Goal: Information Seeking & Learning: Learn about a topic

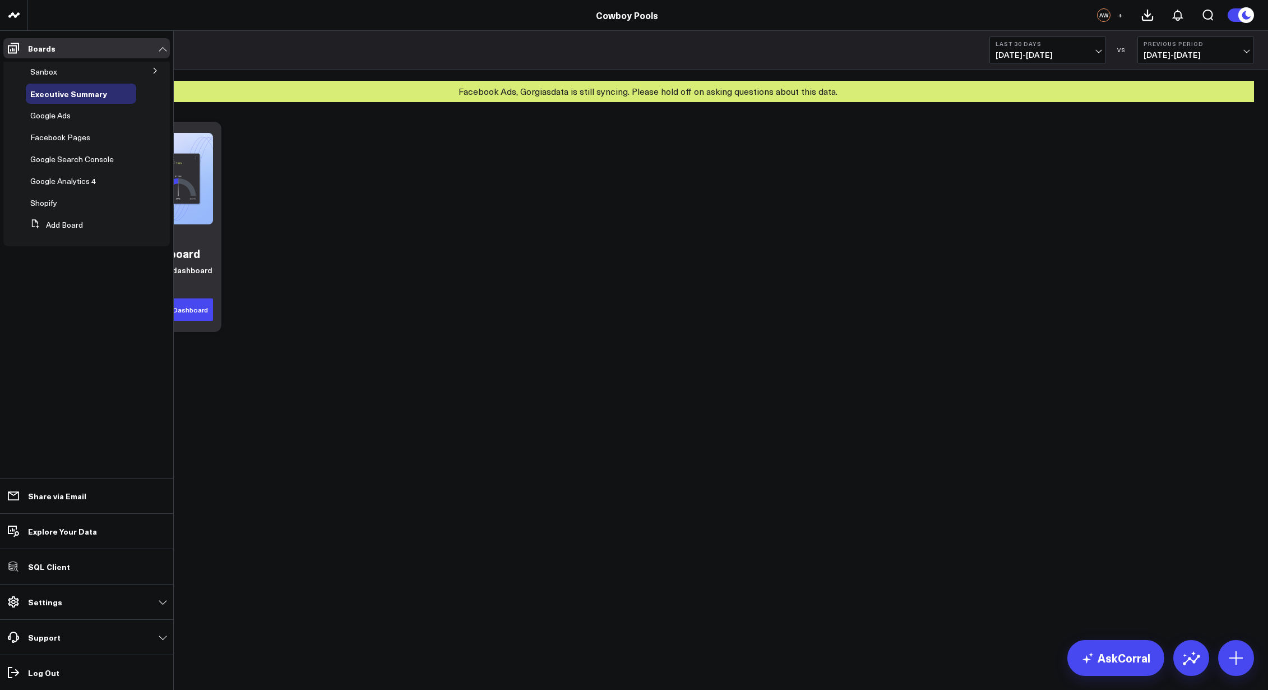
click at [160, 72] on button at bounding box center [155, 70] width 29 height 17
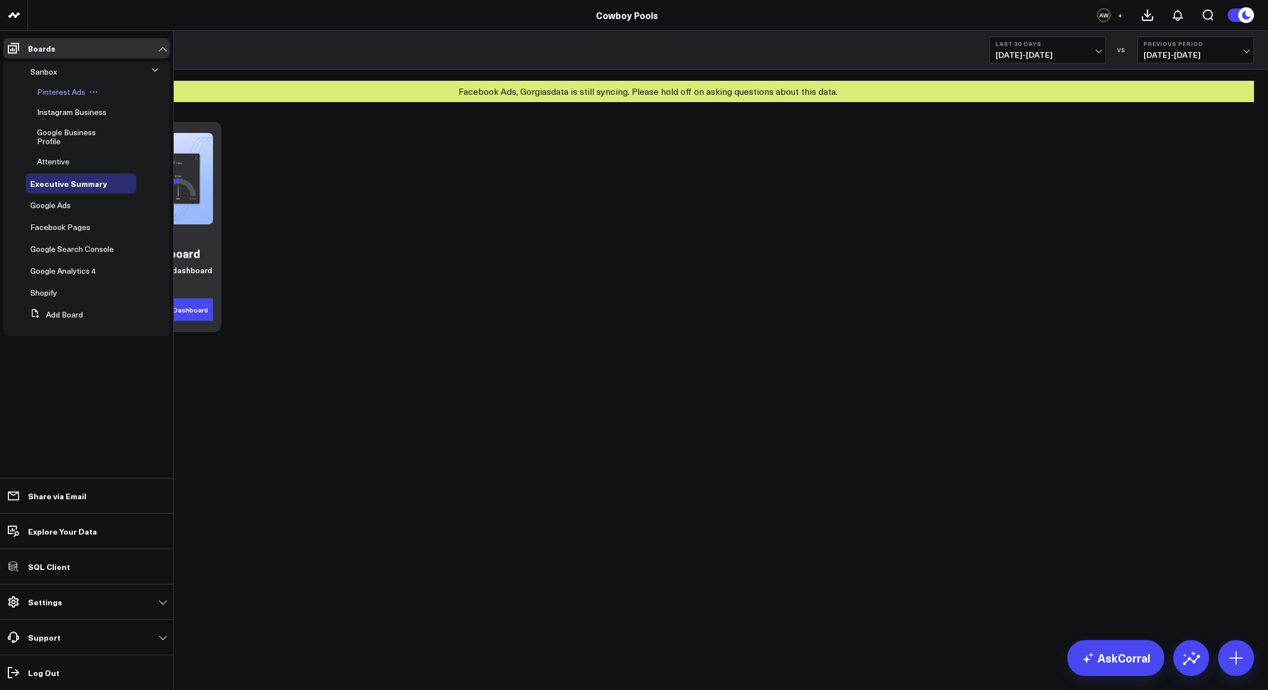
click at [67, 90] on span "Pinterest Ads" at bounding box center [61, 91] width 48 height 11
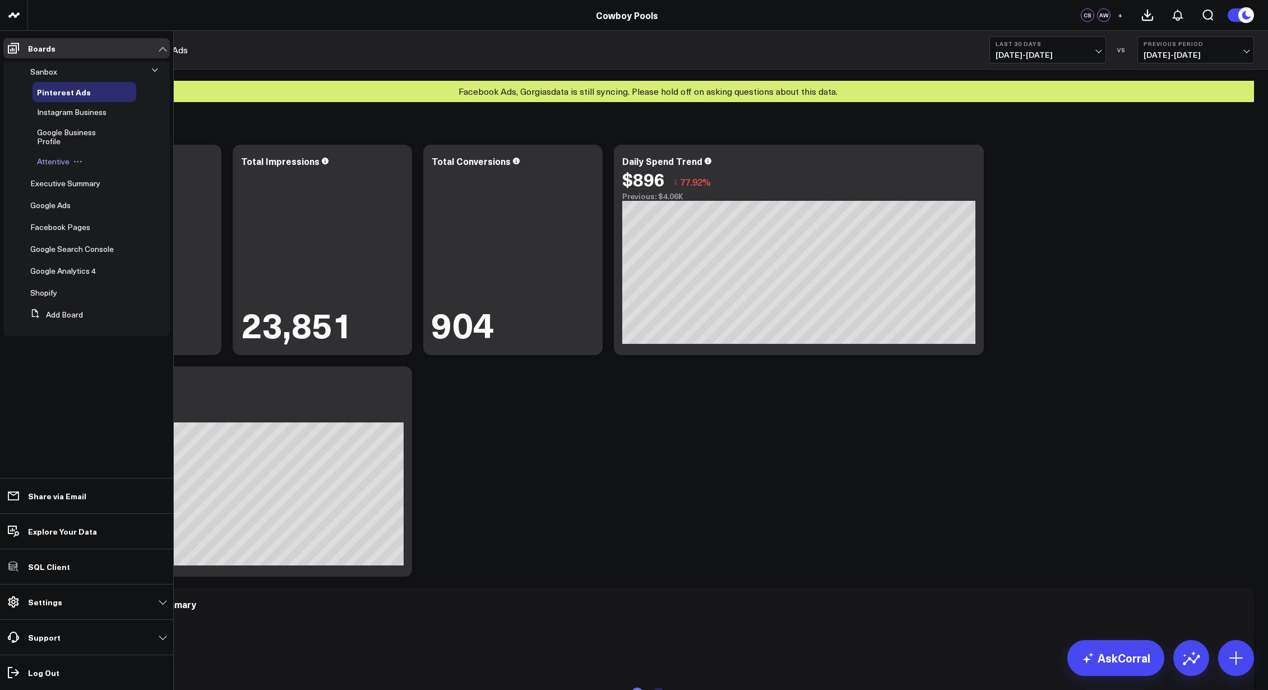
click at [62, 160] on span "Attentive" at bounding box center [53, 161] width 33 height 11
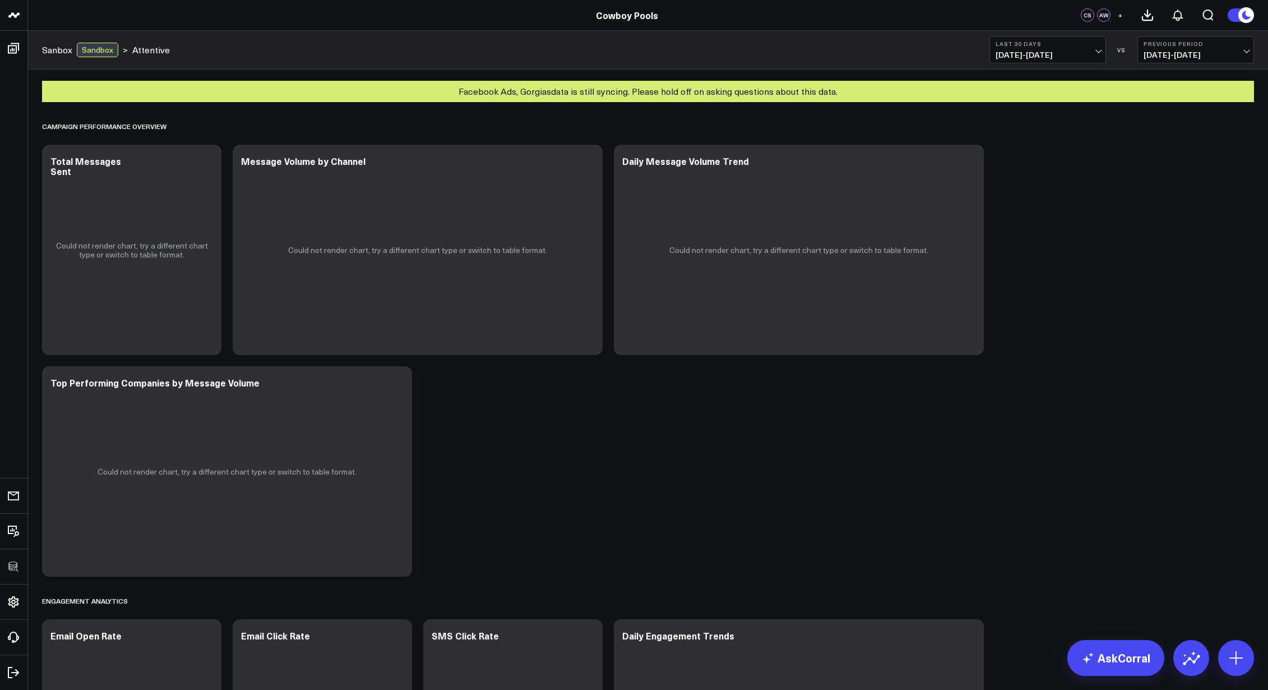
click at [688, 96] on div "Facebook Ads, Gorgias data is still syncing. Please hold off on asking question…" at bounding box center [648, 91] width 1212 height 21
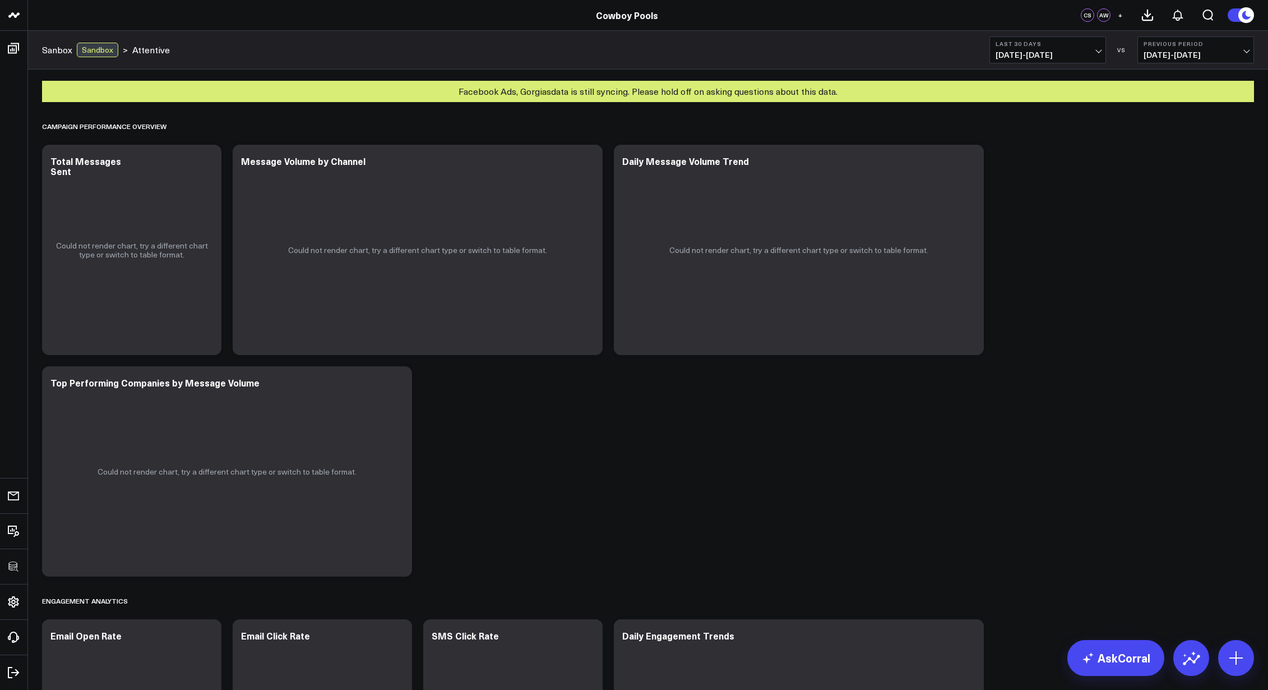
click at [712, 101] on div "Facebook Ads, Gorgias data is still syncing. Please hold off on asking question…" at bounding box center [648, 91] width 1212 height 21
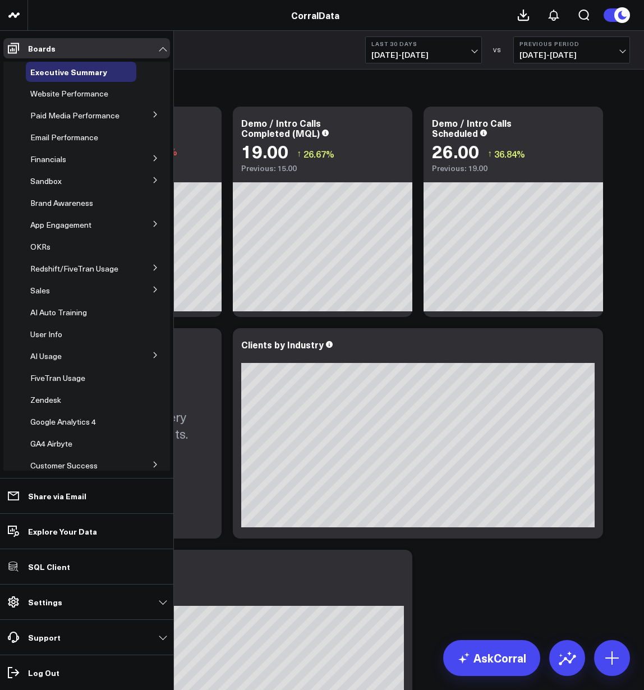
click at [152, 183] on icon at bounding box center [155, 180] width 7 height 7
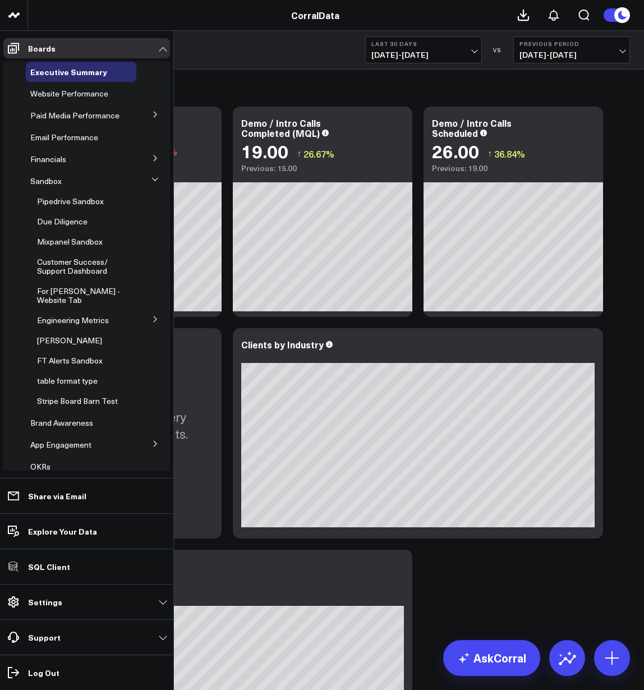
click at [152, 322] on icon at bounding box center [155, 319] width 7 height 7
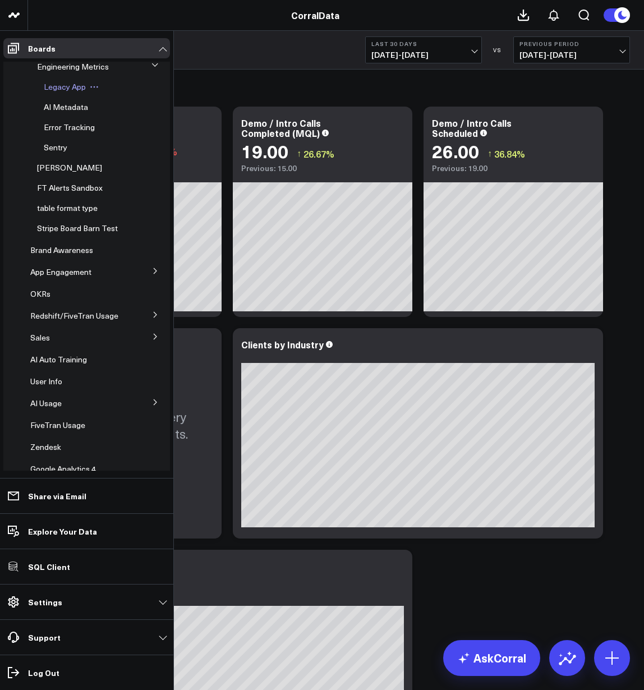
scroll to position [269, 0]
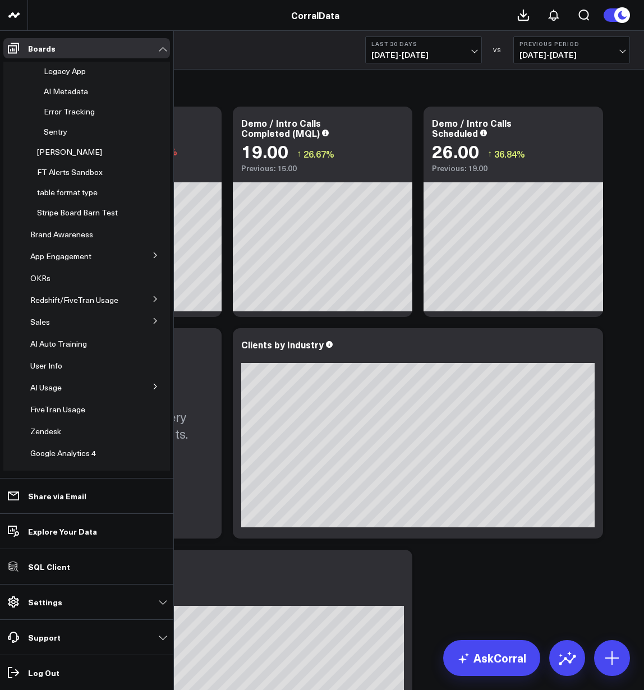
click at [152, 258] on icon at bounding box center [155, 255] width 7 height 7
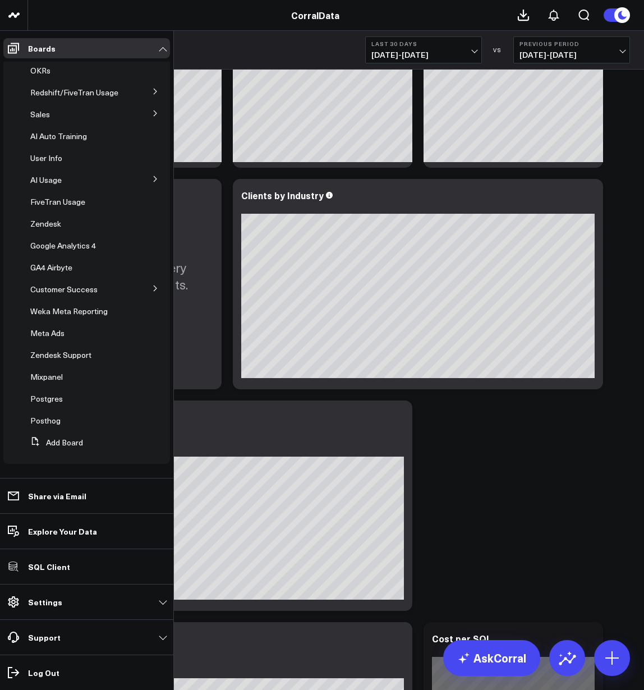
scroll to position [0, 0]
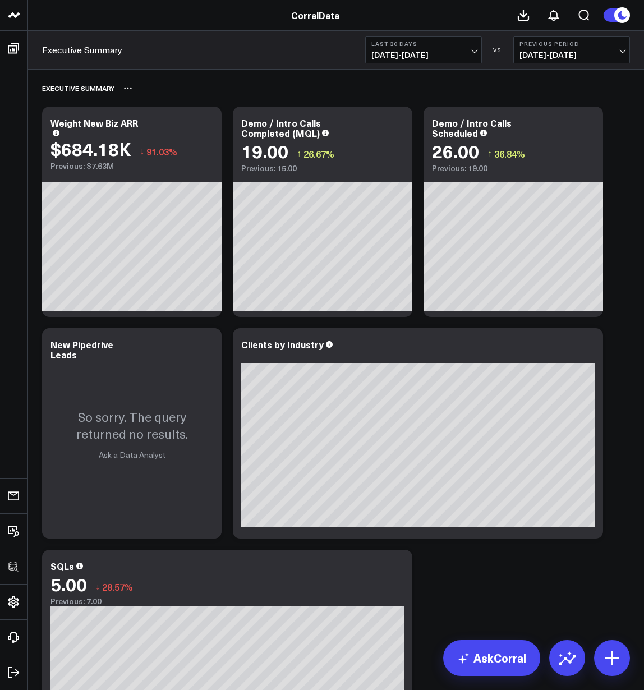
click at [240, 76] on div "Executive Summary" at bounding box center [336, 88] width 588 height 26
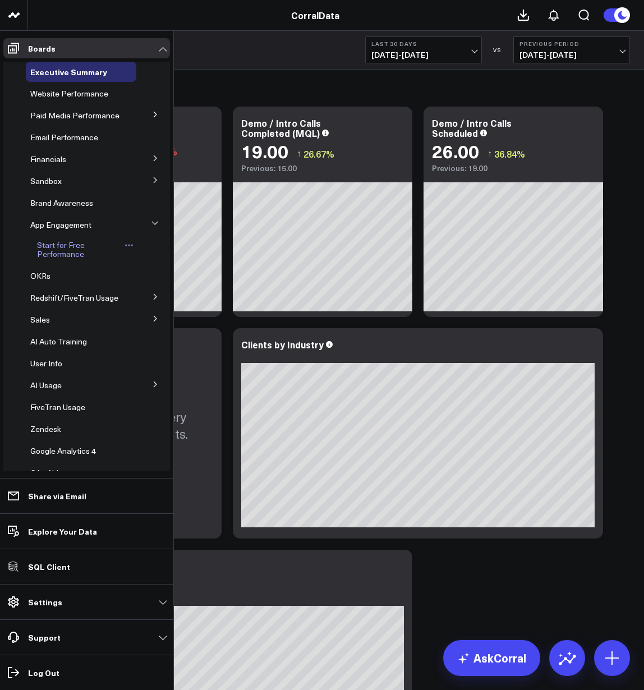
click at [71, 257] on span "Start for Free Performance" at bounding box center [61, 249] width 48 height 20
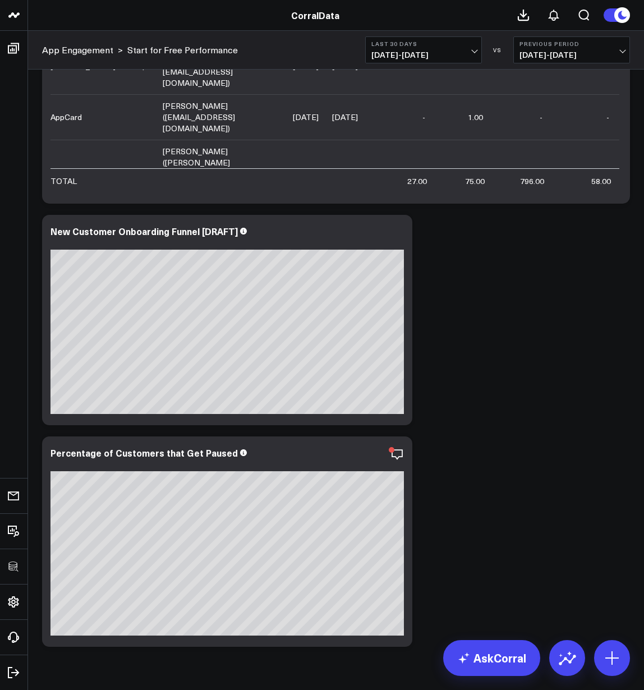
scroll to position [563, 0]
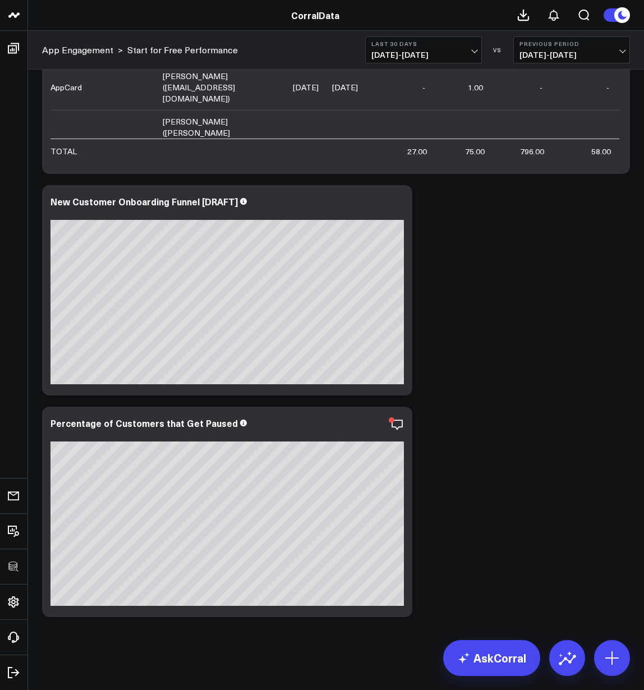
click at [443, 56] on span "08/25/25 - 09/23/25" at bounding box center [423, 54] width 104 height 9
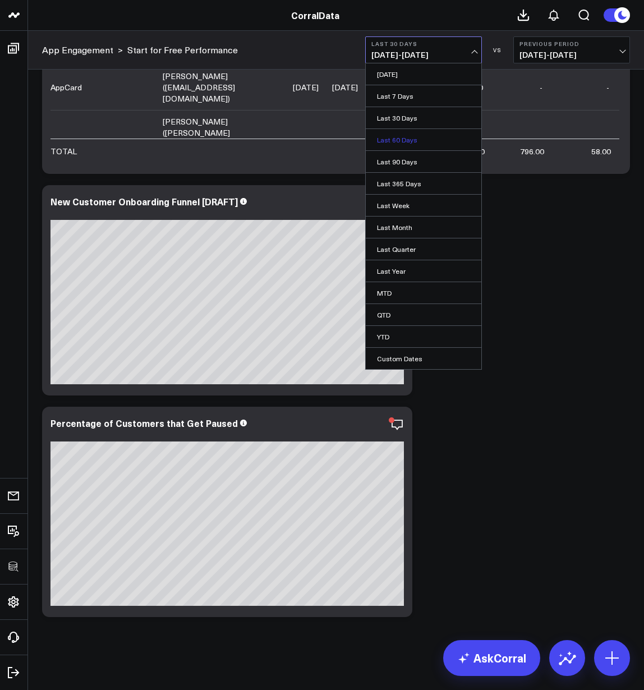
click at [399, 138] on link "Last 60 Days" at bounding box center [423, 139] width 115 height 21
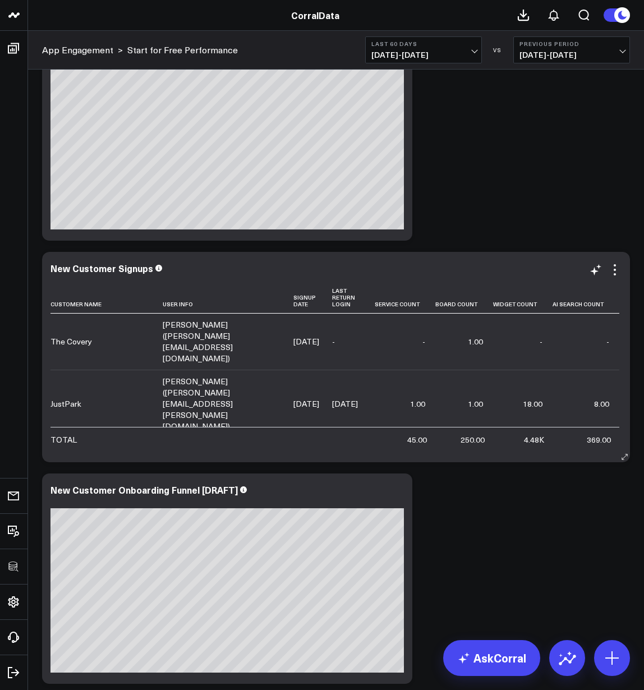
scroll to position [294, 0]
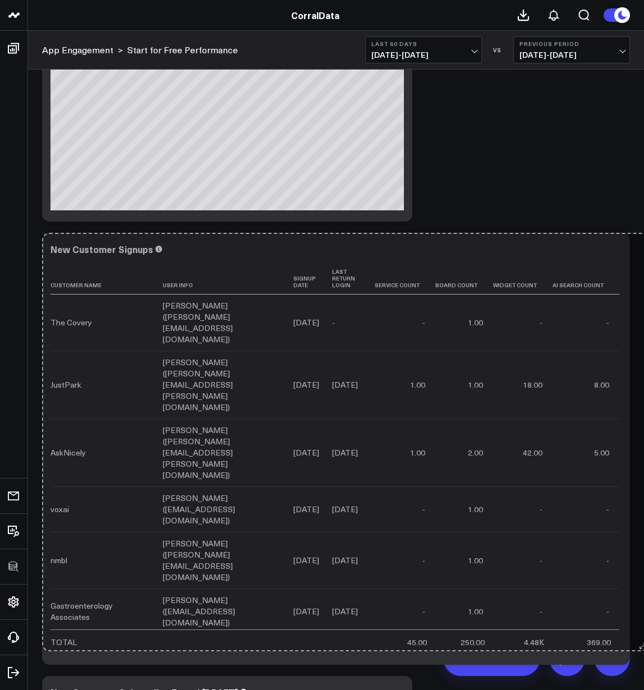
drag, startPoint x: 627, startPoint y: 434, endPoint x: 645, endPoint y: 642, distance: 208.8
click at [643, 642] on html "3725 Test 829 Studios Accenture Acme Industrial Activant Capital Agriculture & …" at bounding box center [322, 443] width 644 height 1474
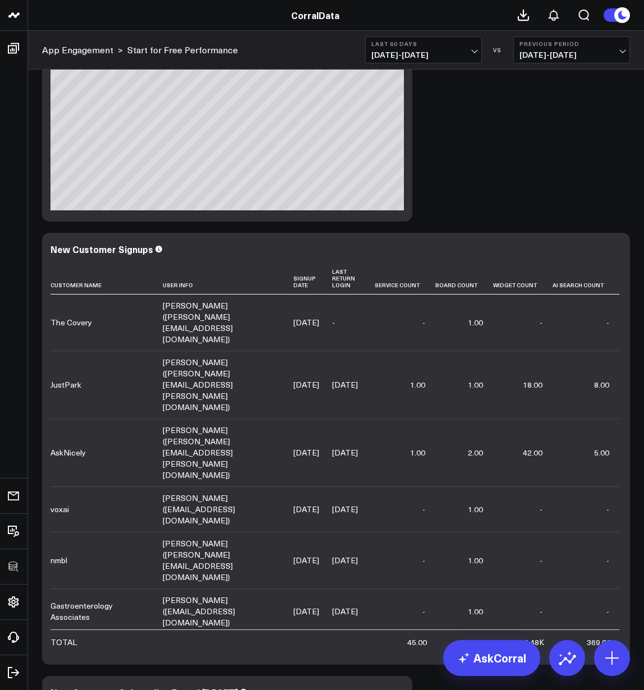
click at [473, 148] on div "Modify via AI Copy link to widget Ask support Remove Create linked copy Executi…" at bounding box center [335, 448] width 599 height 1329
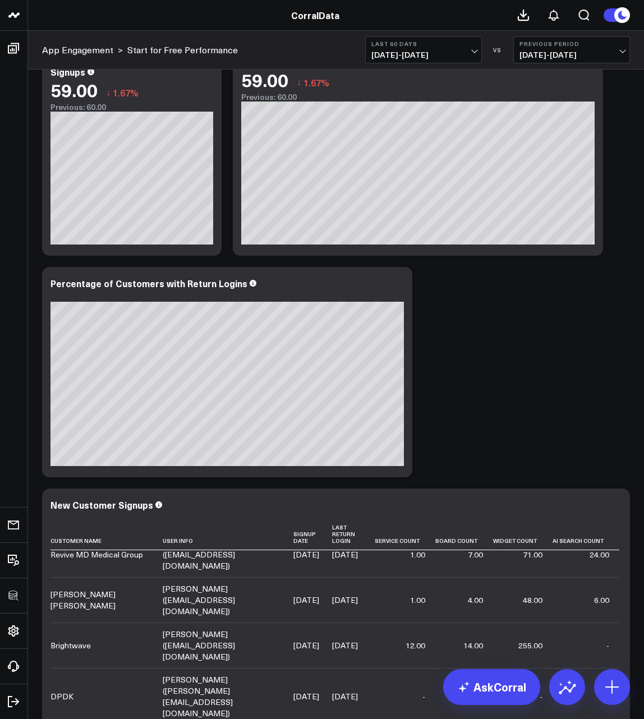
scroll to position [0, 0]
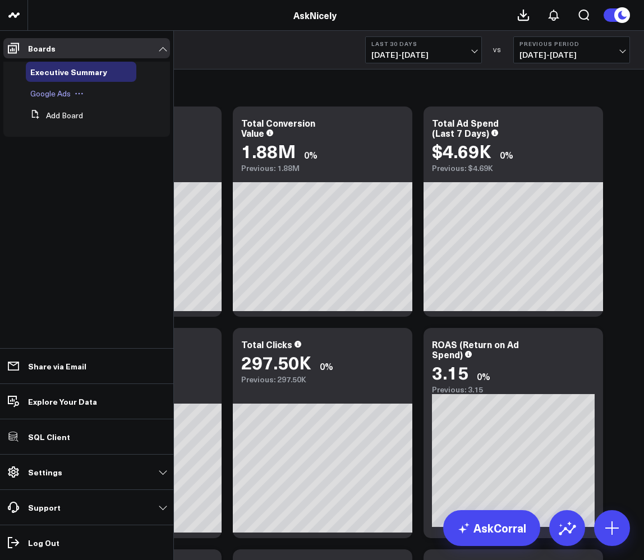
click at [45, 93] on span "Google Ads" at bounding box center [50, 93] width 40 height 11
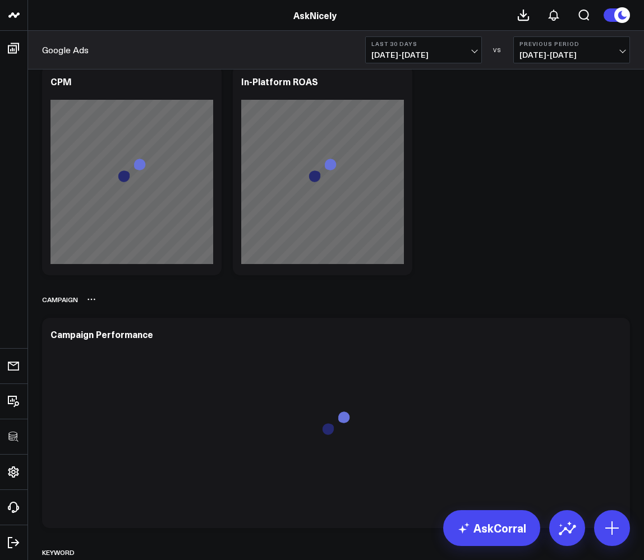
scroll to position [1413, 0]
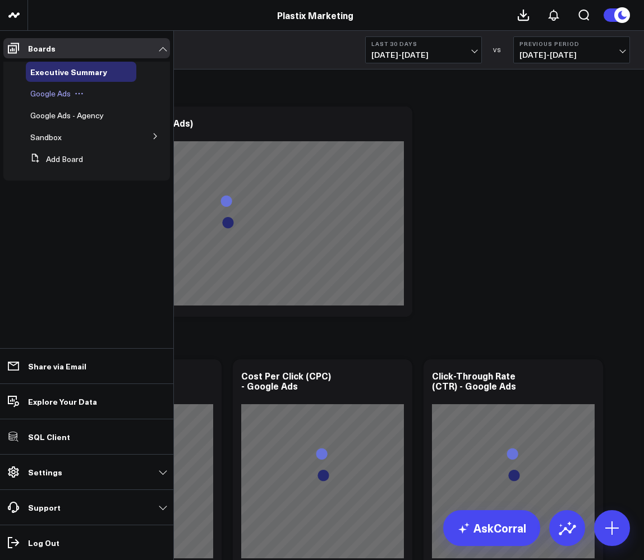
click at [45, 94] on span "Google Ads" at bounding box center [50, 93] width 40 height 11
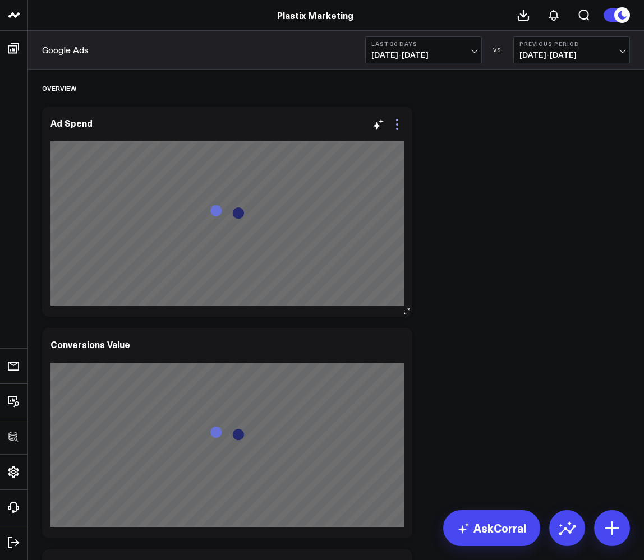
click at [397, 130] on icon at bounding box center [397, 129] width 2 height 2
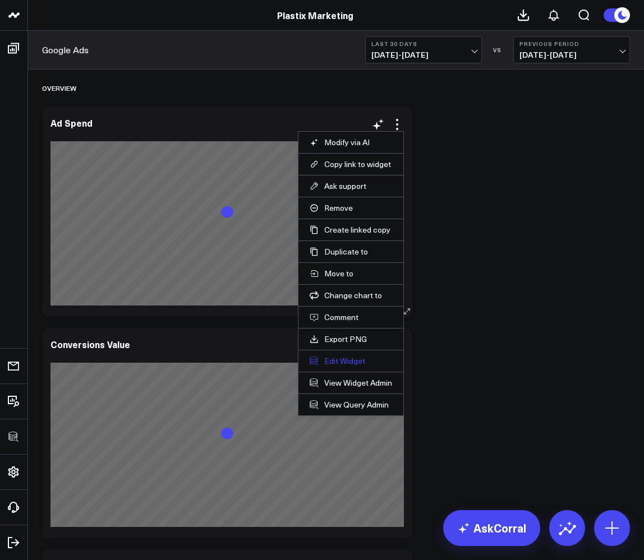
click at [351, 357] on button "Edit Widget" at bounding box center [350, 361] width 82 height 10
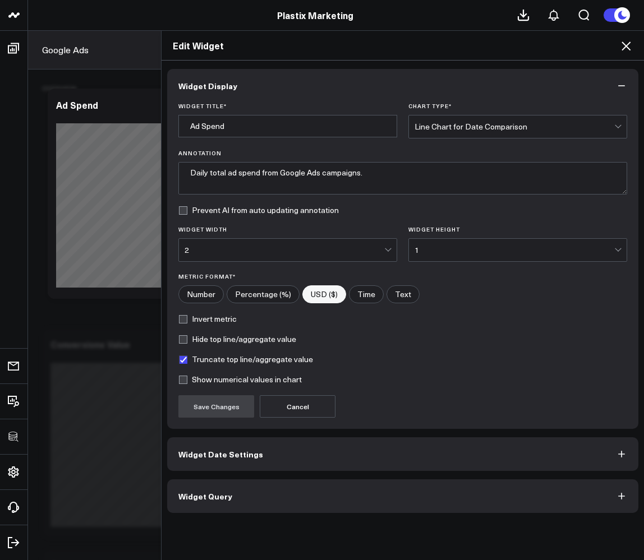
click at [225, 503] on button "Widget Query" at bounding box center [402, 496] width 471 height 34
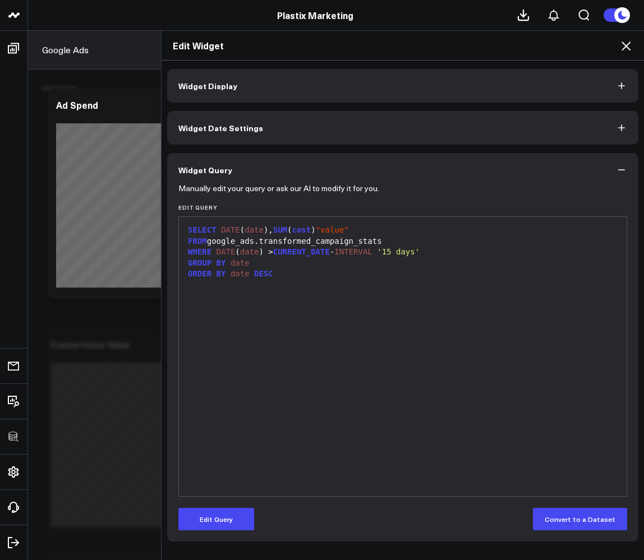
click at [626, 43] on icon at bounding box center [625, 45] width 13 height 13
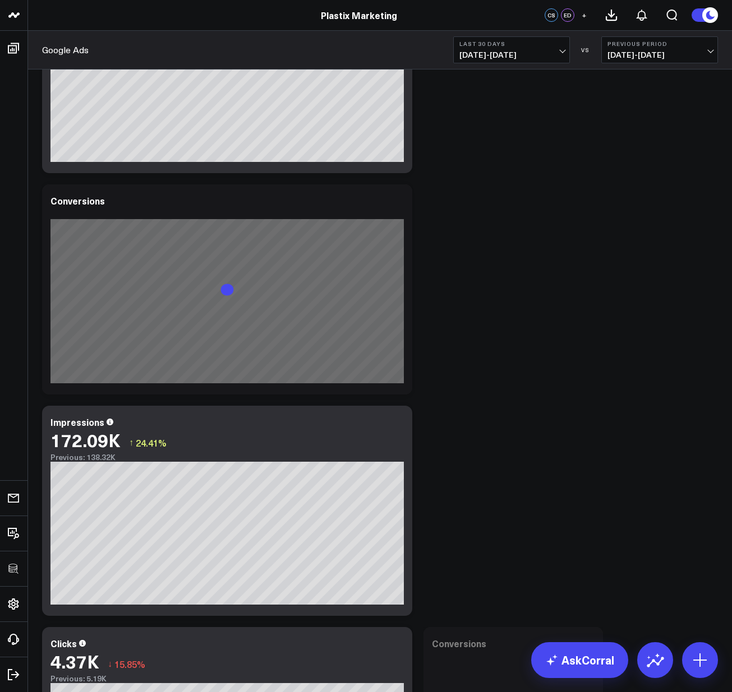
scroll to position [404, 0]
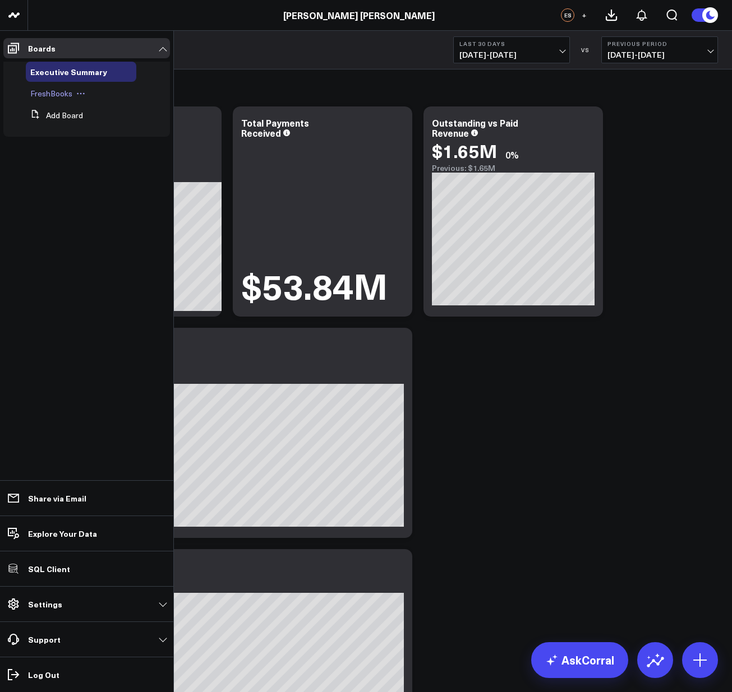
click at [50, 98] on span "FreshBooks" at bounding box center [51, 93] width 42 height 11
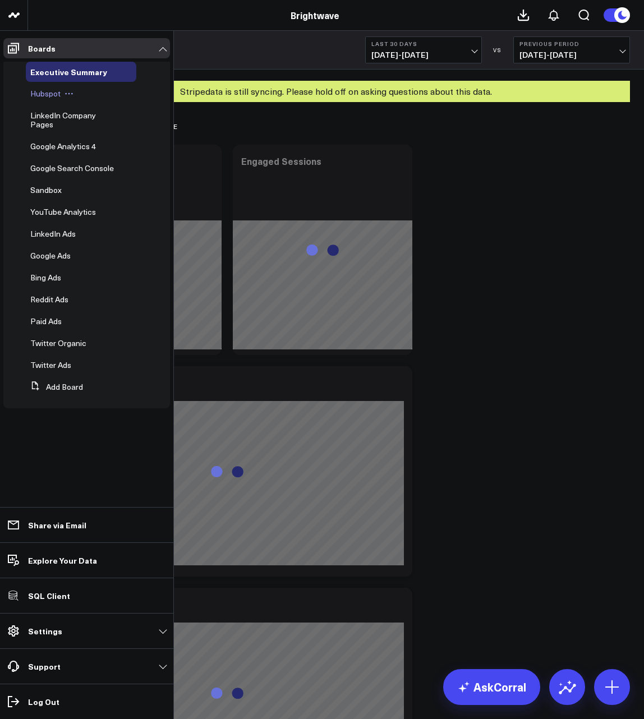
click at [47, 95] on span "Hubspot" at bounding box center [45, 93] width 30 height 11
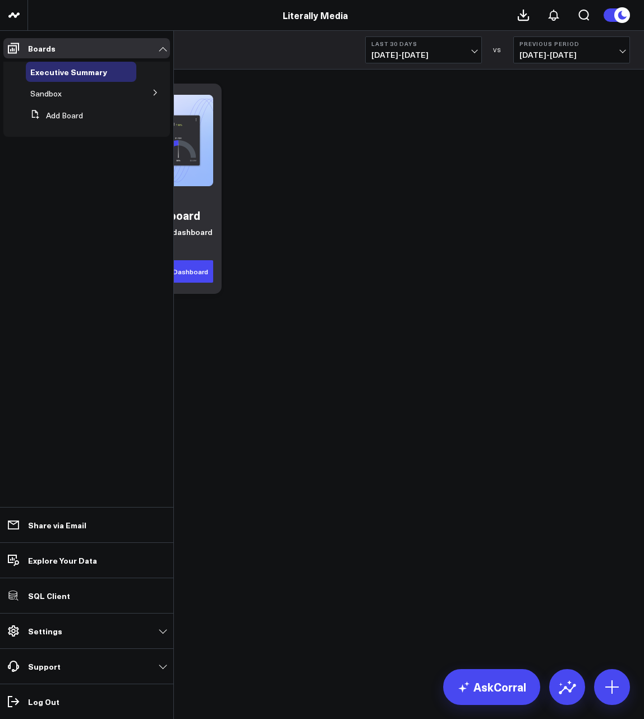
click at [152, 91] on icon at bounding box center [155, 92] width 7 height 7
click at [88, 112] on span "YouTube Analytics" at bounding box center [70, 113] width 66 height 11
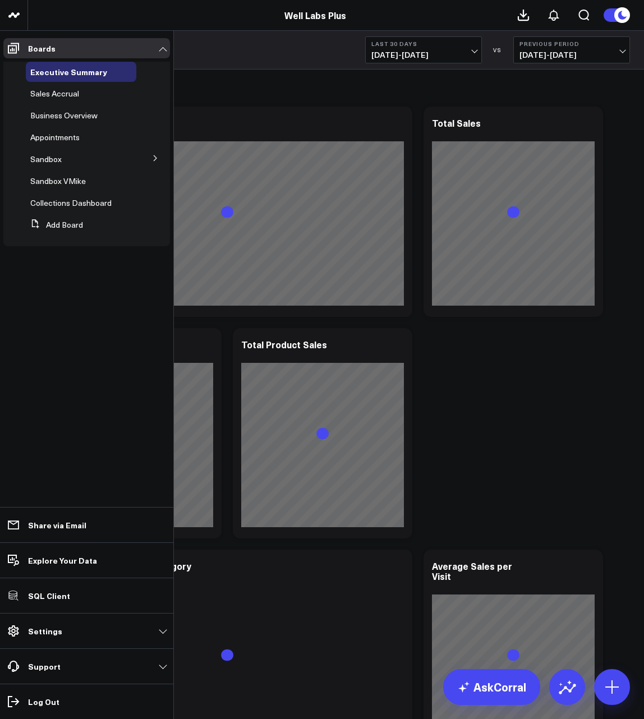
click at [150, 159] on button at bounding box center [155, 157] width 29 height 17
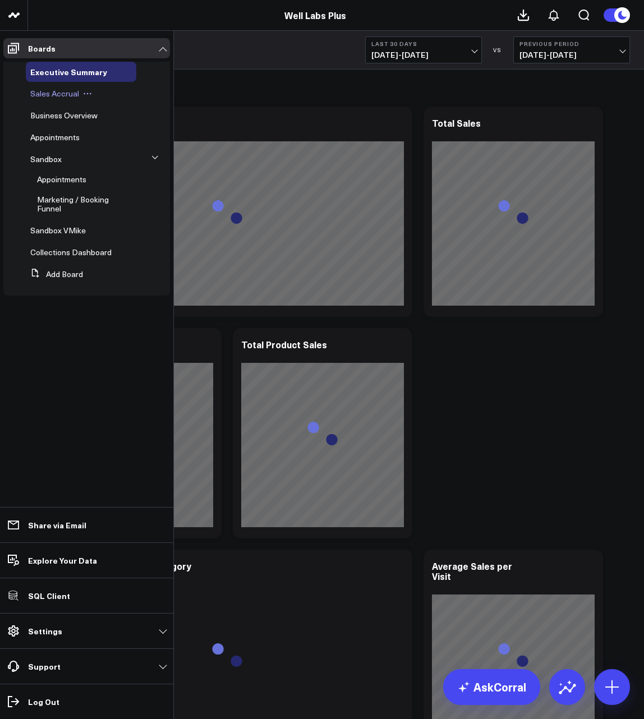
click at [53, 95] on span "Sales Accrual" at bounding box center [54, 93] width 49 height 11
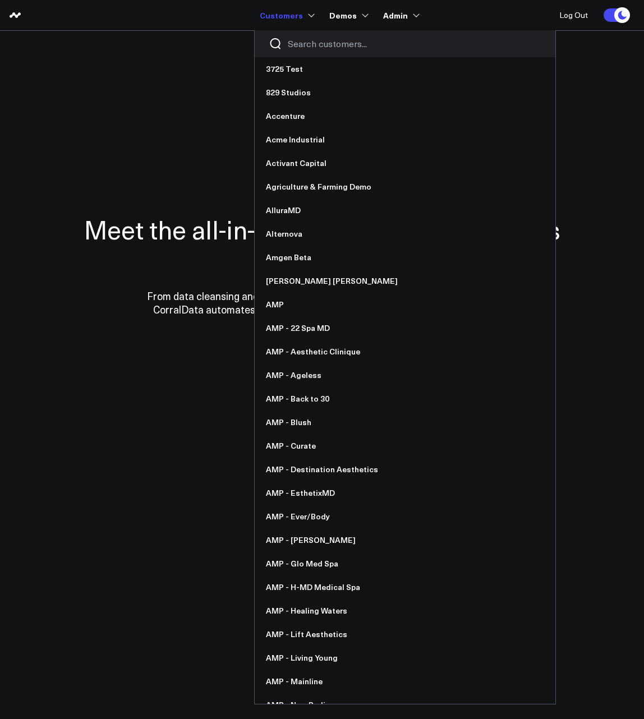
click at [322, 48] on input "Search customers input" at bounding box center [414, 44] width 253 height 12
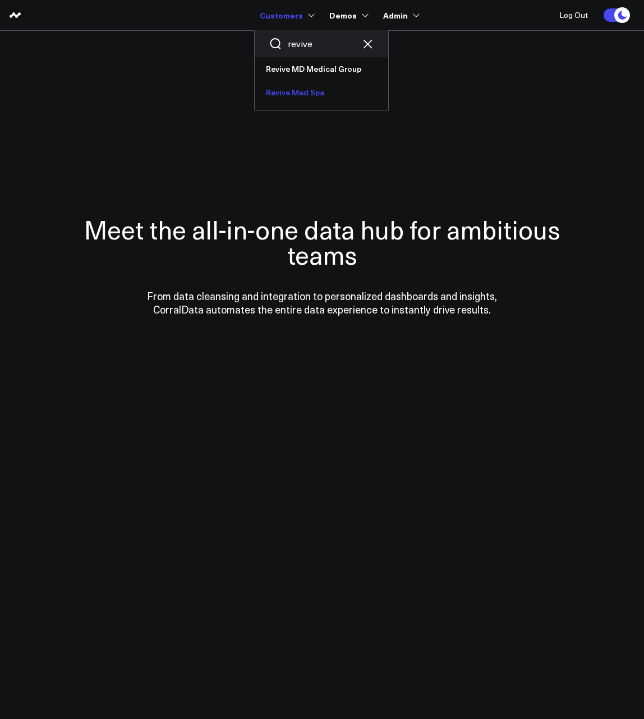
type input "revive"
click at [308, 93] on link "Revive Med Spa" at bounding box center [321, 93] width 133 height 24
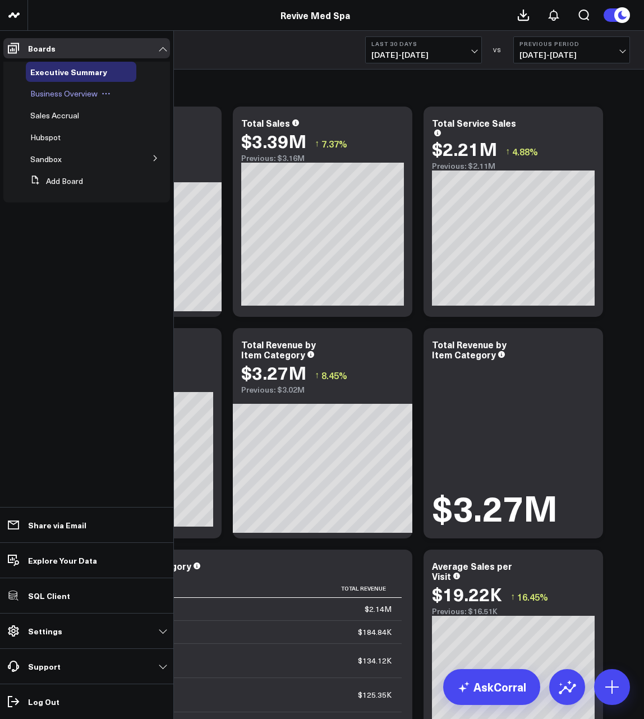
click at [58, 95] on span "Business Overview" at bounding box center [63, 93] width 67 height 11
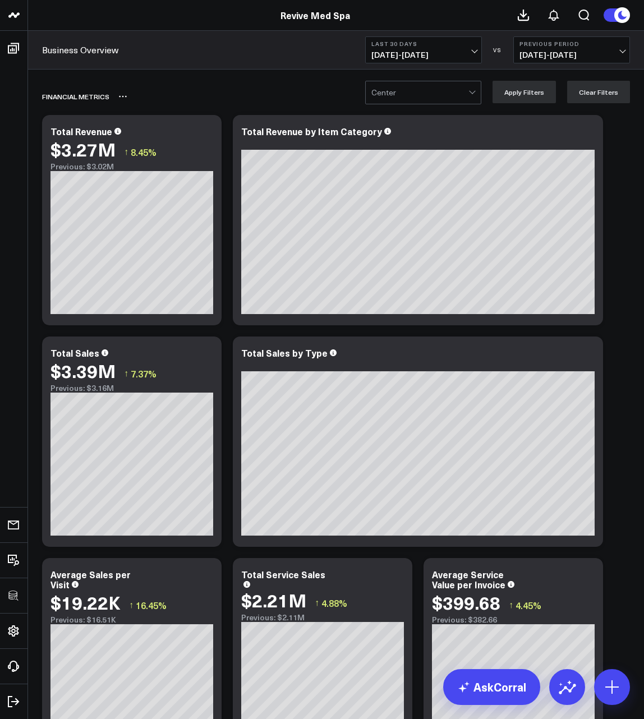
click at [270, 87] on div "FInancial Metrics" at bounding box center [271, 97] width 459 height 26
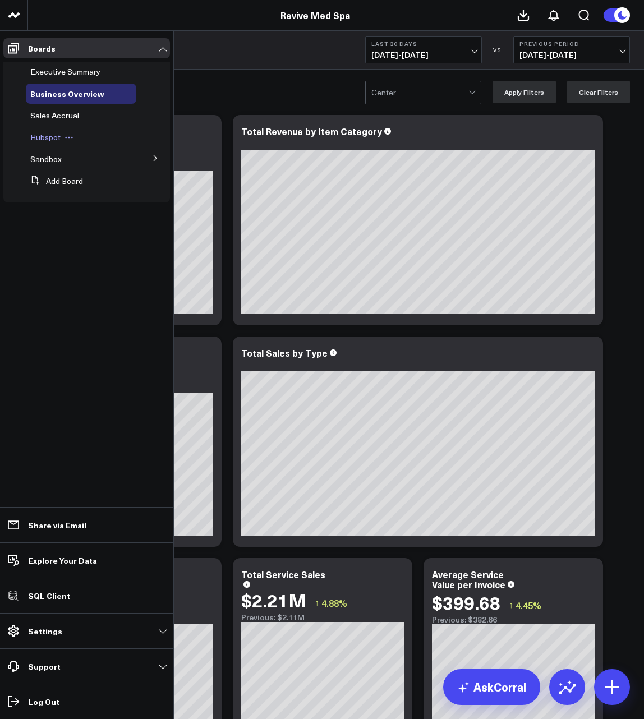
click at [51, 132] on span "Hubspot" at bounding box center [45, 137] width 30 height 11
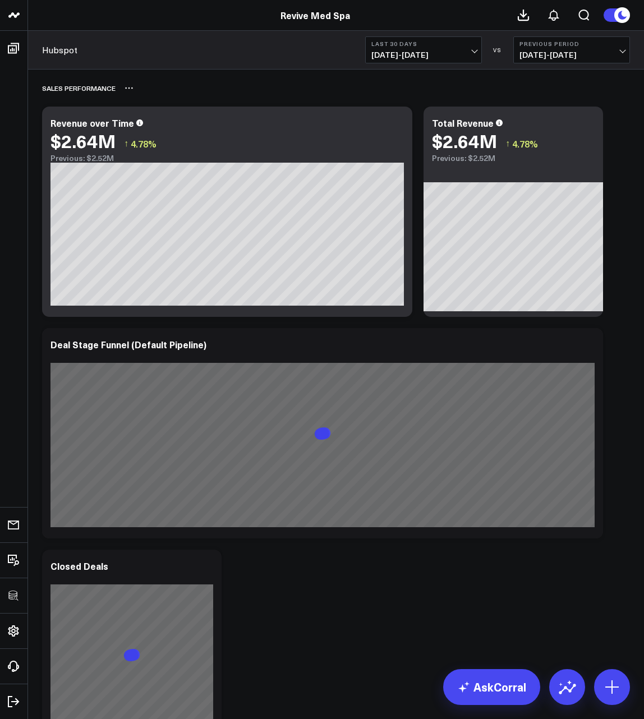
click at [168, 100] on div "Sales Performance" at bounding box center [336, 88] width 588 height 26
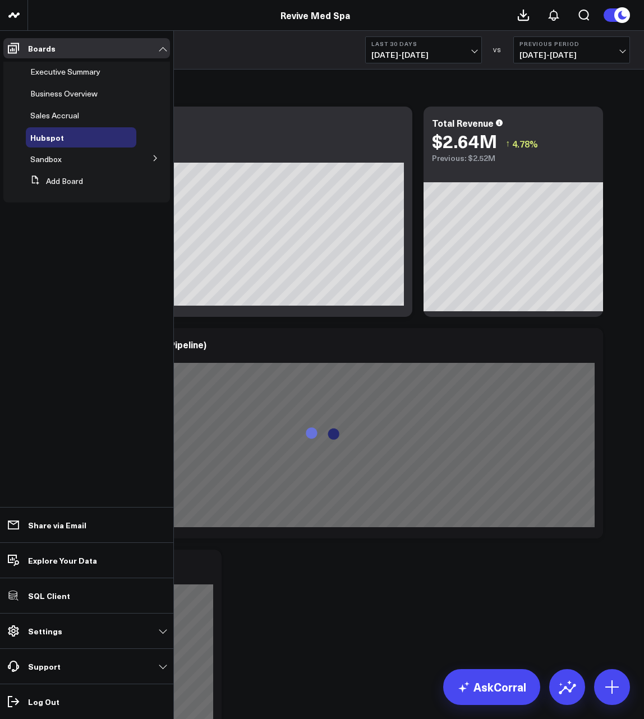
click at [152, 158] on icon at bounding box center [155, 158] width 7 height 7
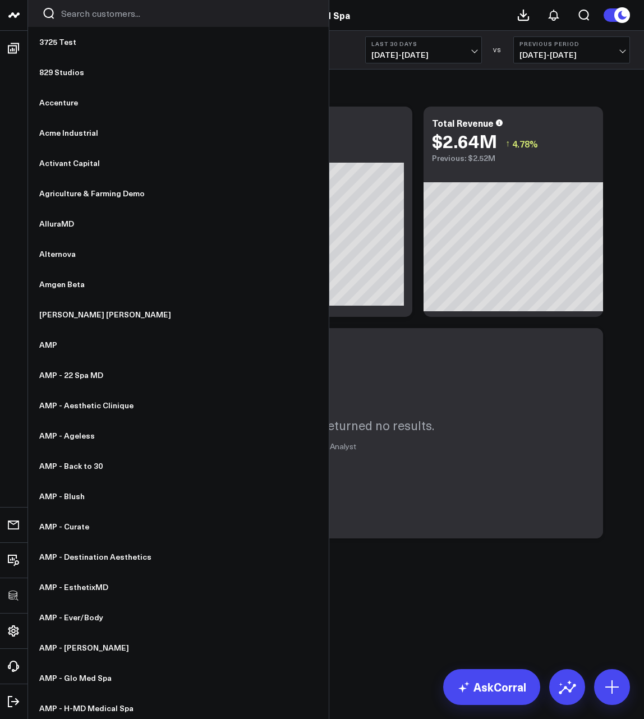
click at [77, 13] on input "Search customers input" at bounding box center [187, 13] width 253 height 12
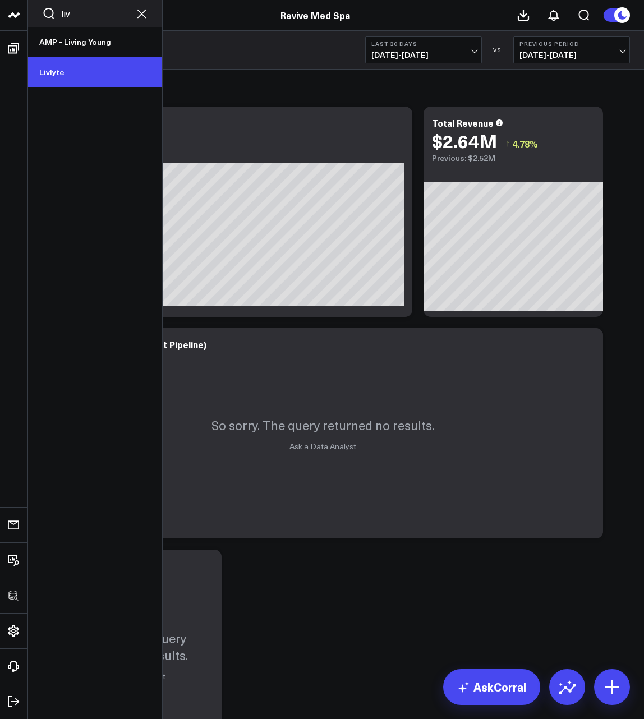
type input "liv"
click at [59, 73] on link "Livlyte" at bounding box center [95, 72] width 134 height 30
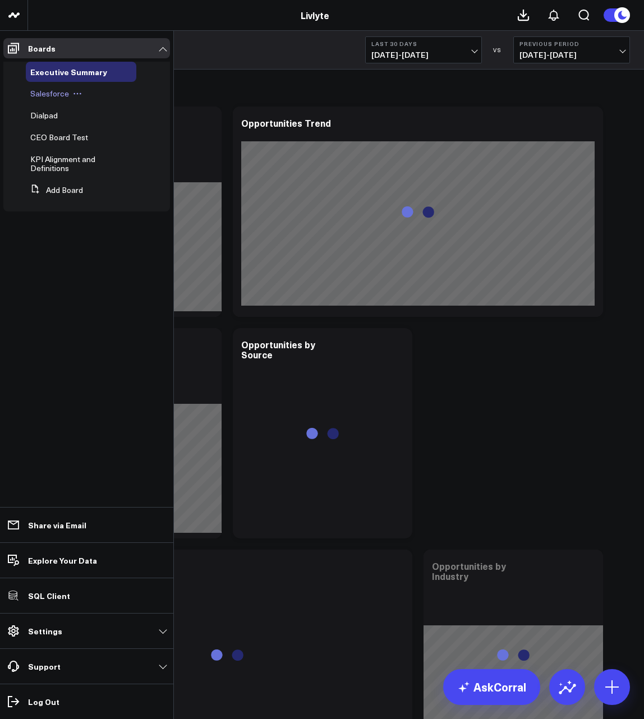
click at [48, 94] on span "Salesforce" at bounding box center [49, 93] width 39 height 11
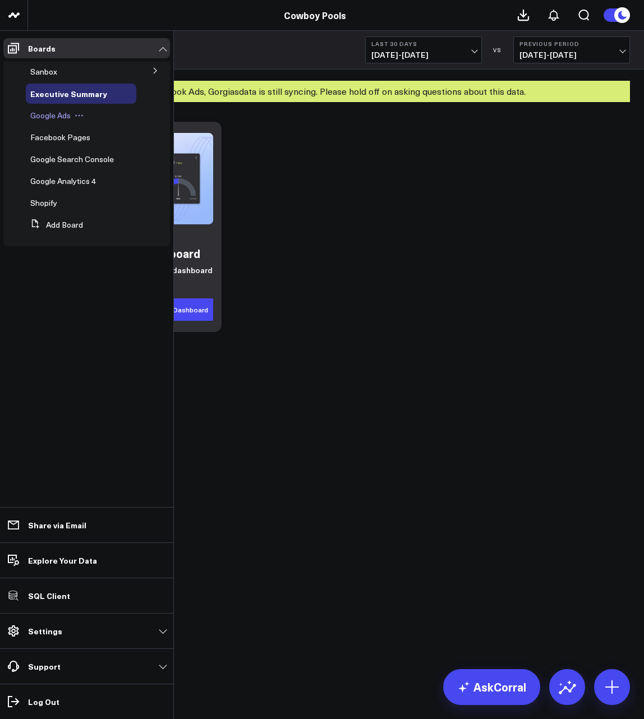
click at [52, 119] on span "Google Ads" at bounding box center [50, 115] width 40 height 11
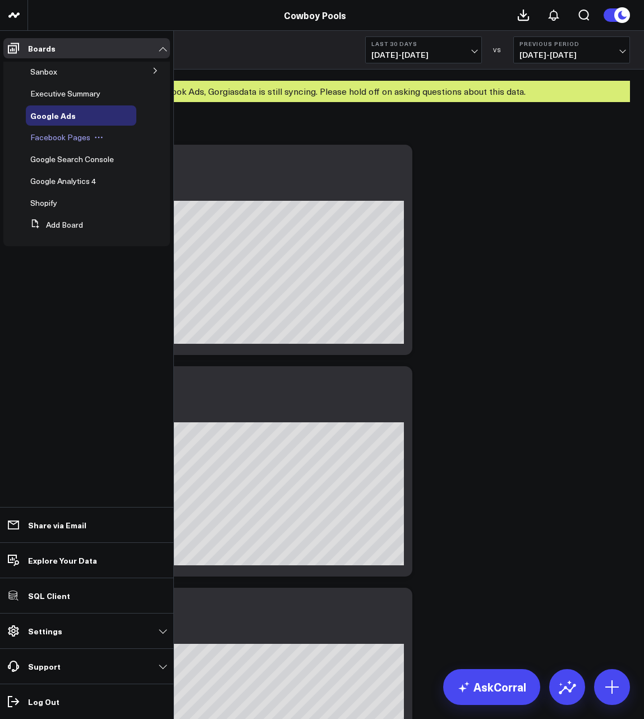
click at [51, 137] on span "Facebook Pages" at bounding box center [60, 137] width 60 height 11
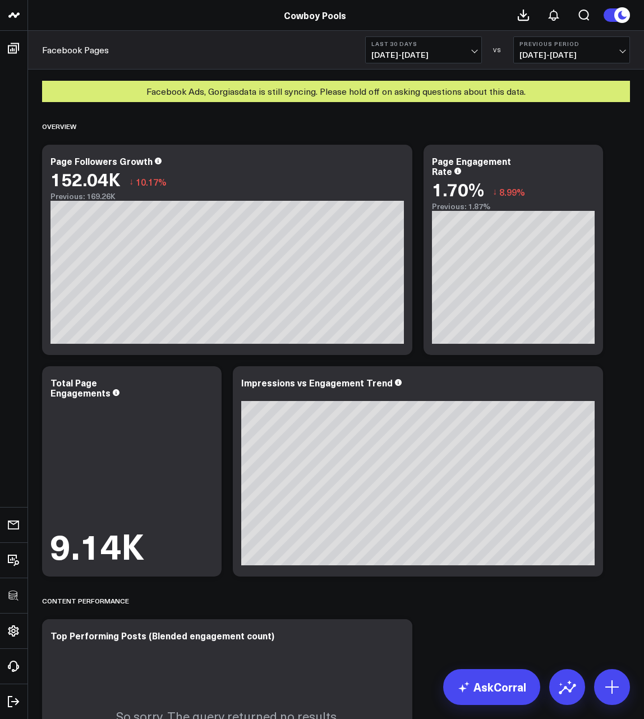
click at [43, 78] on div "Facebook Ads, Gorgias data is still syncing. Please hold off on asking question…" at bounding box center [336, 86] width 616 height 33
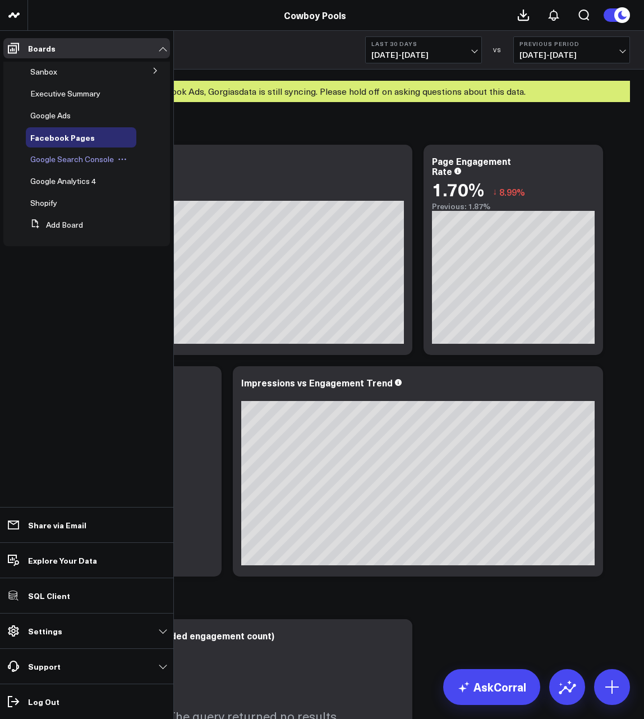
click at [54, 161] on span "Google Search Console" at bounding box center [72, 159] width 84 height 11
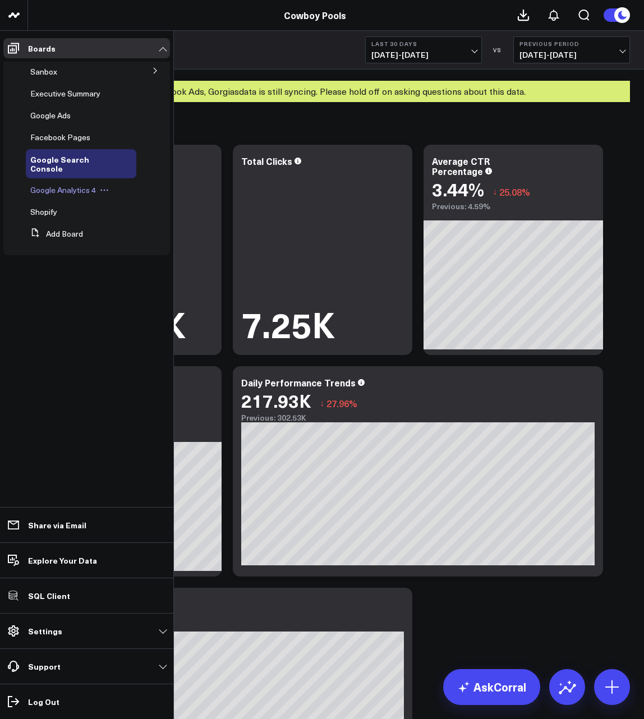
click at [73, 184] on span "Google Analytics 4" at bounding box center [63, 189] width 66 height 11
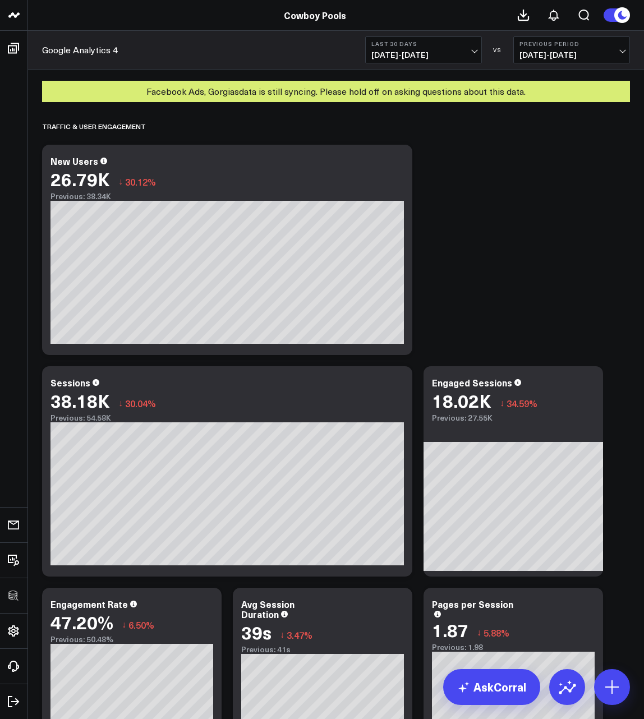
drag, startPoint x: 299, startPoint y: 100, endPoint x: 272, endPoint y: 89, distance: 28.9
click at [299, 100] on div "Facebook Ads, Gorgias data is still syncing. Please hold off on asking question…" at bounding box center [336, 91] width 588 height 21
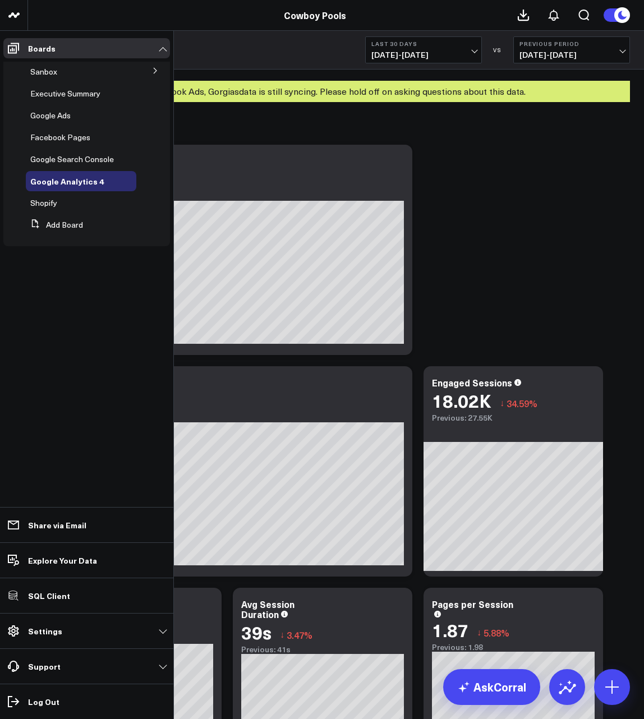
click at [151, 72] on button at bounding box center [155, 70] width 29 height 17
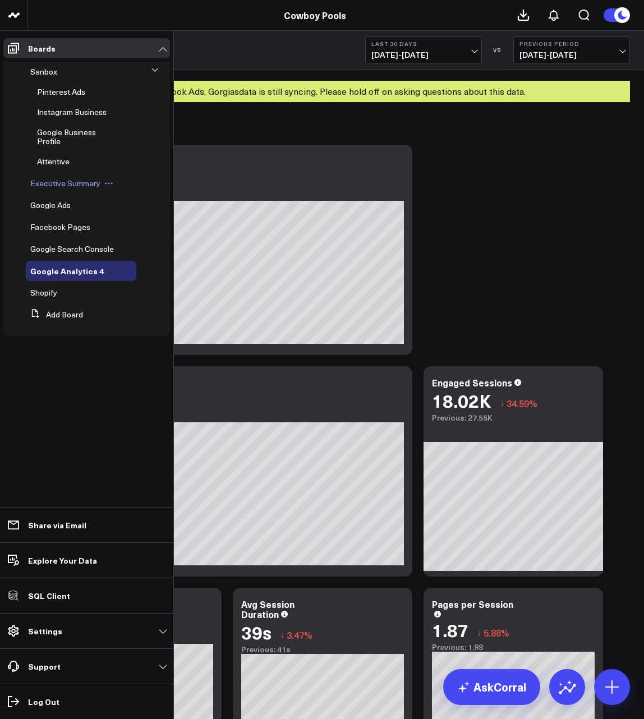
click at [50, 181] on span "Executive Summary" at bounding box center [65, 183] width 70 height 11
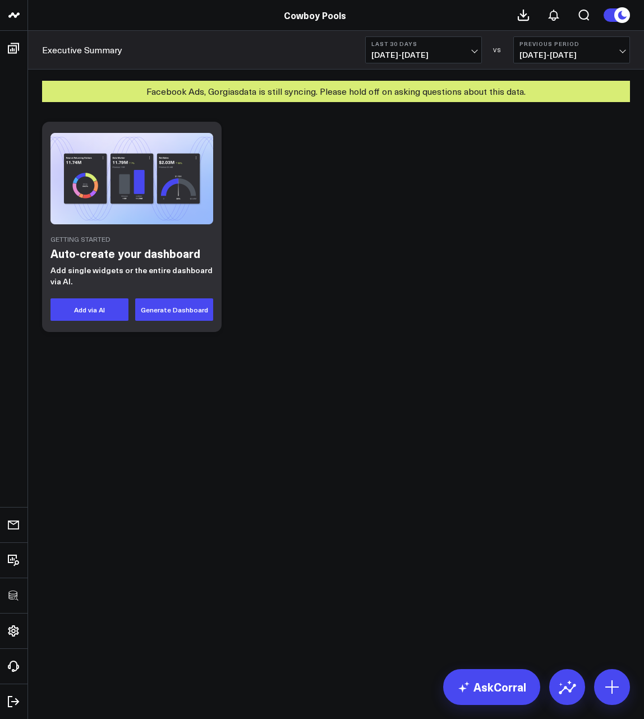
click at [344, 470] on body "3725 Test 829 Studios Accenture Acme Industrial Activant Capital Agriculture & …" at bounding box center [322, 359] width 644 height 719
drag, startPoint x: 344, startPoint y: 470, endPoint x: 117, endPoint y: 168, distance: 378.4
click at [294, 399] on body "3725 Test 829 Studios Accenture Acme Industrial Activant Capital Agriculture & …" at bounding box center [322, 359] width 644 height 719
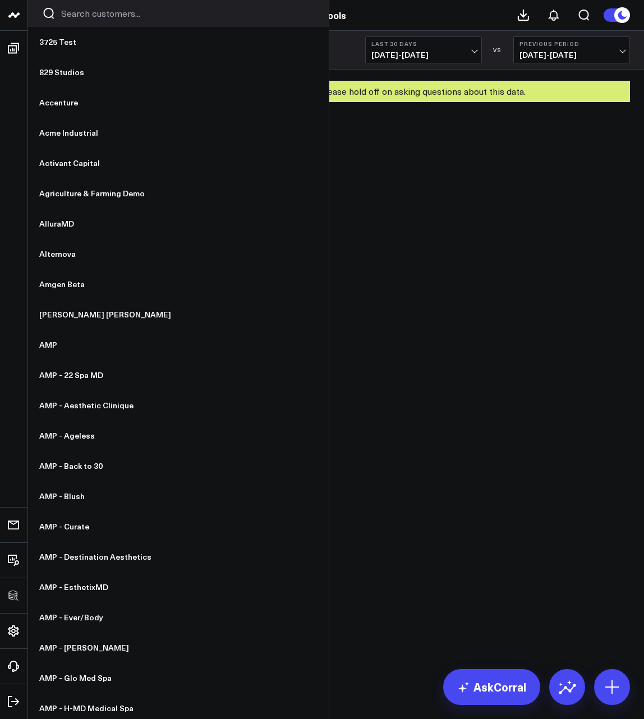
click at [80, 16] on input "Search customers input" at bounding box center [187, 13] width 253 height 12
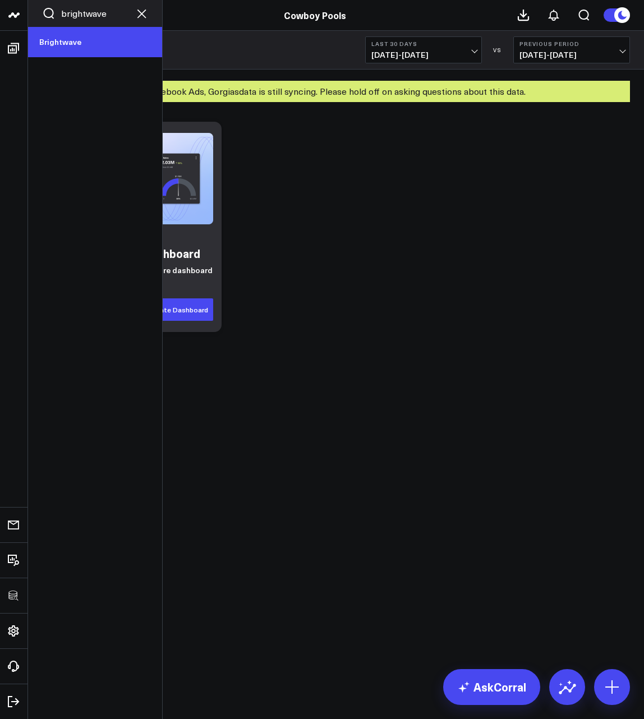
type input "brightwave"
click at [60, 41] on link "Brightwave" at bounding box center [95, 42] width 134 height 30
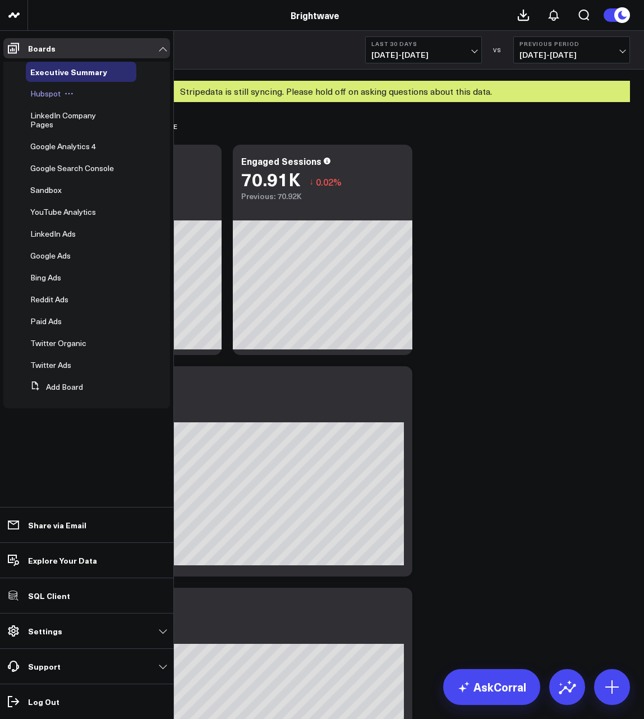
click at [48, 94] on span "Hubspot" at bounding box center [45, 93] width 30 height 11
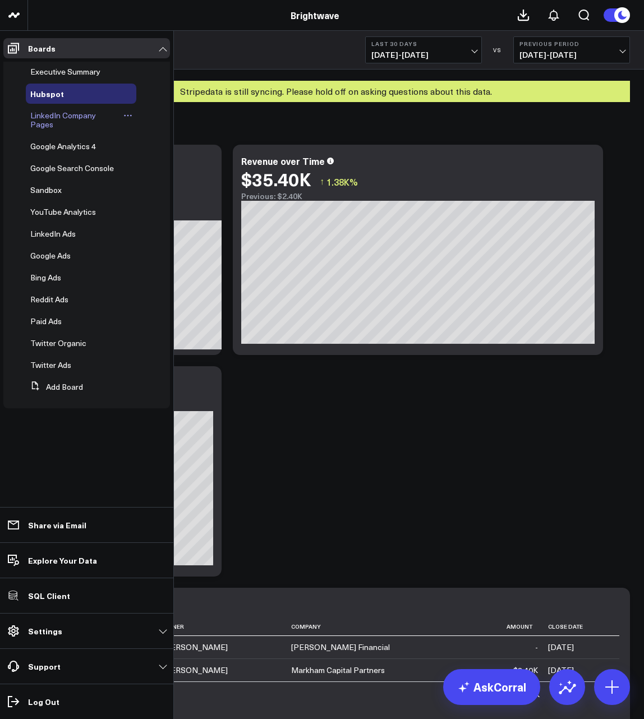
click at [62, 118] on span "LinkedIn Company Pages" at bounding box center [63, 120] width 66 height 20
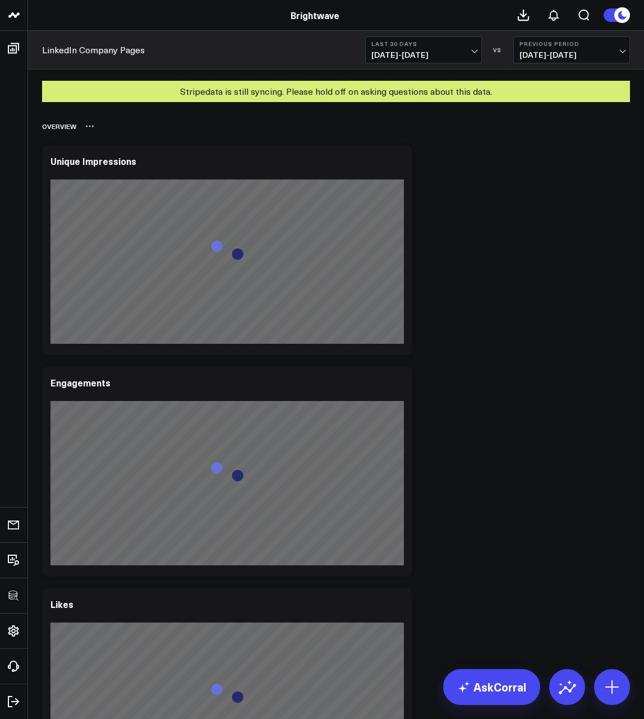
click at [411, 119] on div "Overview" at bounding box center [336, 126] width 588 height 26
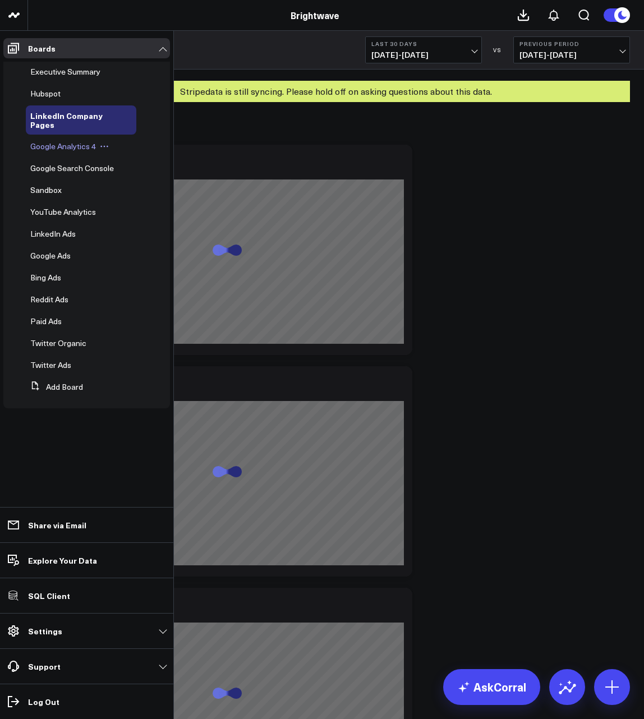
click at [59, 147] on span "Google Analytics 4" at bounding box center [63, 146] width 66 height 11
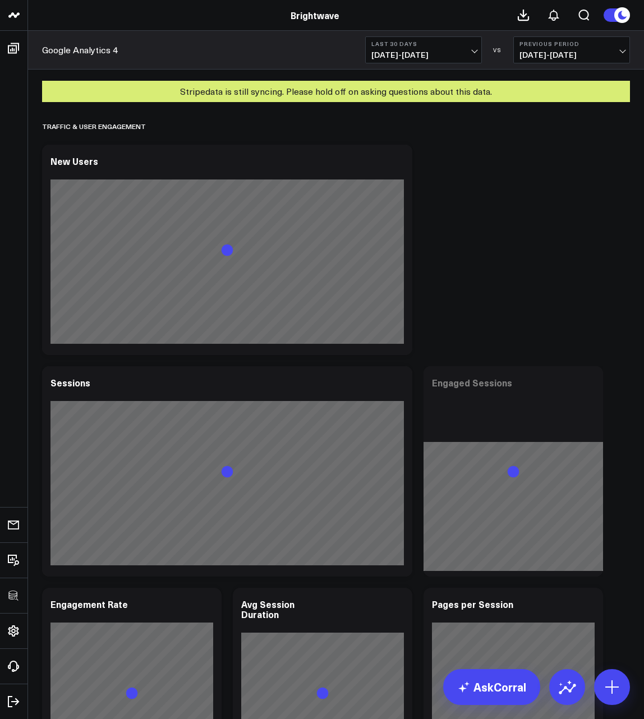
click at [156, 67] on div "Google Analytics 4 Last 30 Days 08/25/25 - 09/23/25 VS Previous Period 07/26/25…" at bounding box center [336, 50] width 616 height 39
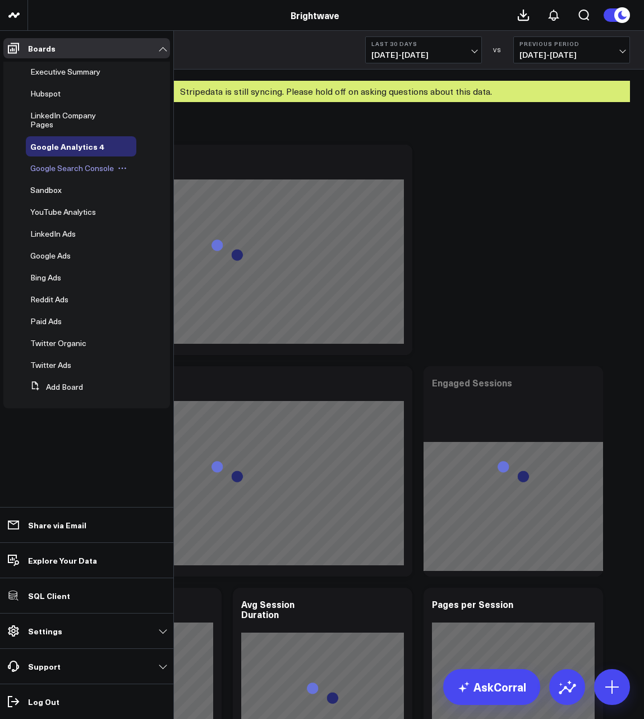
click at [46, 163] on span "Google Search Console" at bounding box center [72, 168] width 84 height 11
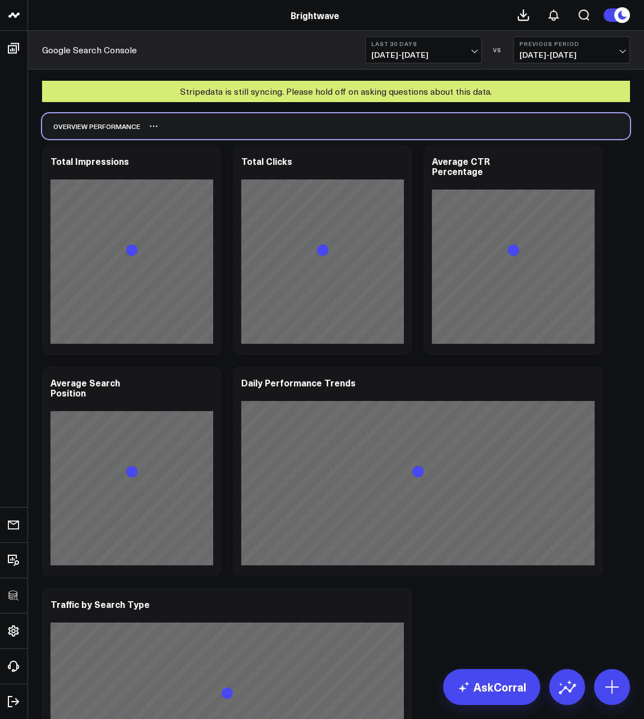
click at [543, 117] on div "Overview Performance" at bounding box center [336, 126] width 588 height 26
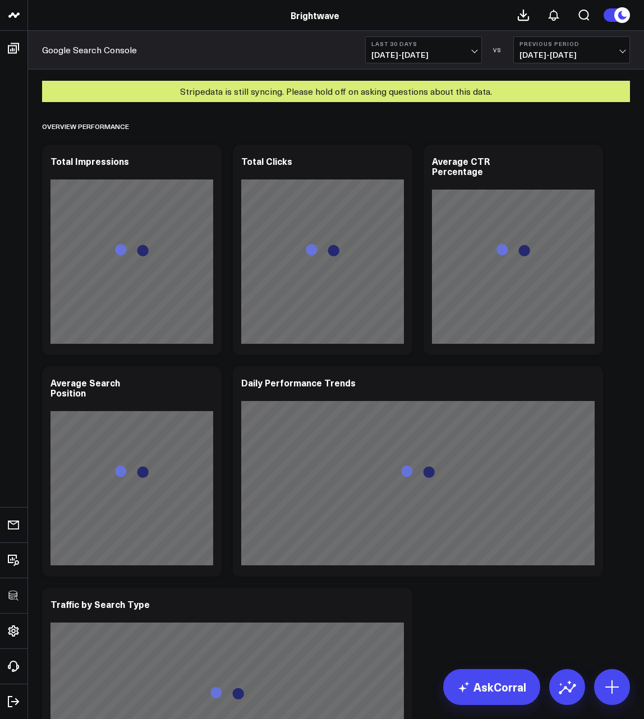
click at [232, 76] on div "Stripe data is still syncing. Please hold off on asking questions about this da…" at bounding box center [336, 86] width 616 height 33
click at [186, 44] on div "Google Search Console Last 30 Days 08/25/25 - 09/23/25 VS Previous Period 07/26…" at bounding box center [336, 50] width 616 height 39
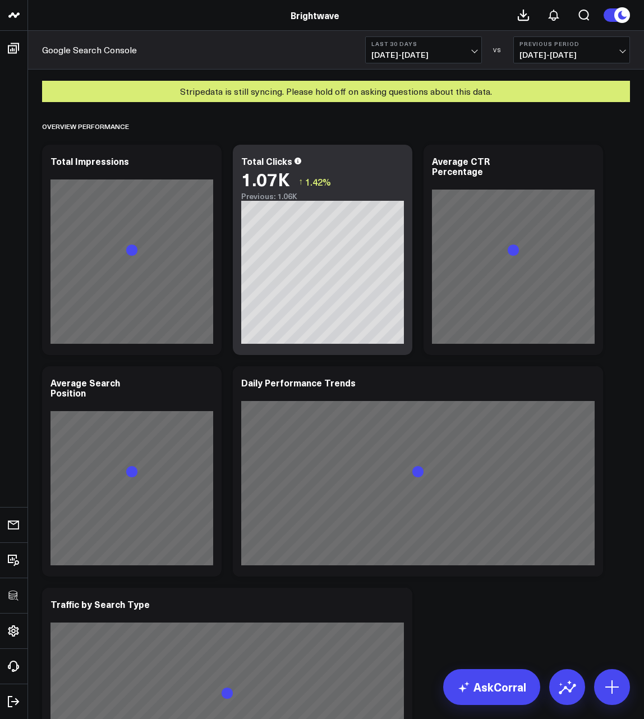
click at [243, 56] on div "Google Search Console Last 30 Days 08/25/25 - 09/23/25 VS Previous Period 07/26…" at bounding box center [336, 50] width 616 height 39
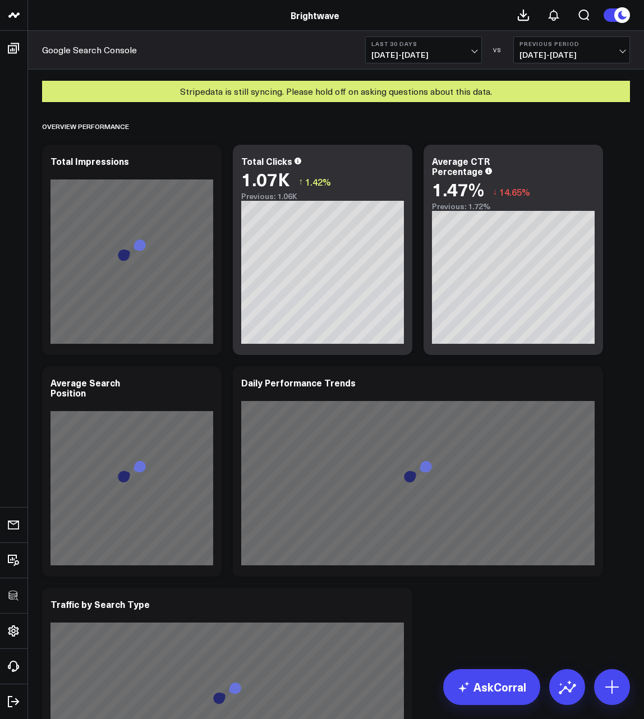
click at [99, 53] on link "Google Search Console" at bounding box center [89, 50] width 95 height 12
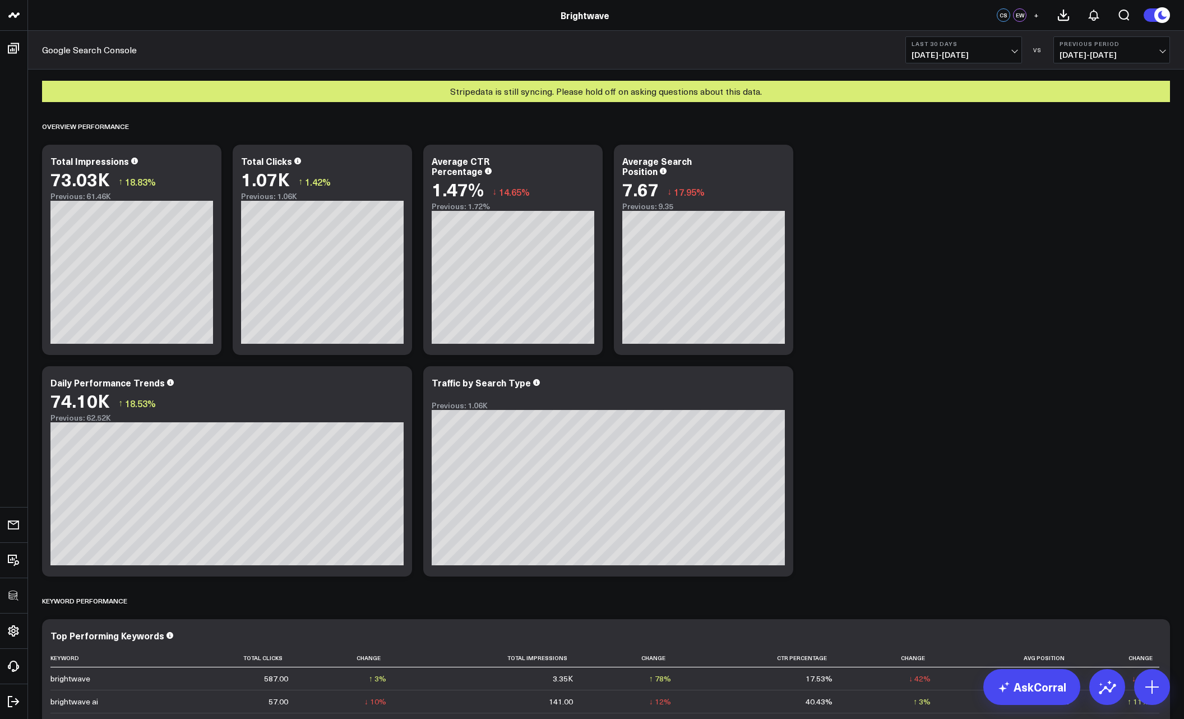
drag, startPoint x: 446, startPoint y: 91, endPoint x: 780, endPoint y: 91, distance: 333.6
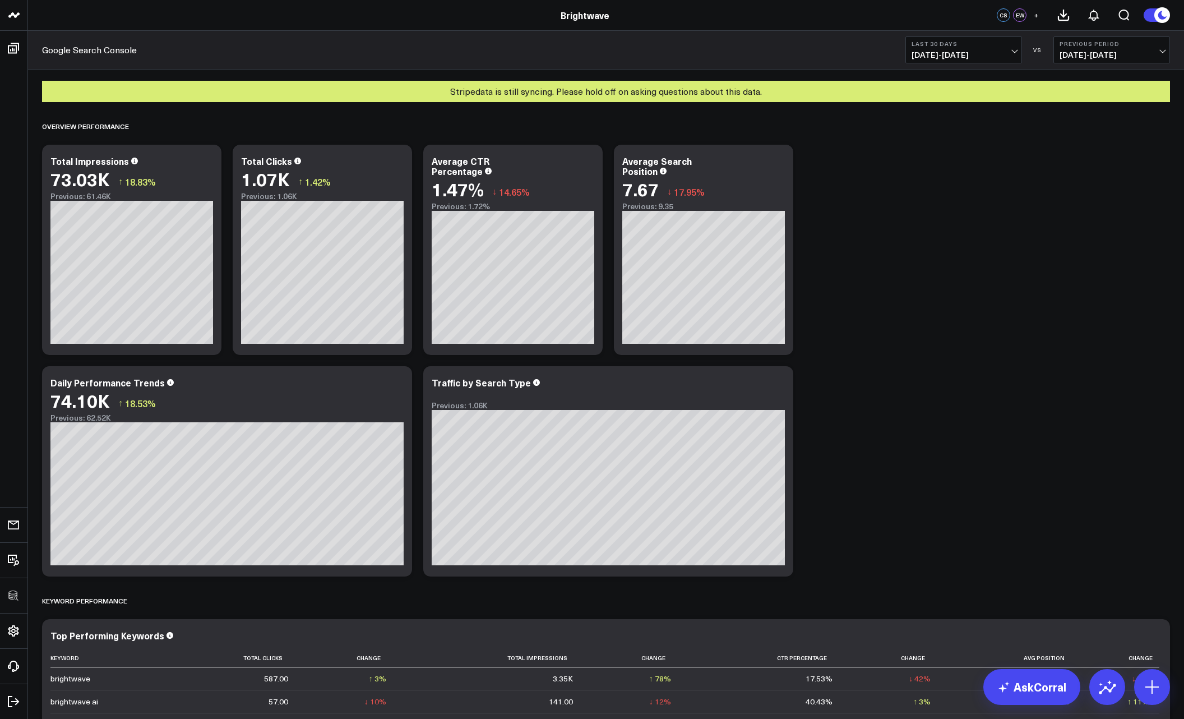
click at [643, 91] on div "Stripe data is still syncing. Please hold off on asking questions about this da…" at bounding box center [606, 91] width 1128 height 21
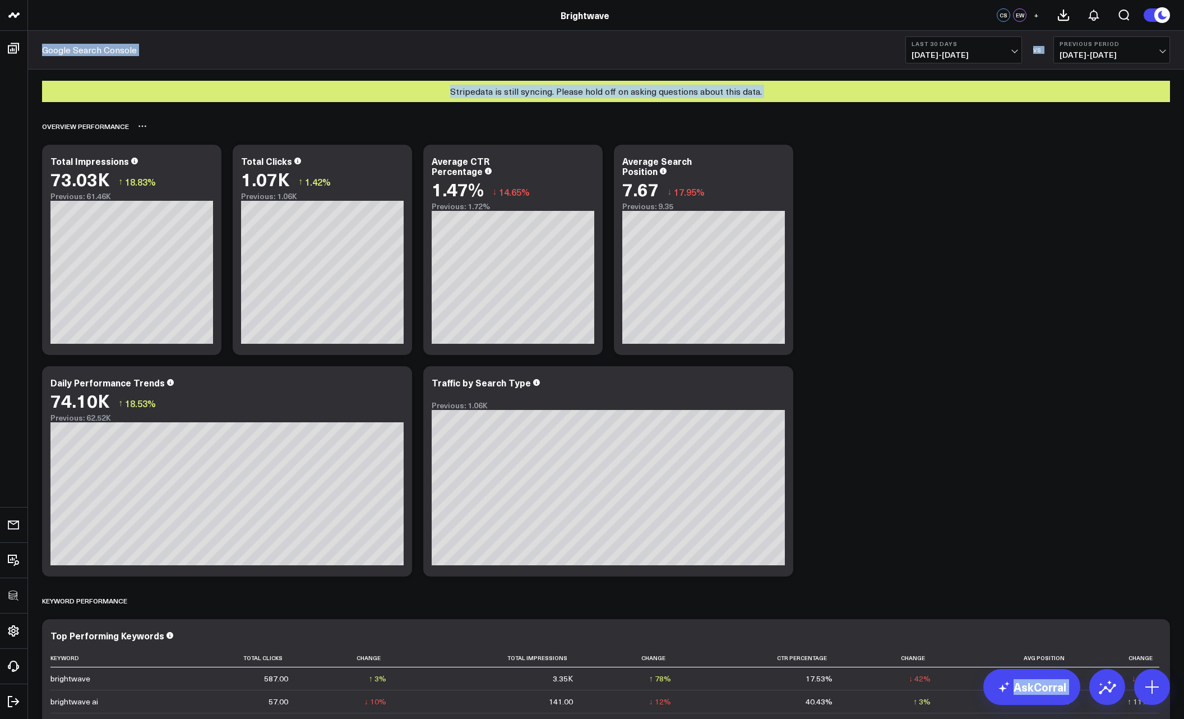
drag, startPoint x: 41, startPoint y: 49, endPoint x: 690, endPoint y: 123, distance: 652.2
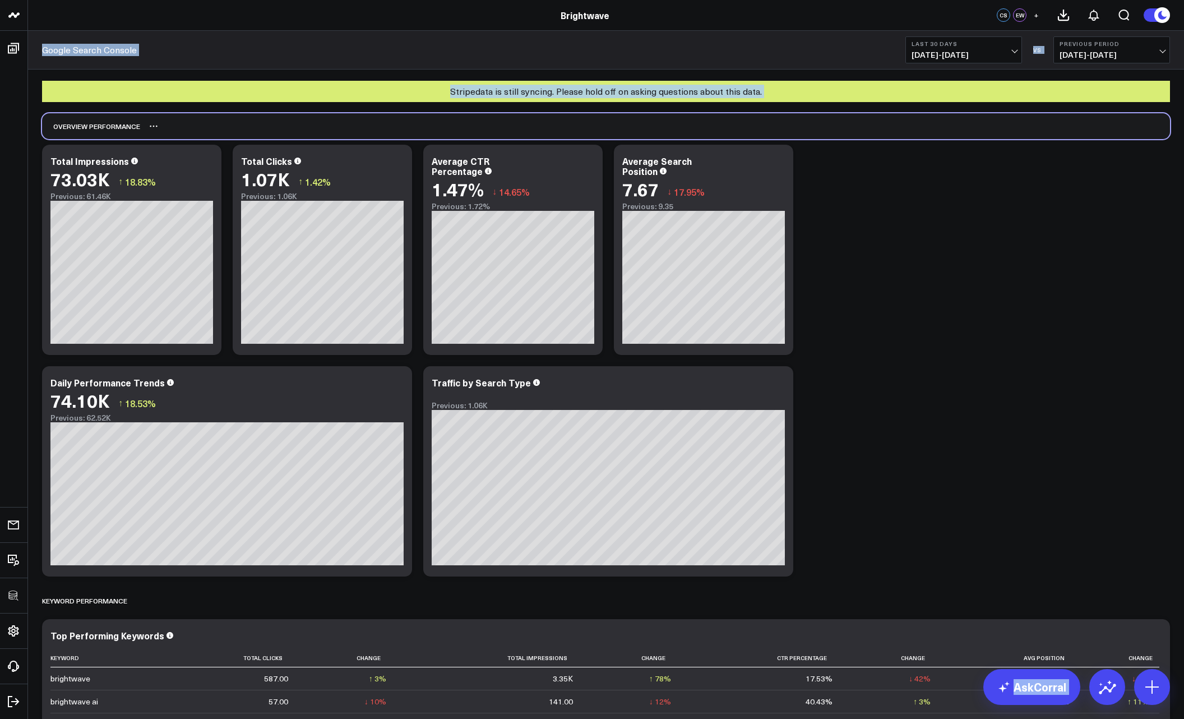
click at [643, 124] on div "Overview Performance" at bounding box center [606, 126] width 1128 height 26
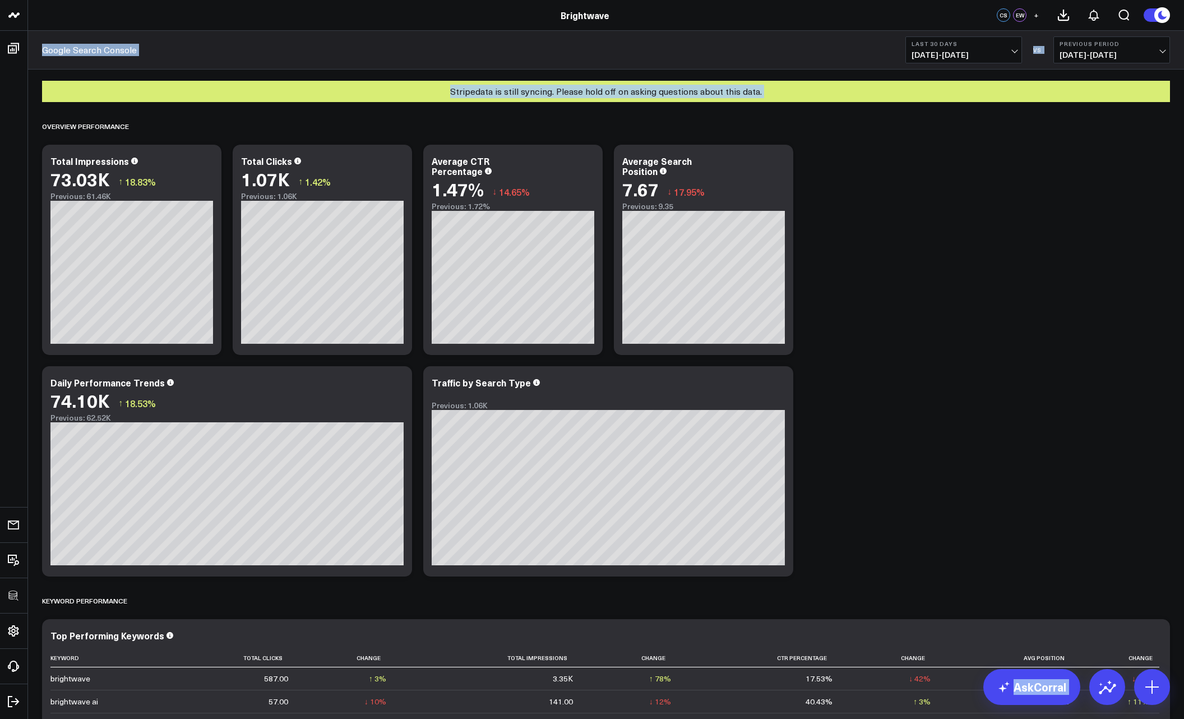
click at [643, 90] on div "Stripe data is still syncing. Please hold off on asking questions about this da…" at bounding box center [606, 91] width 1128 height 21
drag, startPoint x: 38, startPoint y: 40, endPoint x: 744, endPoint y: 105, distance: 708.8
click at [643, 123] on div "Overview Performance" at bounding box center [606, 126] width 1128 height 26
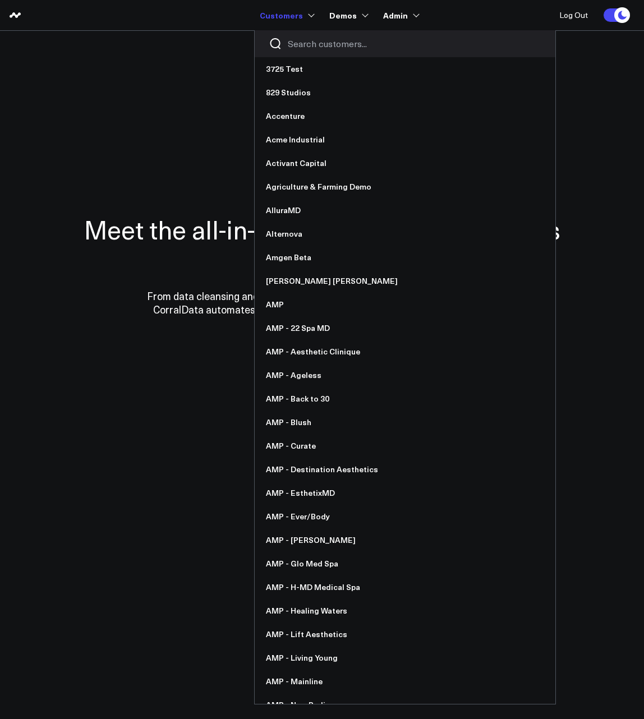
click at [326, 40] on input "Search customers input" at bounding box center [414, 44] width 253 height 12
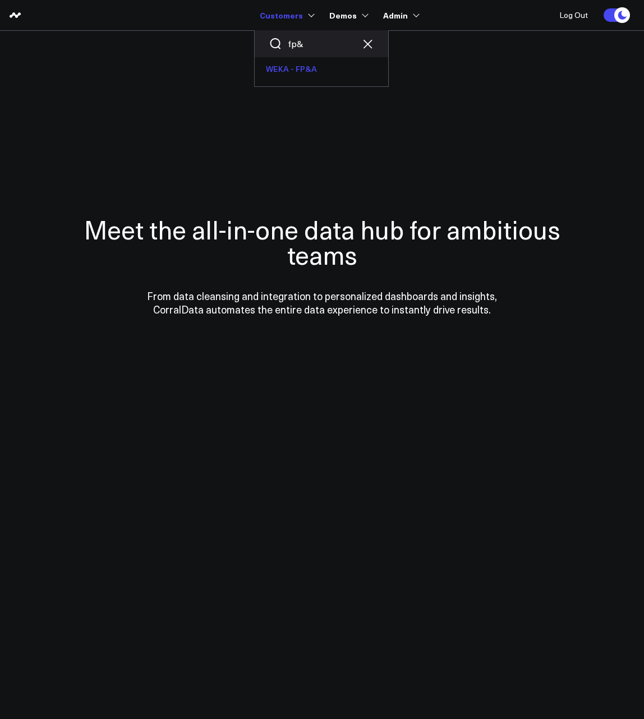
type input "fp&"
click at [306, 69] on link "WEKA - FP&A" at bounding box center [321, 69] width 133 height 24
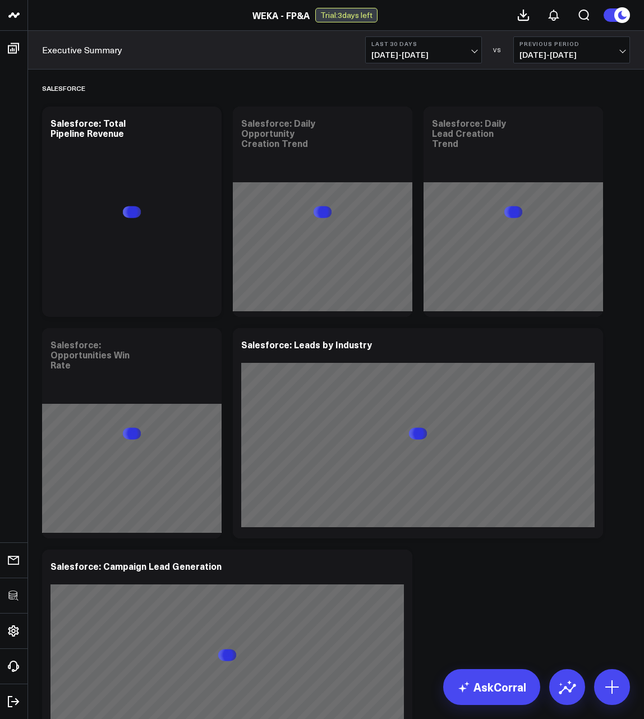
click at [451, 47] on b "Last 30 Days" at bounding box center [423, 43] width 104 height 7
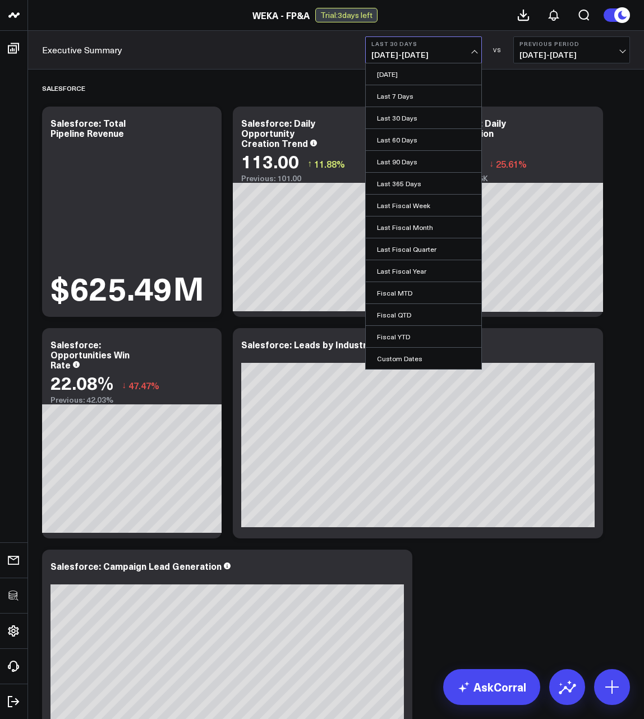
click at [298, 59] on div "Executive Summary Last 30 Days 08/25/25 - 09/23/25 Yesterday Last 7 Days Last 3…" at bounding box center [336, 50] width 616 height 39
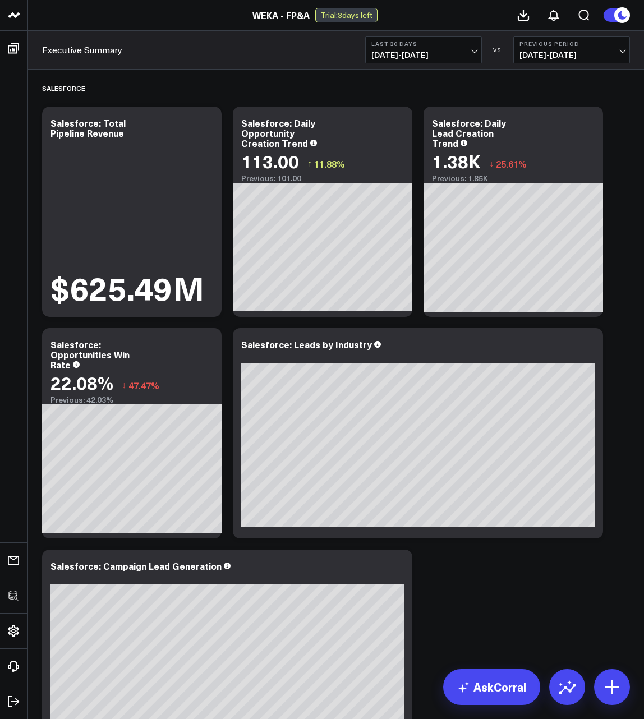
click at [214, 56] on div "Executive Summary Last 30 Days 08/25/25 - 09/23/25 VS Previous Period 07/26/25 …" at bounding box center [336, 50] width 616 height 39
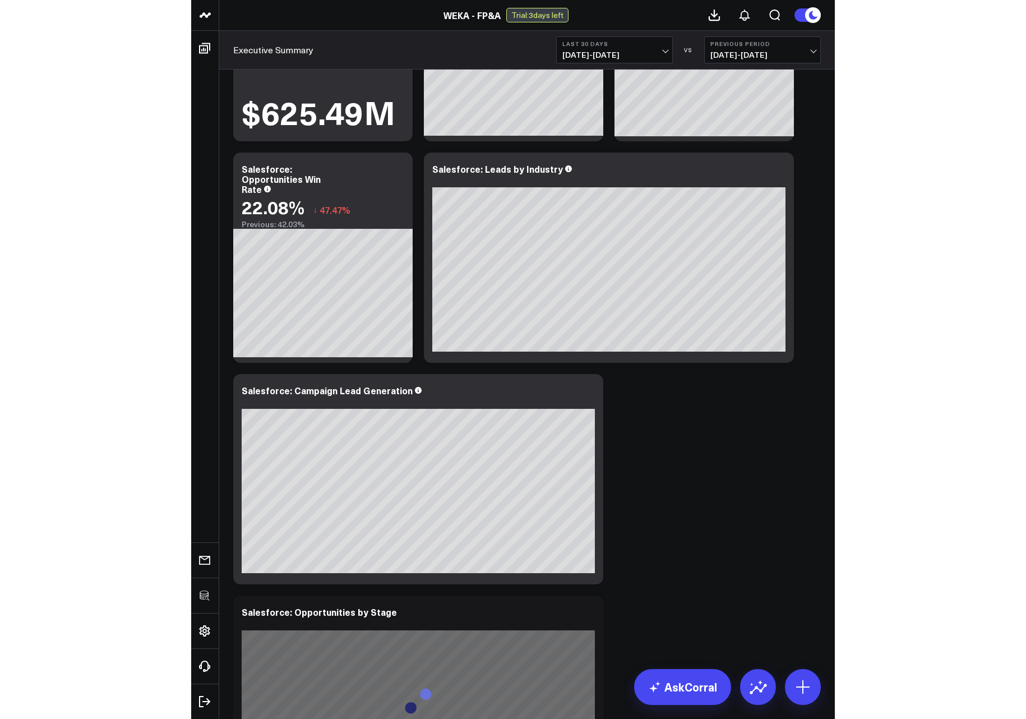
scroll to position [471, 0]
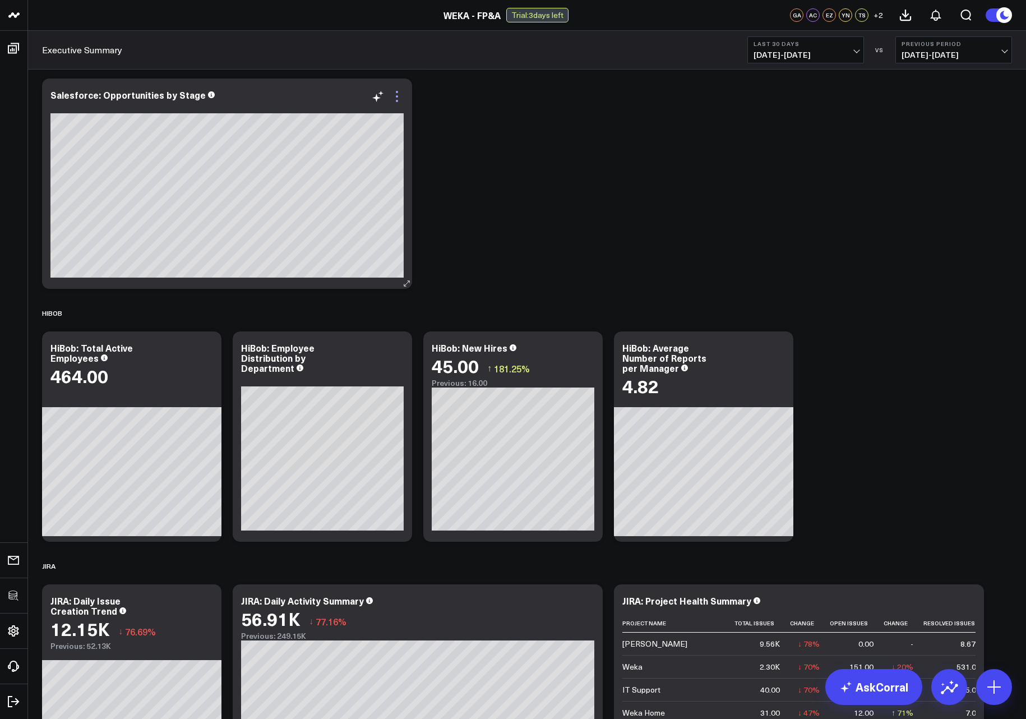
click at [400, 99] on icon at bounding box center [396, 96] width 13 height 13
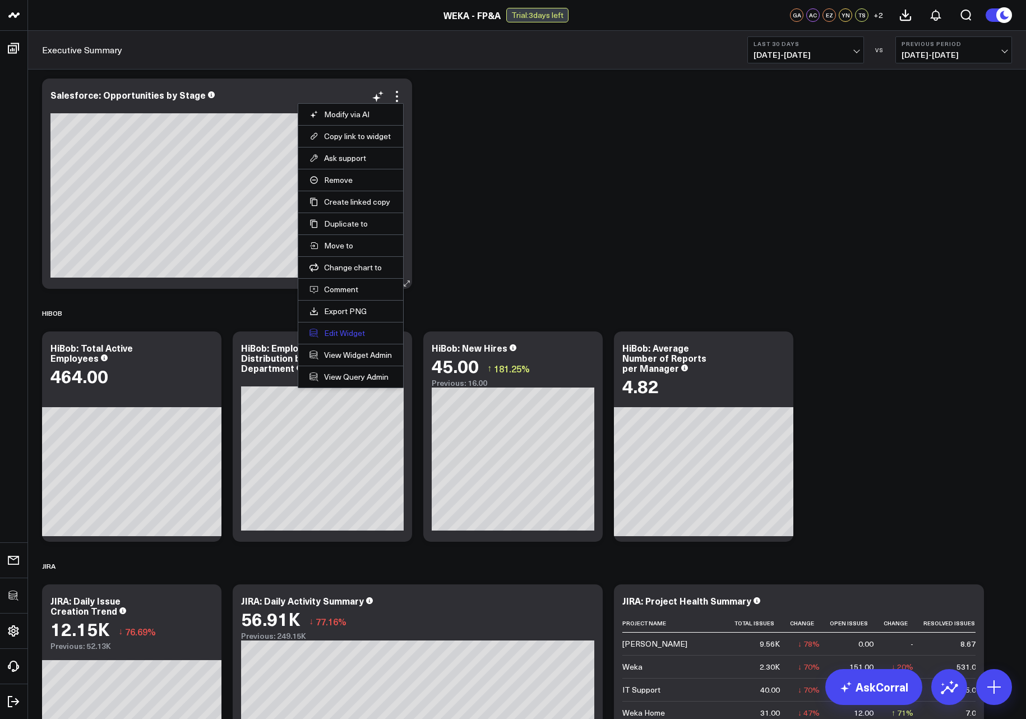
click at [350, 335] on button "Edit Widget" at bounding box center [350, 333] width 82 height 10
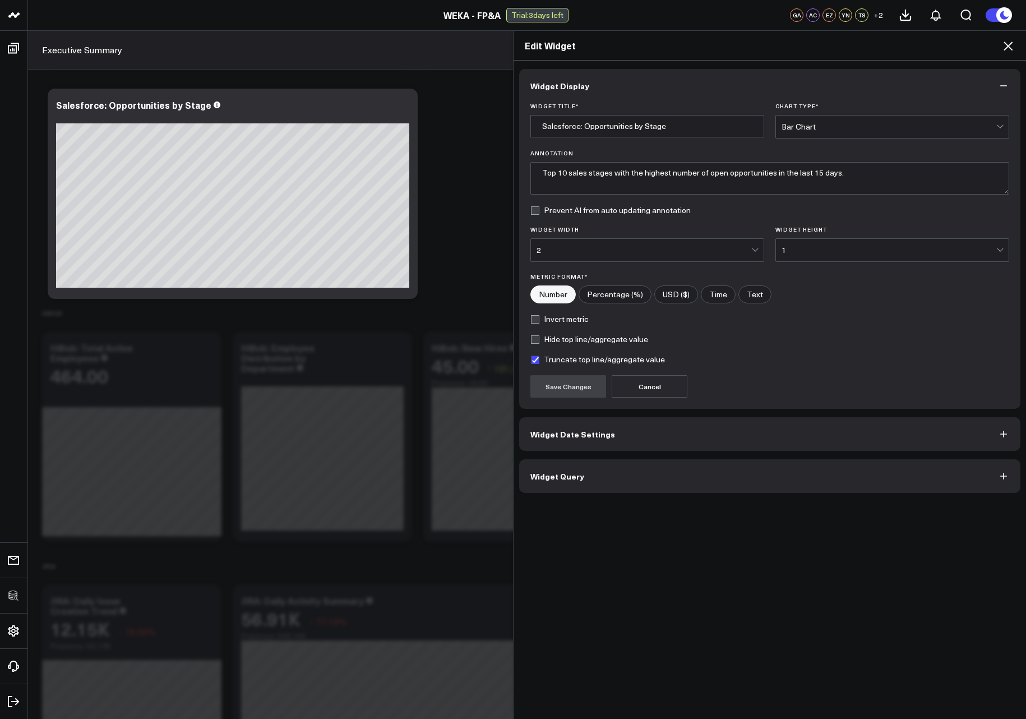
click at [540, 488] on button "Widget Query" at bounding box center [769, 476] width 501 height 34
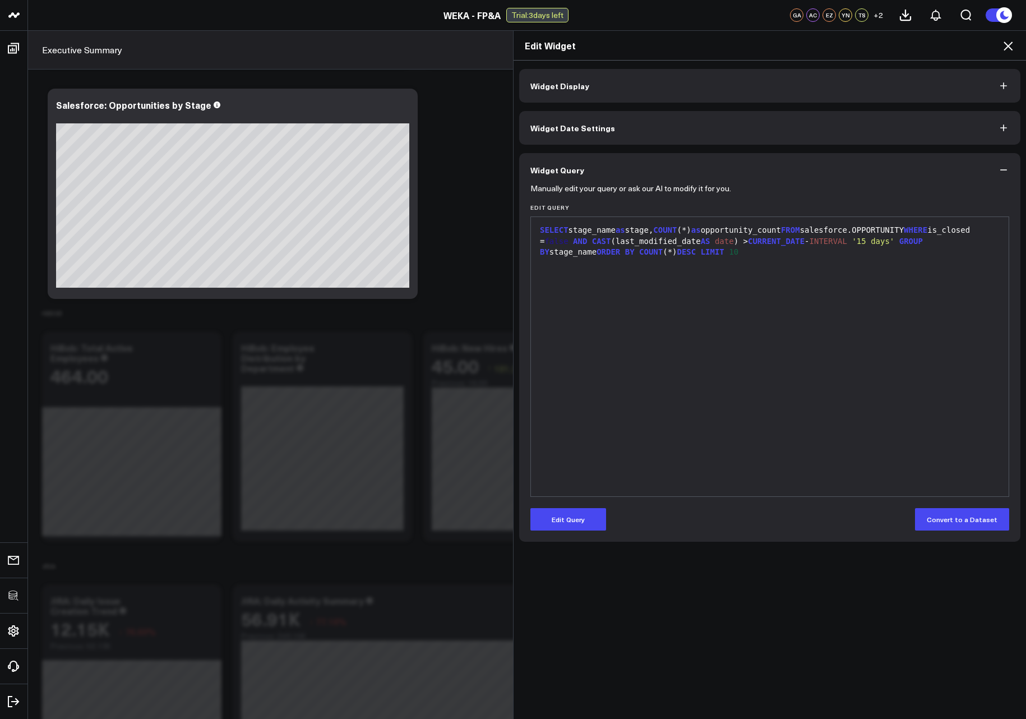
click at [643, 52] on icon at bounding box center [1007, 45] width 13 height 13
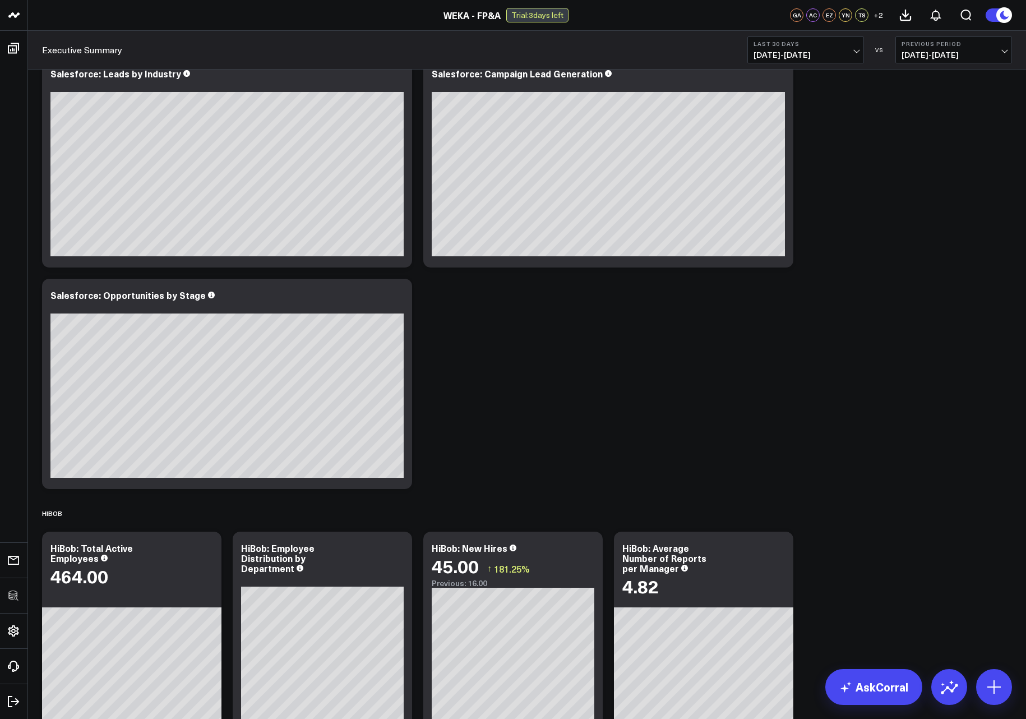
scroll to position [269, 0]
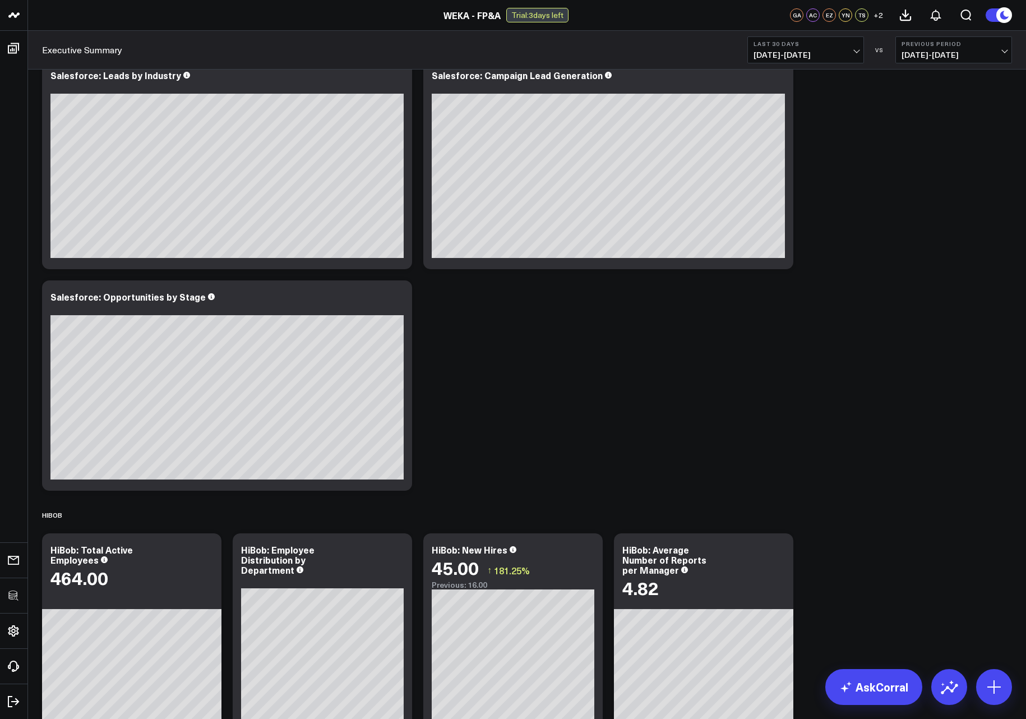
click at [617, 375] on div "Salesforce Modify via AI Copy link to widget Ask support Remove Create linked c…" at bounding box center [526, 511] width 981 height 1423
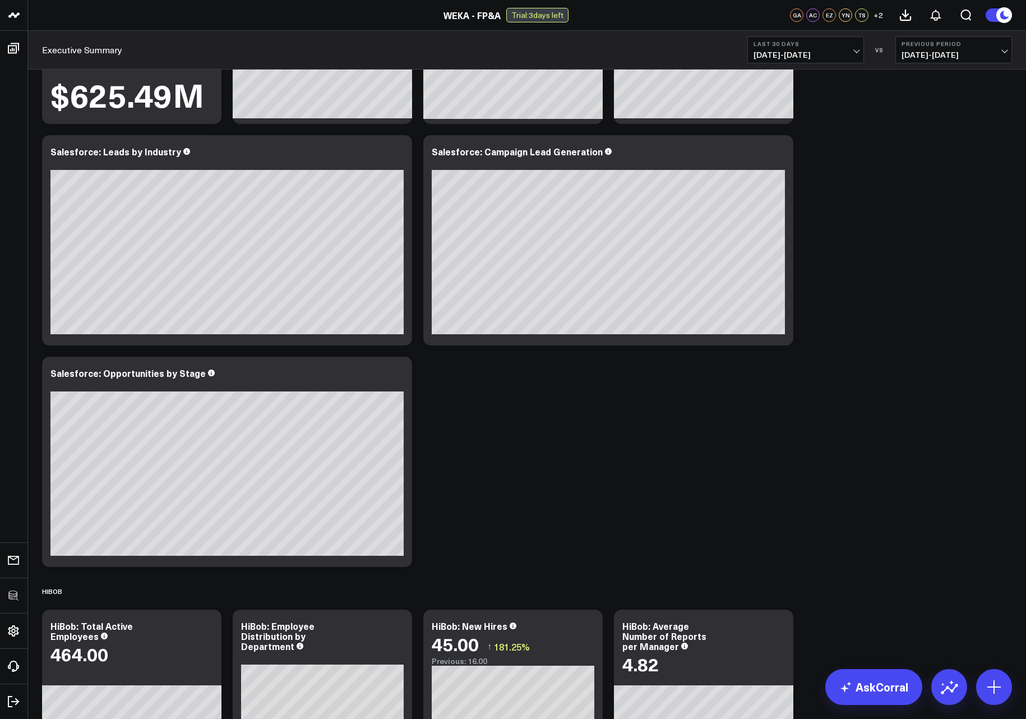
scroll to position [202, 0]
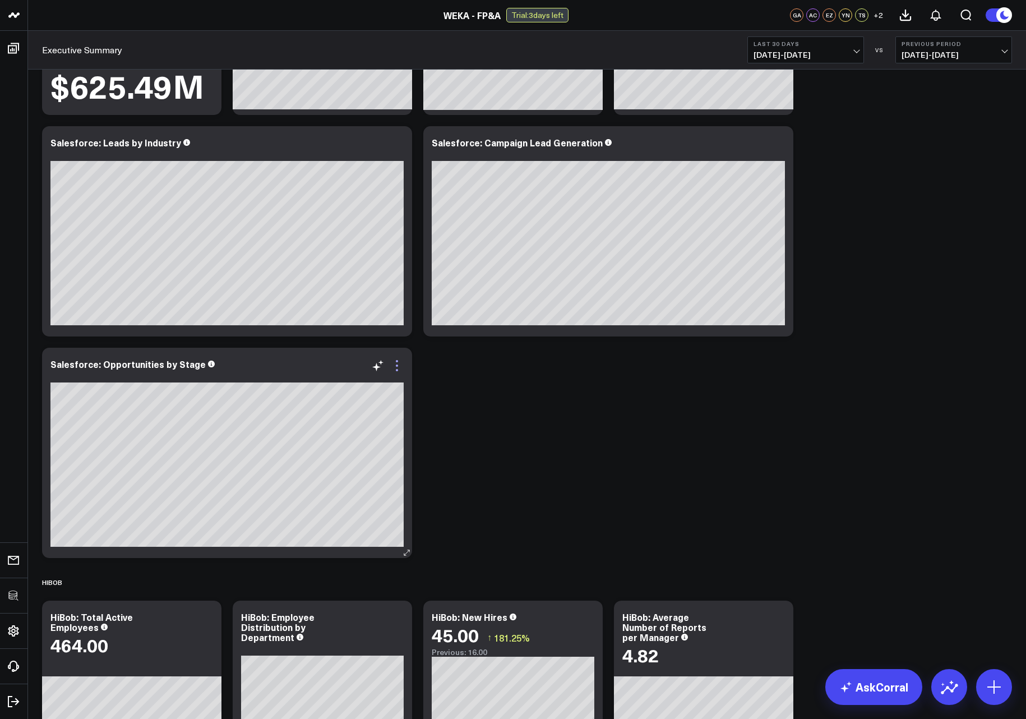
click at [397, 364] on icon at bounding box center [397, 365] width 2 height 2
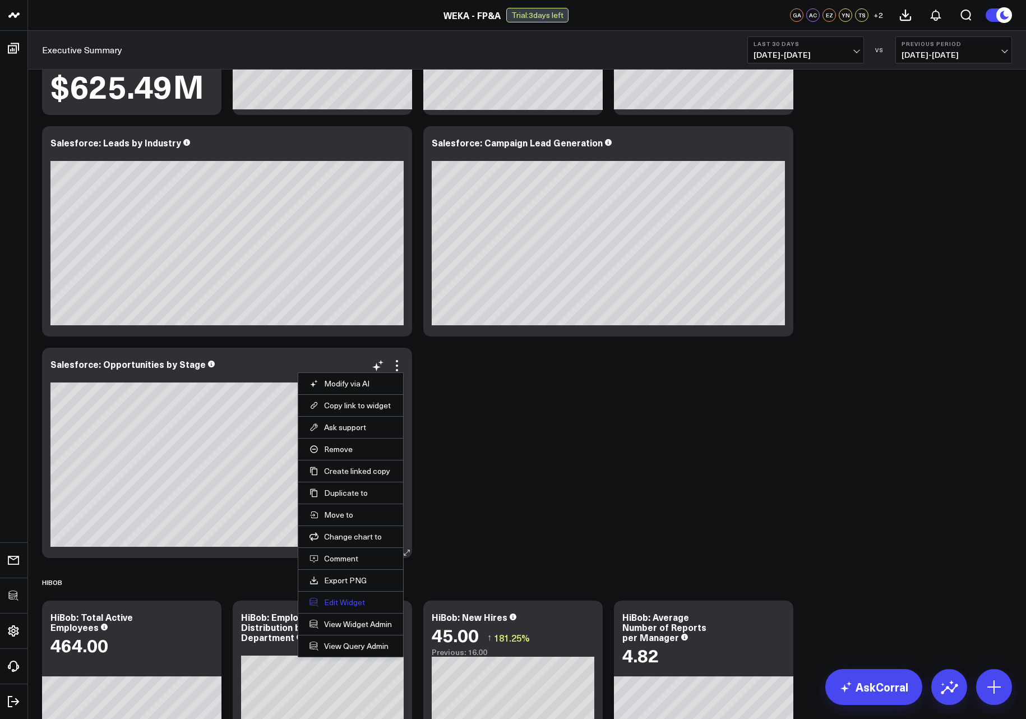
click at [355, 603] on button "Edit Widget" at bounding box center [350, 602] width 82 height 10
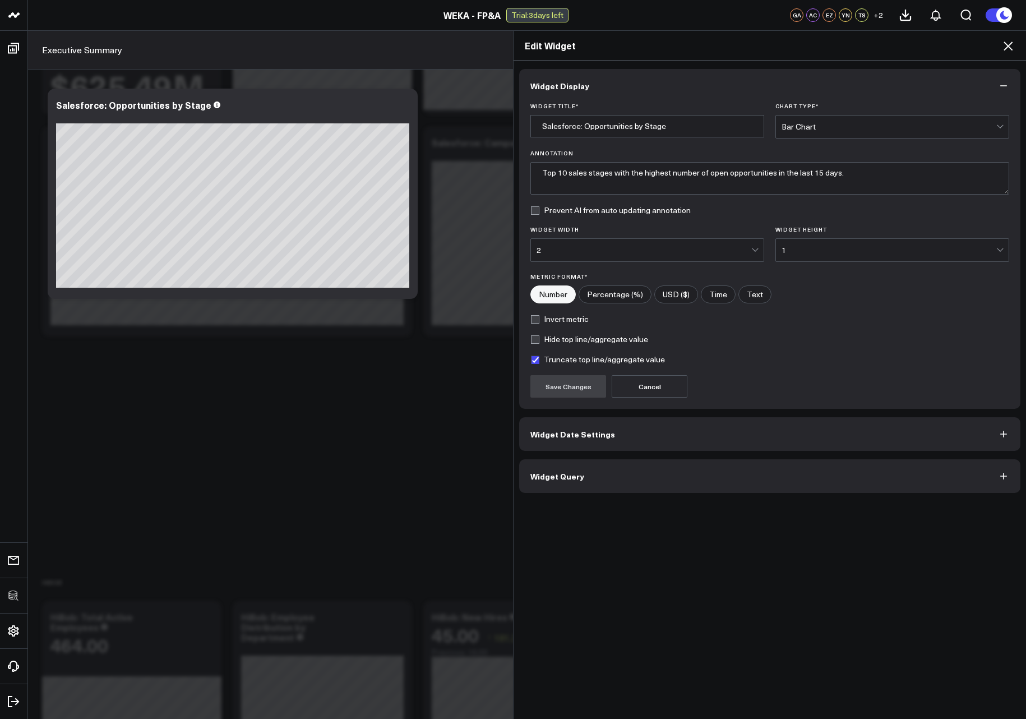
click at [544, 484] on button "Widget Query" at bounding box center [769, 476] width 501 height 34
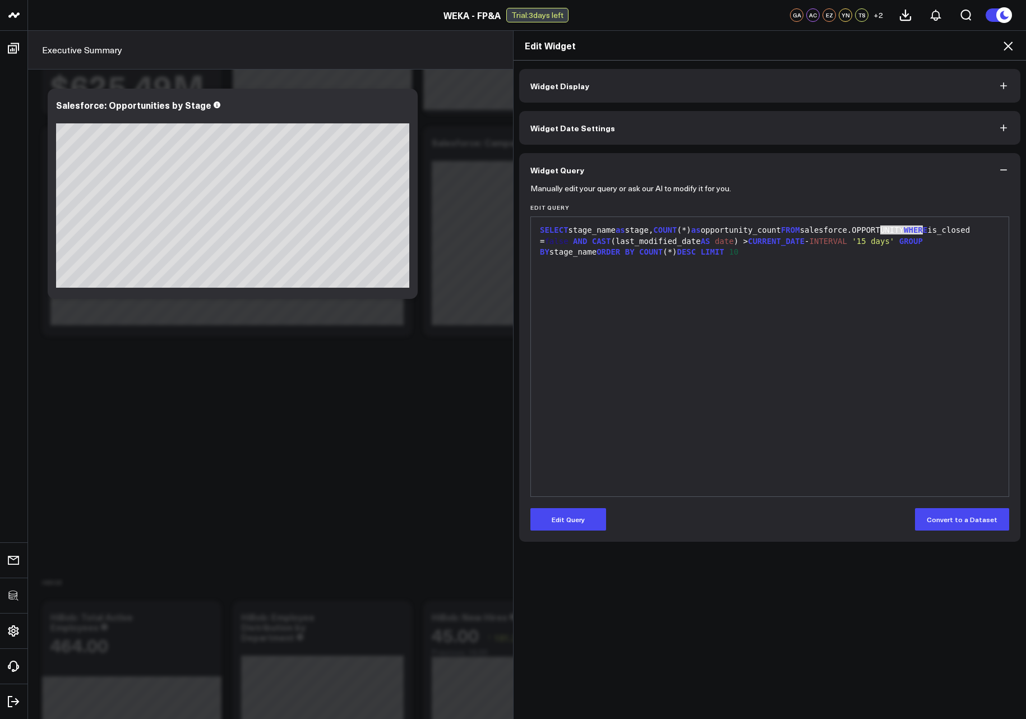
drag, startPoint x: 918, startPoint y: 229, endPoint x: 871, endPoint y: 229, distance: 46.5
click at [643, 229] on div "SELECT stage_name as stage, COUNT (*) as opportunity_count FROM salesforce.OPPO…" at bounding box center [770, 241] width 466 height 33
drag, startPoint x: 577, startPoint y: 229, endPoint x: 609, endPoint y: 226, distance: 32.7
click at [609, 226] on div "SELECT stage_name as stage, COUNT (*) as opportunity_count FROM salesforce.OPPO…" at bounding box center [770, 241] width 466 height 33
click at [643, 45] on icon at bounding box center [1007, 45] width 13 height 13
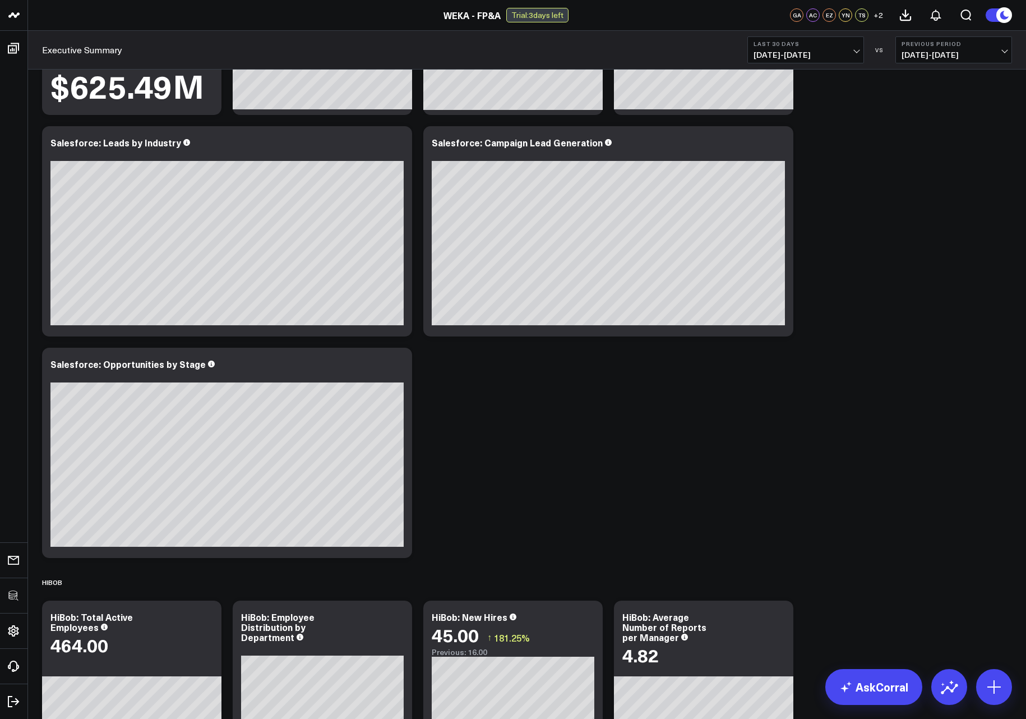
click at [643, 54] on span "08/25/25 - 09/23/25" at bounding box center [805, 54] width 104 height 9
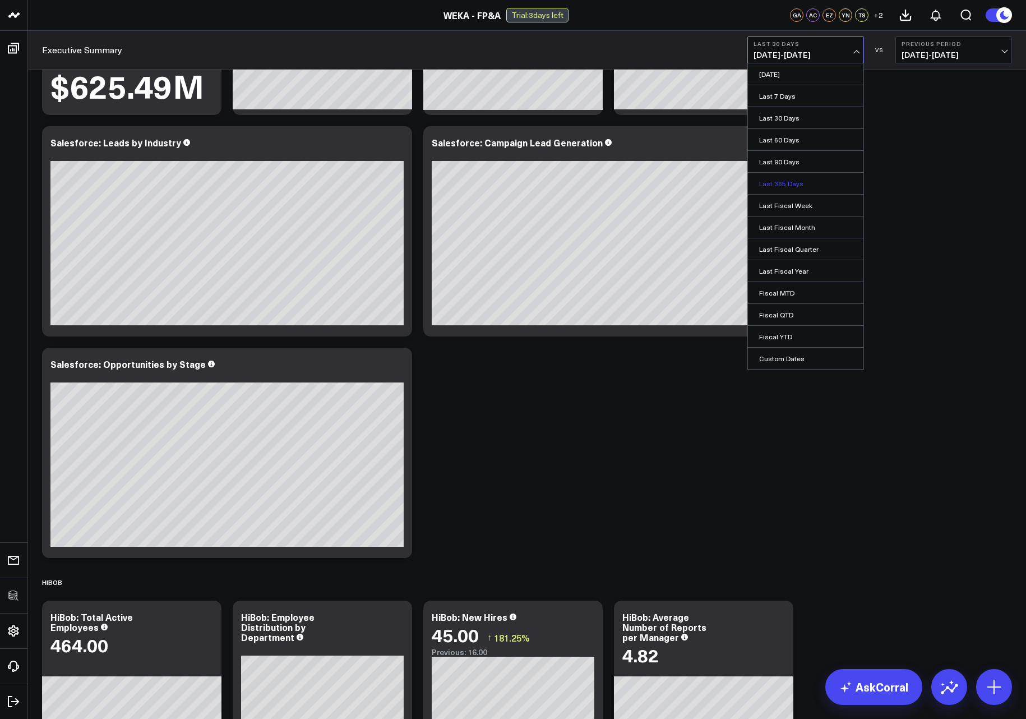
click at [643, 184] on link "Last 365 Days" at bounding box center [805, 183] width 115 height 21
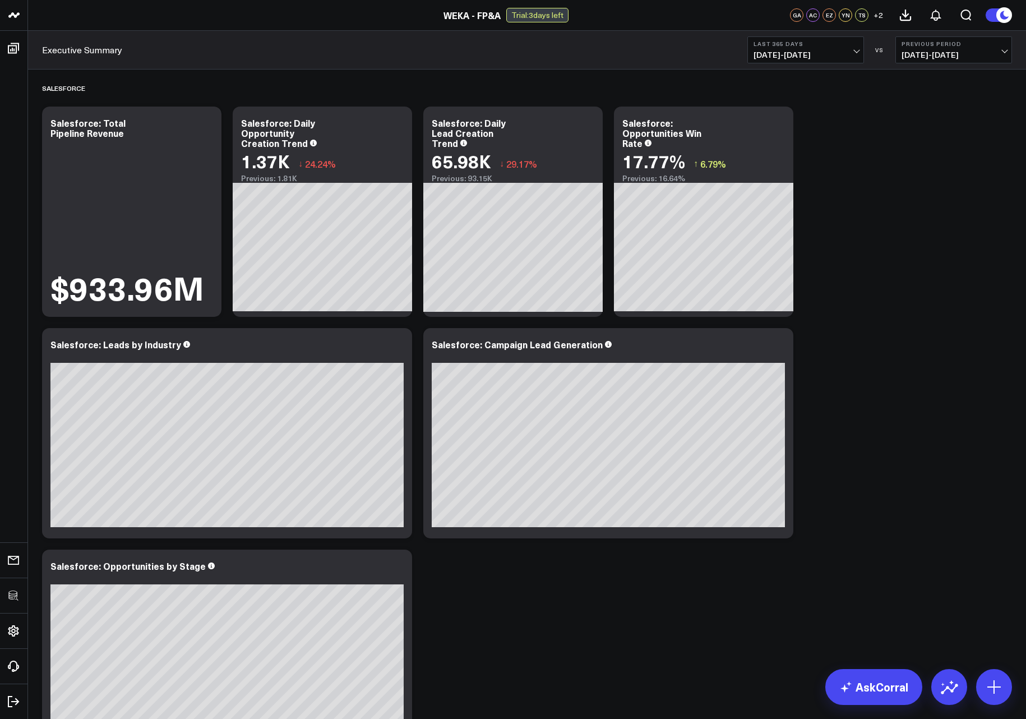
scroll to position [135, 0]
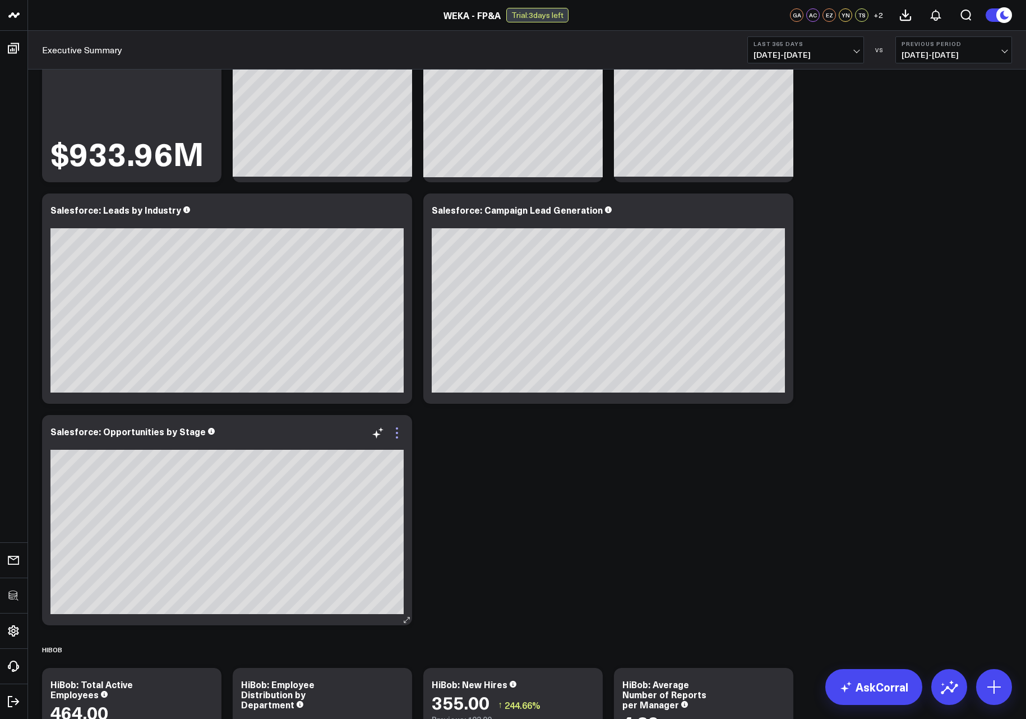
click at [401, 431] on icon at bounding box center [396, 432] width 13 height 13
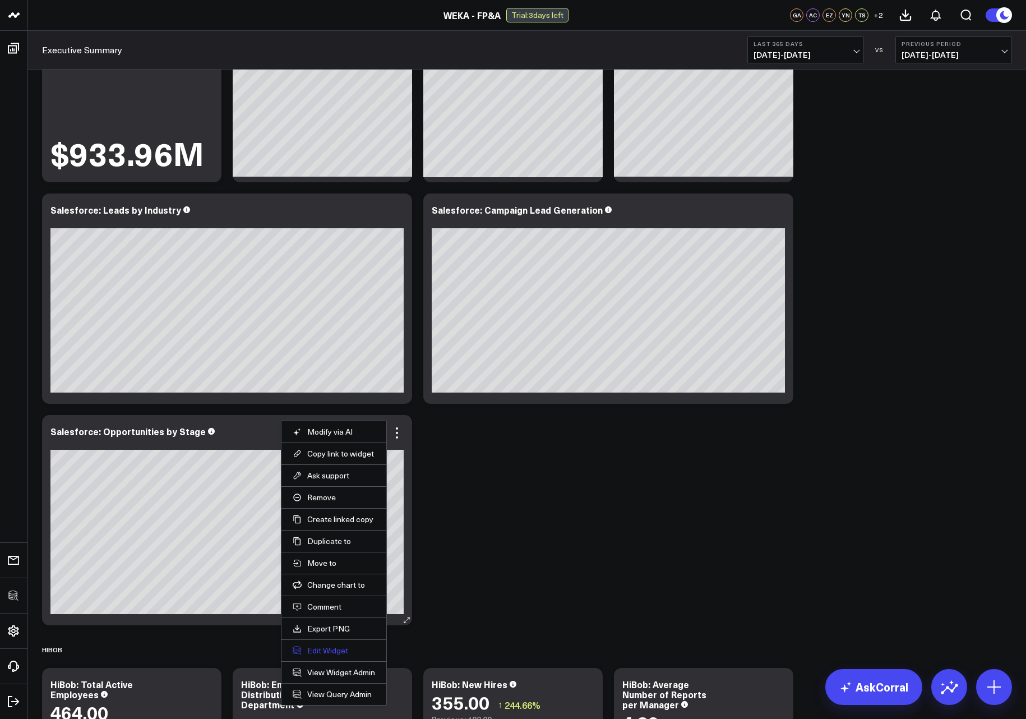
click at [350, 653] on button "Edit Widget" at bounding box center [334, 650] width 82 height 10
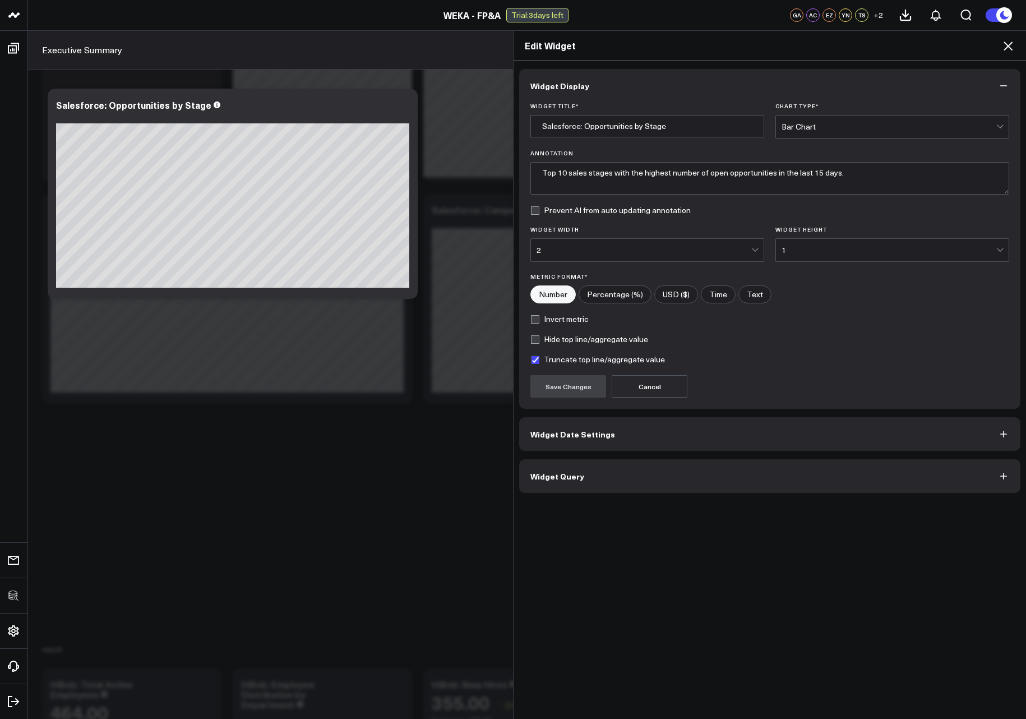
click at [590, 486] on button "Widget Query" at bounding box center [769, 476] width 501 height 34
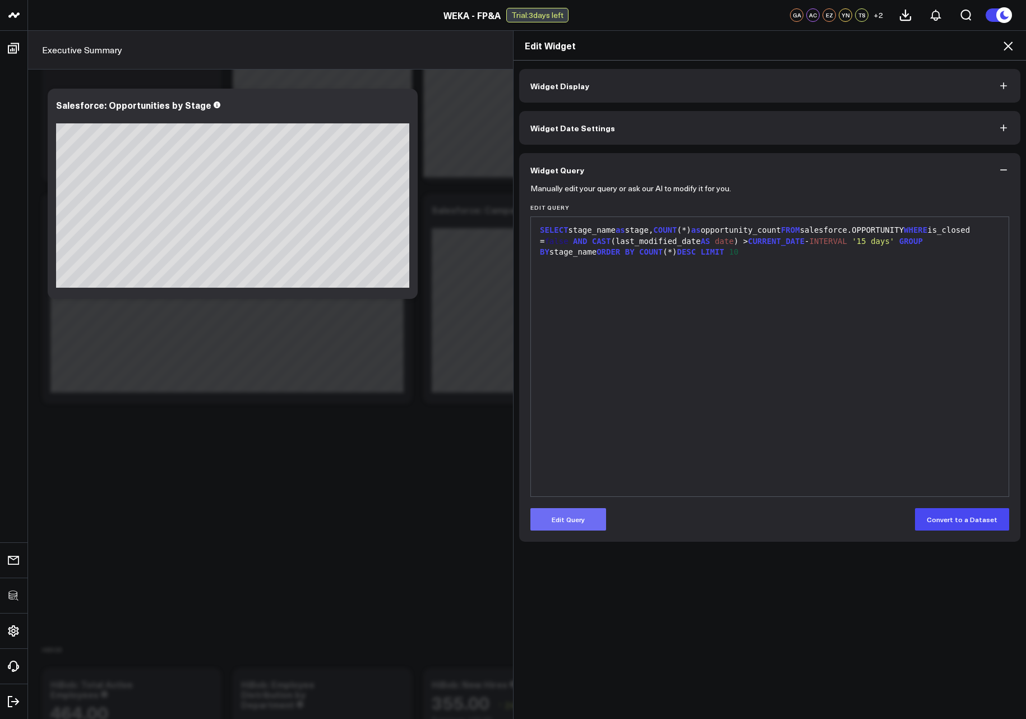
click at [586, 523] on button "Edit Query" at bounding box center [568, 519] width 76 height 22
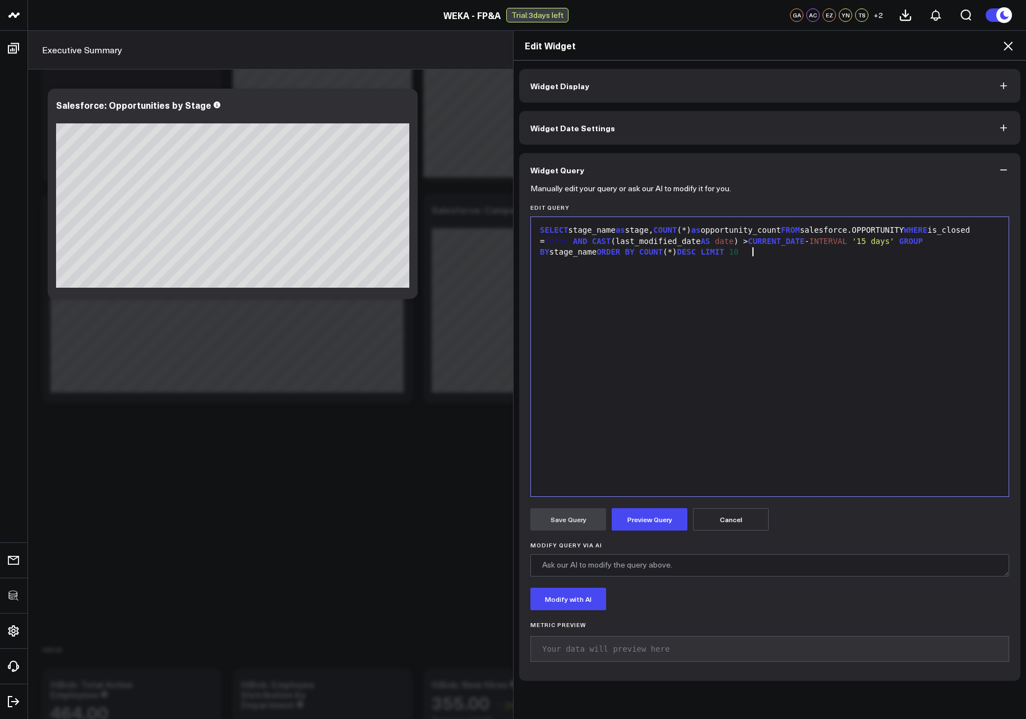
drag, startPoint x: 810, startPoint y: 249, endPoint x: 797, endPoint y: 249, distance: 12.9
click at [643, 247] on div "SELECT stage_name as stage, COUNT (*) as opportunity_count FROM salesforce.OPPO…" at bounding box center [770, 357] width 466 height 268
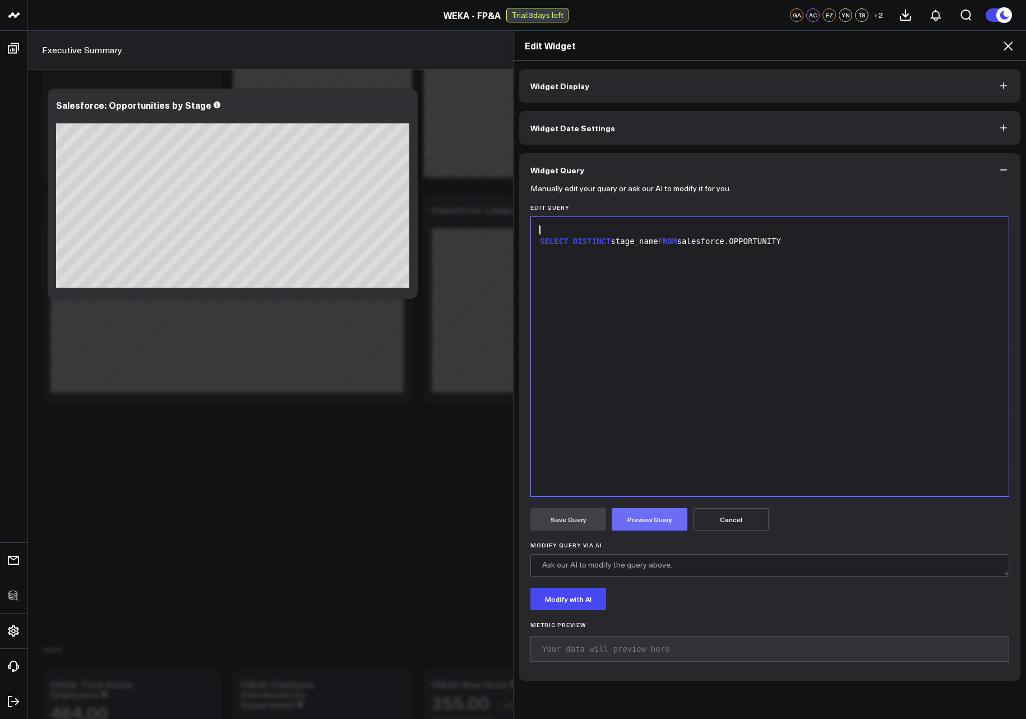
click at [643, 525] on button "Preview Query" at bounding box center [650, 519] width 76 height 22
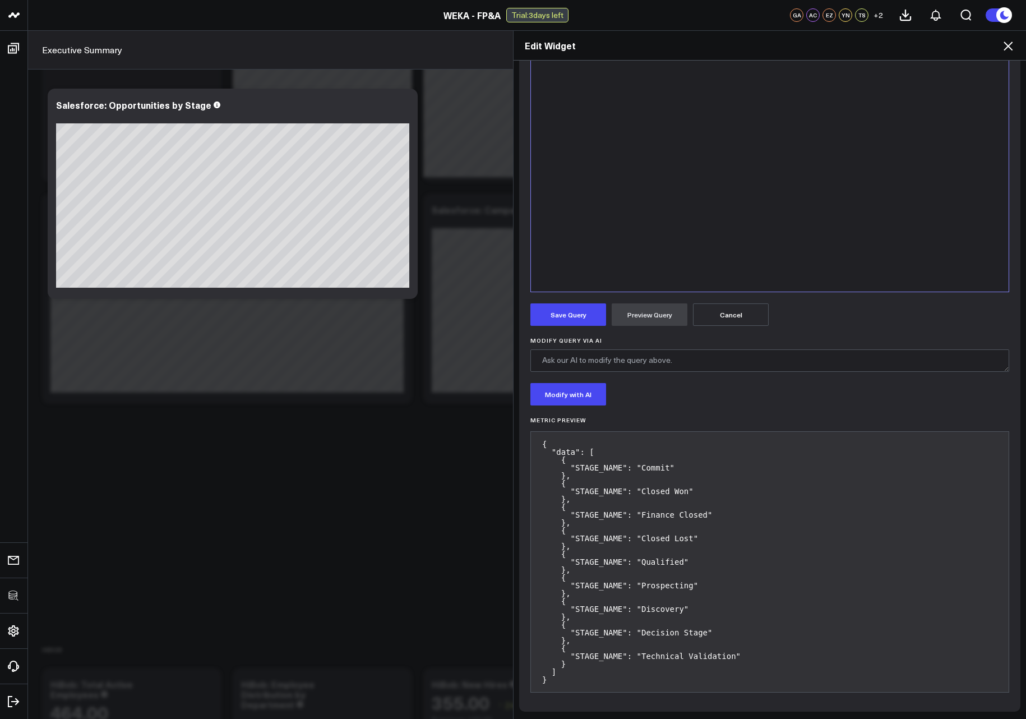
scroll to position [205, 0]
drag, startPoint x: 688, startPoint y: 491, endPoint x: 637, endPoint y: 489, distance: 50.5
click at [637, 489] on pre "{ "data": [ { "STAGE_NAME": "Commit" }, { "STAGE_NAME": "Closed Won" }, { "STAG…" at bounding box center [769, 561] width 479 height 261
click at [643, 519] on pre "{ "data": [ { "STAGE_NAME": "Commit" }, { "STAGE_NAME": "Closed Won" }, { "STAG…" at bounding box center [769, 561] width 479 height 261
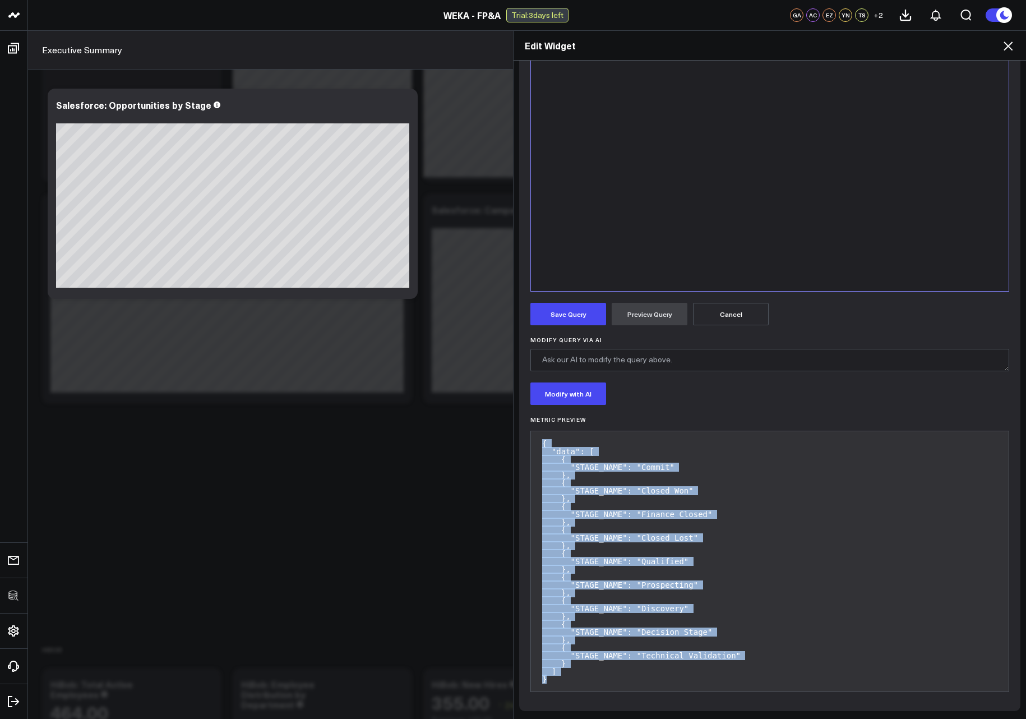
drag, startPoint x: 555, startPoint y: 675, endPoint x: 530, endPoint y: 433, distance: 243.4
click at [530, 433] on pre "{ "data": [ { "STAGE_NAME": "Commit" }, { "STAGE_NAME": "Closed Won" }, { "STAG…" at bounding box center [769, 561] width 479 height 261
copy pre "{ "data": [ { "STAGE_NAME": "Commit" }, { "STAGE_NAME": "Closed Won" }, { "STAG…"
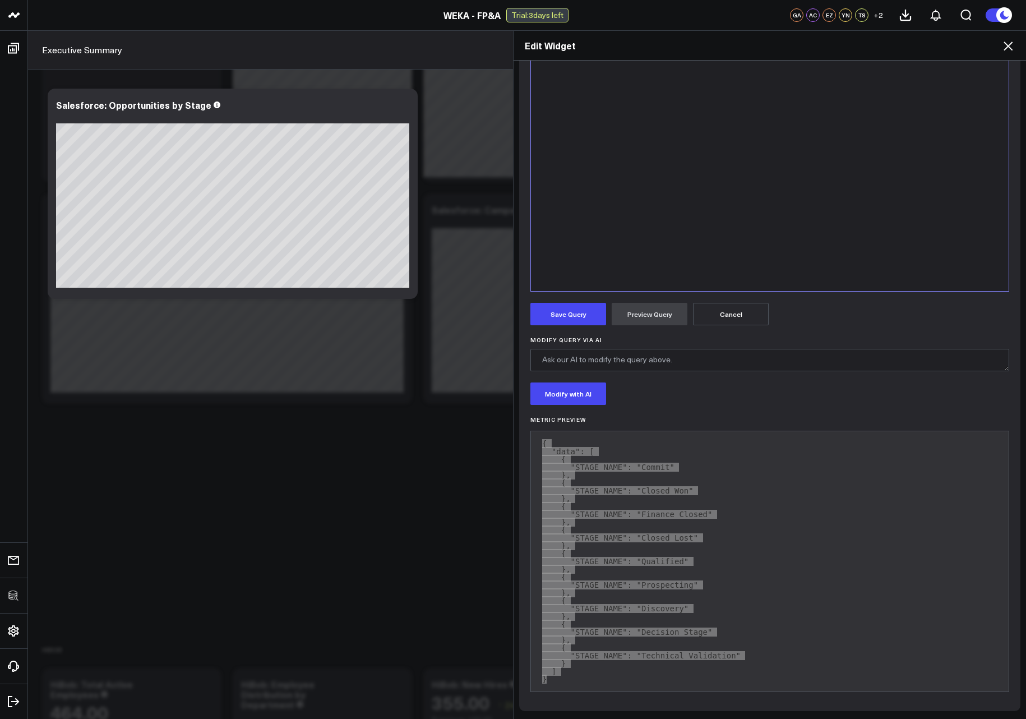
scroll to position [3, 0]
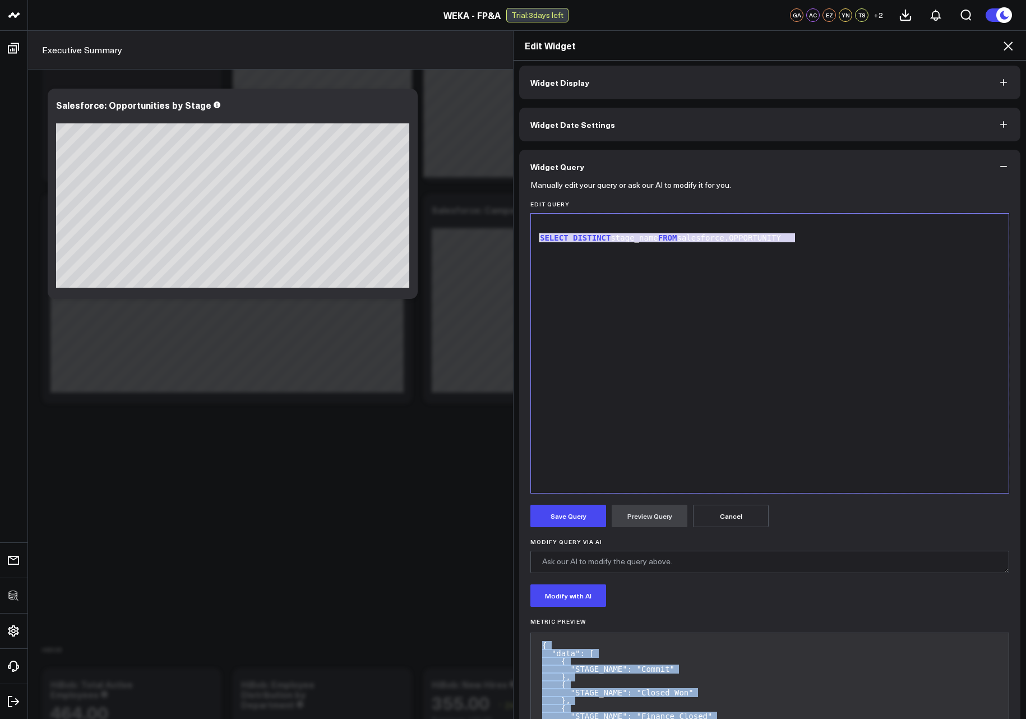
drag, startPoint x: 754, startPoint y: 305, endPoint x: 497, endPoint y: 242, distance: 264.5
click at [492, 239] on div "Edit Widget Widget Display Widget Date Settings Widget Query Manually edit your…" at bounding box center [513, 374] width 1026 height 688
copy div "SELECT DISTINCT stage_name FROM salesforce.OPPORTUNITY"
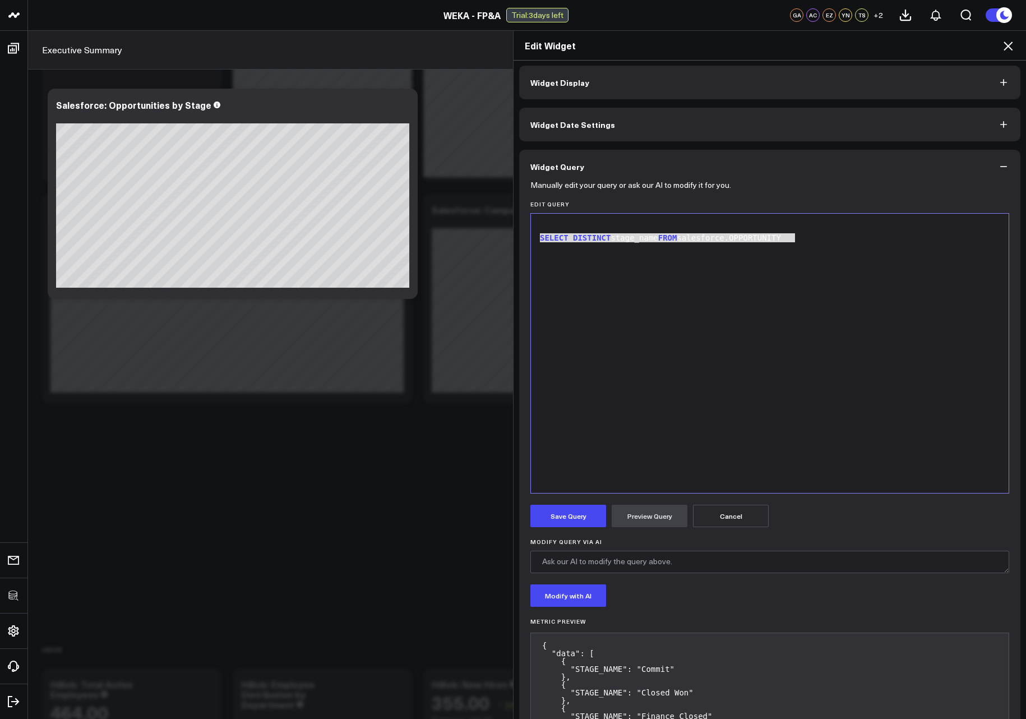
click at [643, 357] on div "SELECT DISTINCT stage_name FROM salesforce.OPPORTUNITY" at bounding box center [770, 353] width 466 height 268
click at [643, 515] on button "Cancel" at bounding box center [731, 516] width 76 height 22
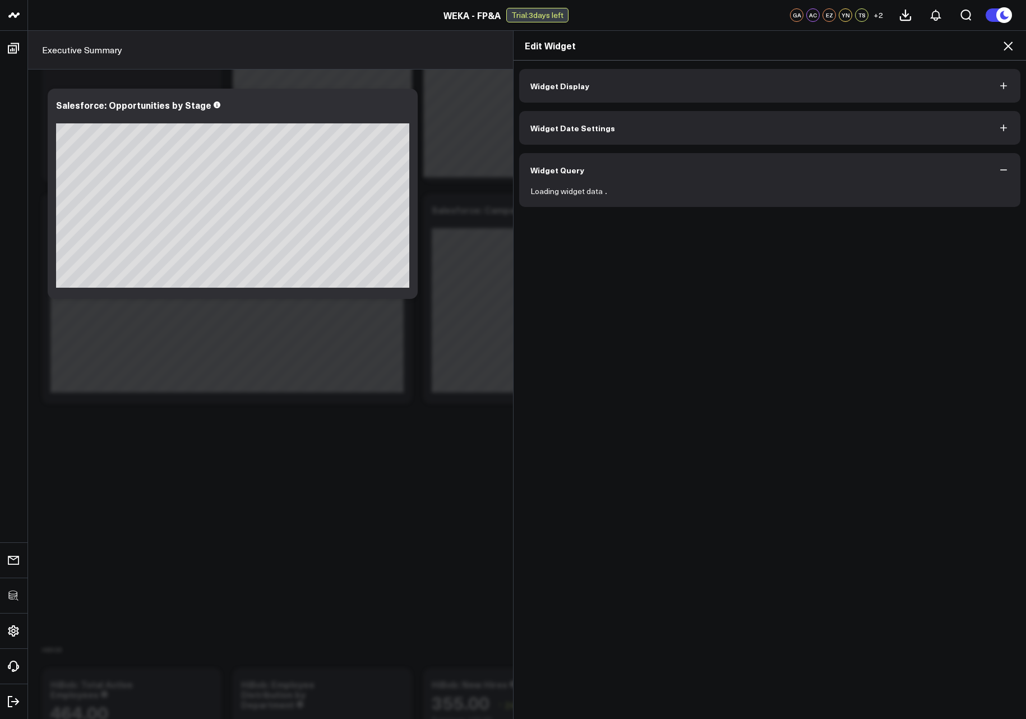
scroll to position [0, 0]
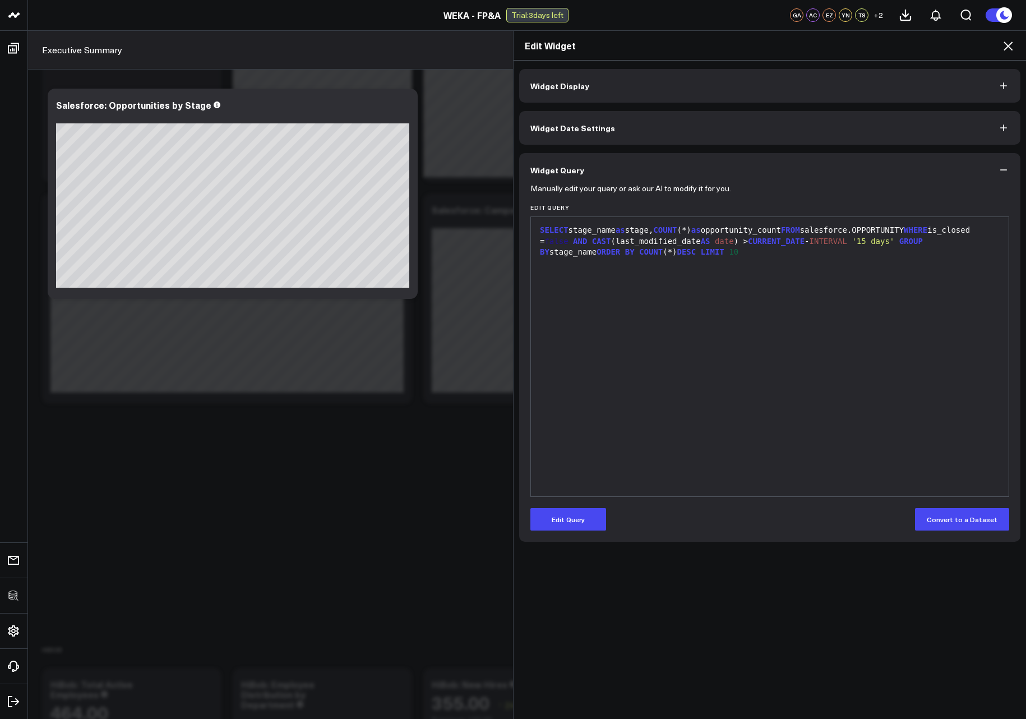
click at [643, 340] on div "SELECT stage_name as stage, COUNT (*) as opportunity_count FROM salesforce.OPPO…" at bounding box center [770, 357] width 466 height 268
click at [643, 49] on icon at bounding box center [1007, 45] width 13 height 13
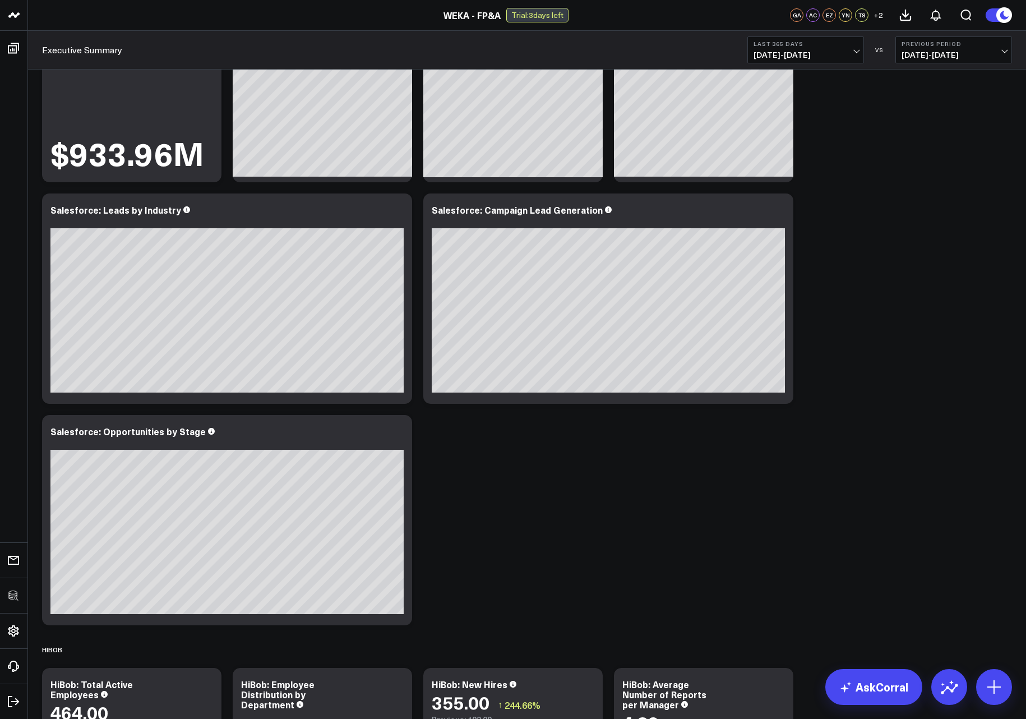
click at [422, 497] on div "Salesforce Modify via AI Copy link to widget Ask support Remove Create linked c…" at bounding box center [526, 646] width 981 height 1423
click at [643, 677] on button at bounding box center [994, 687] width 36 height 36
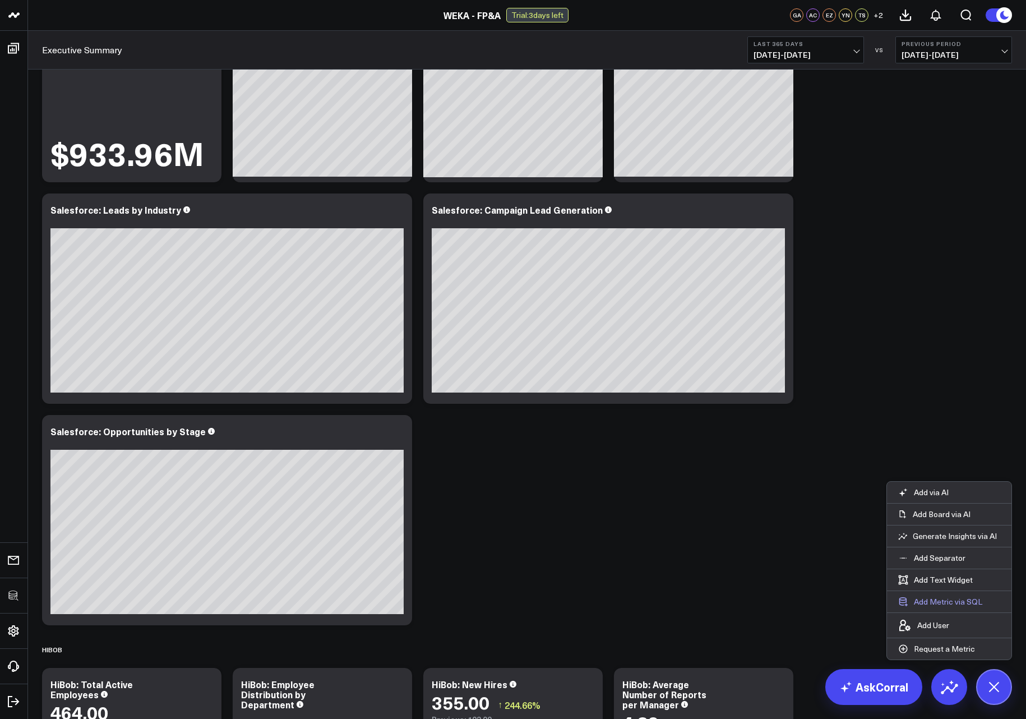
click at [643, 602] on button "Add Metric via SQL" at bounding box center [940, 601] width 107 height 21
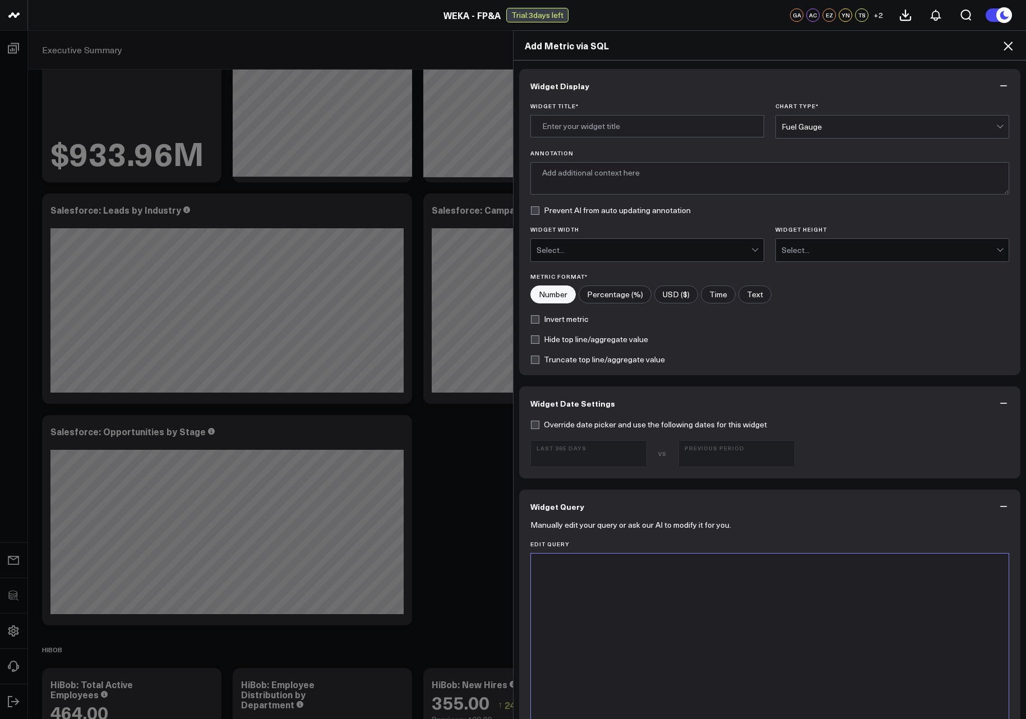
click at [643, 609] on div at bounding box center [770, 693] width 466 height 268
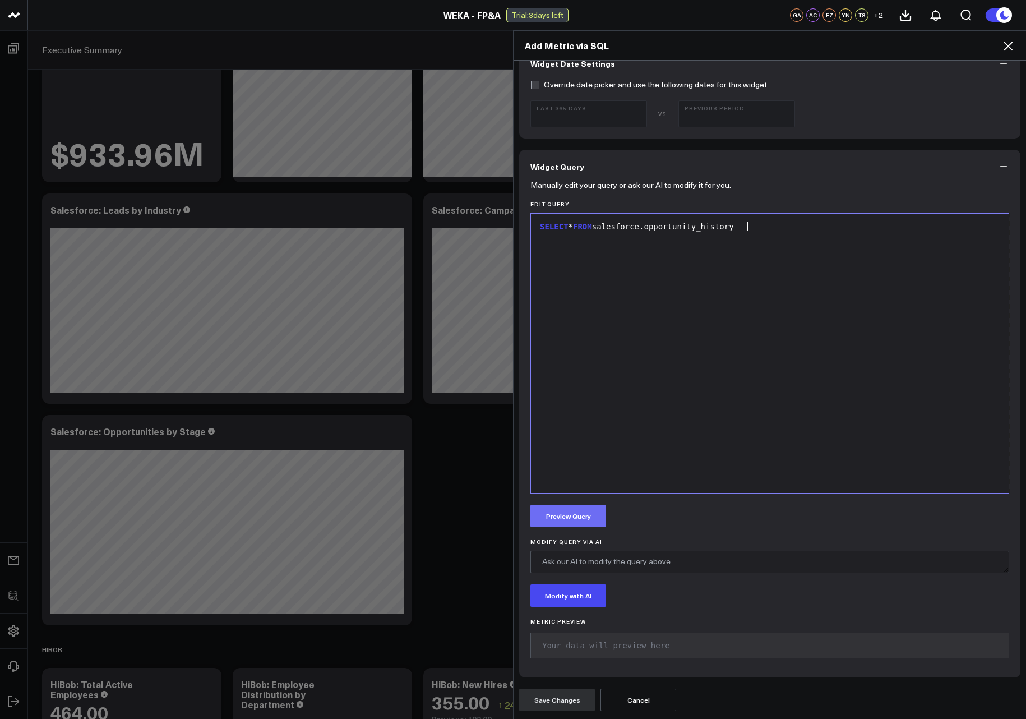
click at [560, 516] on button "Preview Query" at bounding box center [568, 516] width 76 height 22
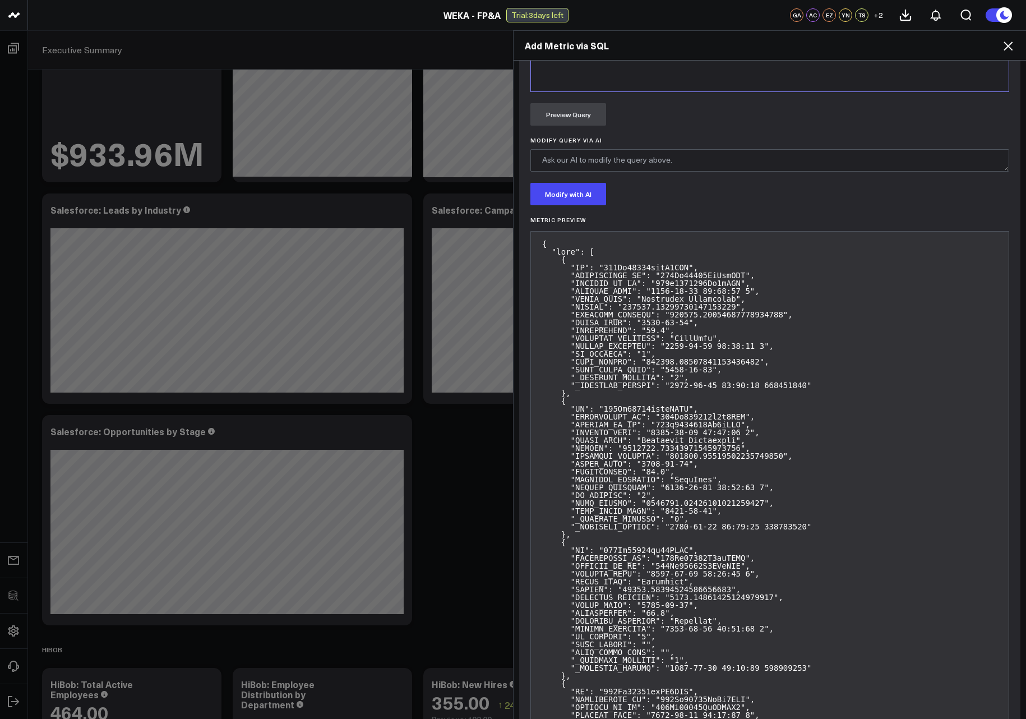
scroll to position [743, 0]
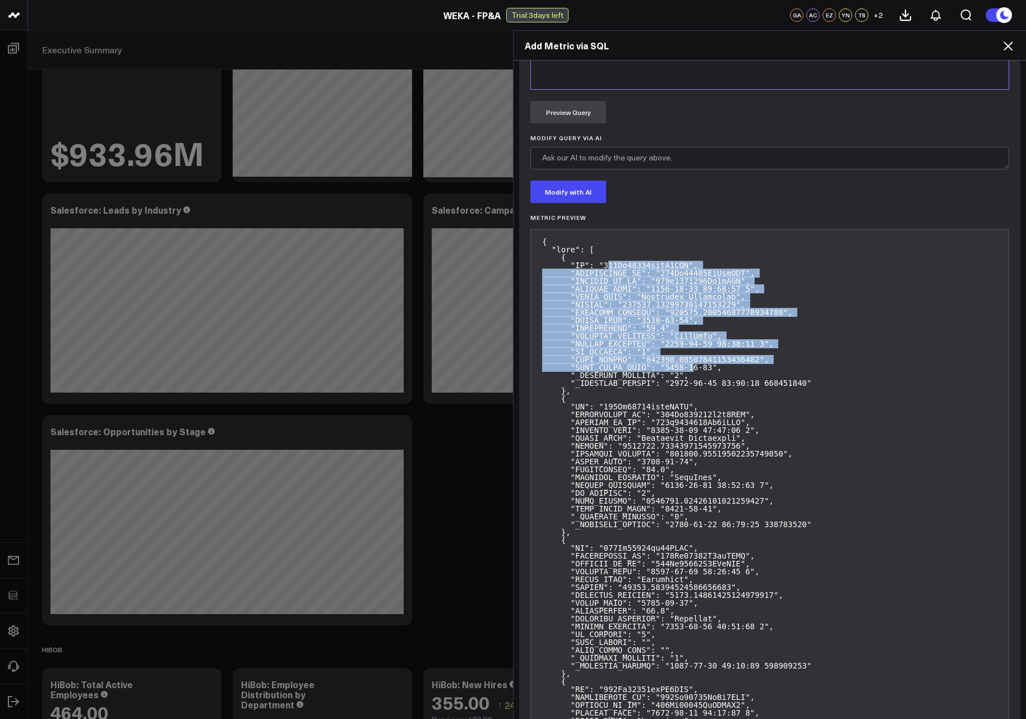
drag, startPoint x: 604, startPoint y: 266, endPoint x: 688, endPoint y: 369, distance: 132.7
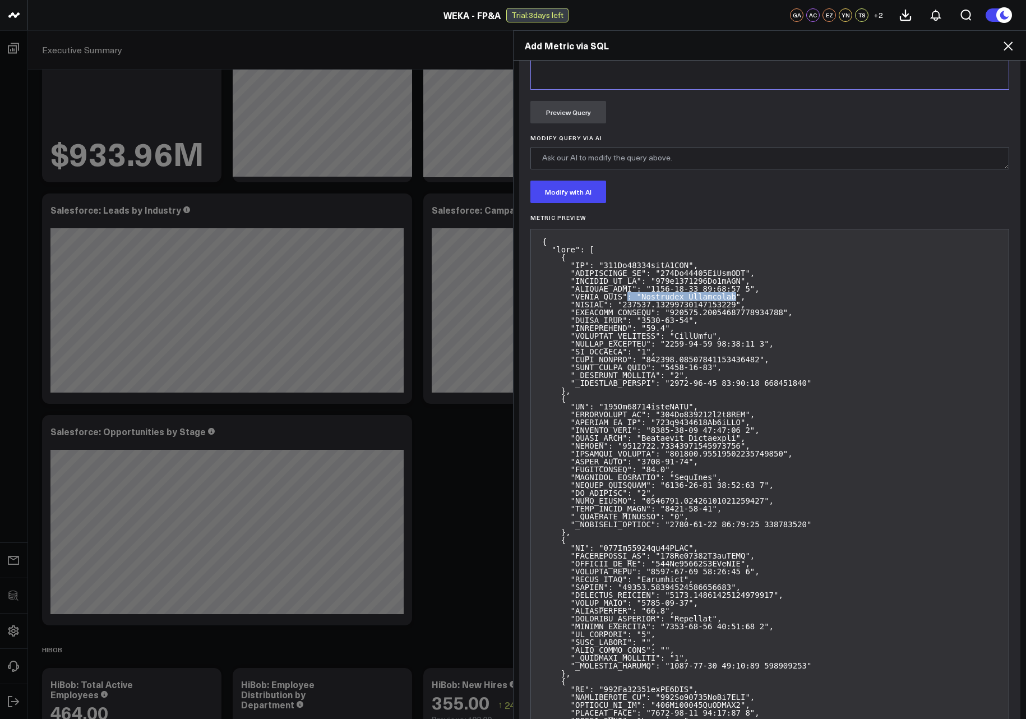
drag, startPoint x: 622, startPoint y: 294, endPoint x: 731, endPoint y: 297, distance: 108.8
copy pre "006Qr00000KgGktIAF"
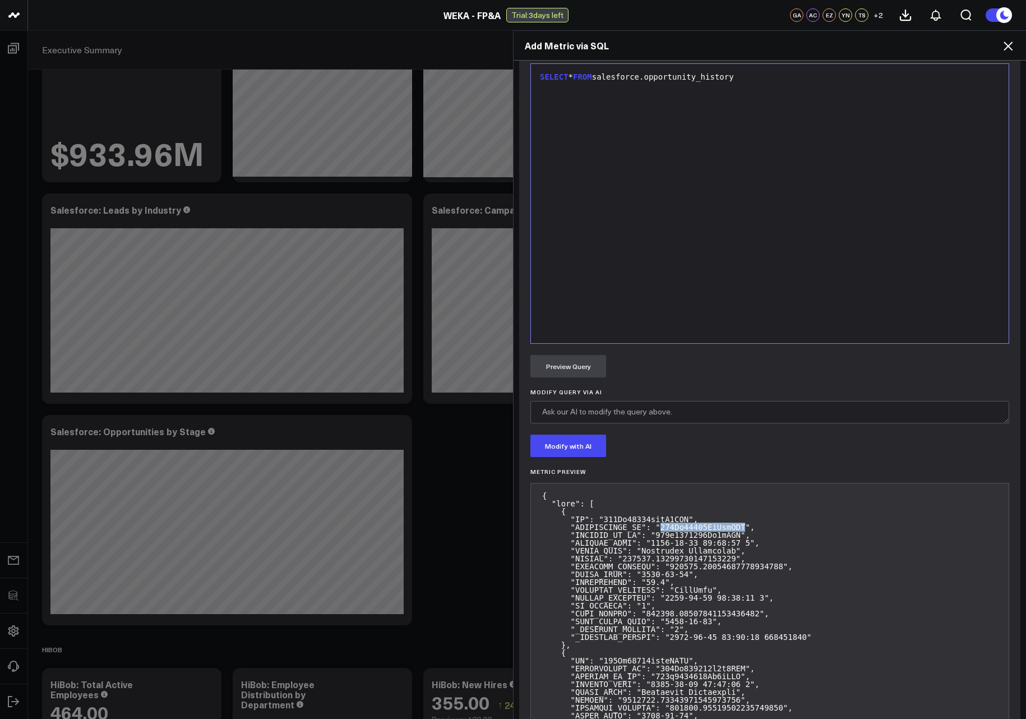
scroll to position [340, 0]
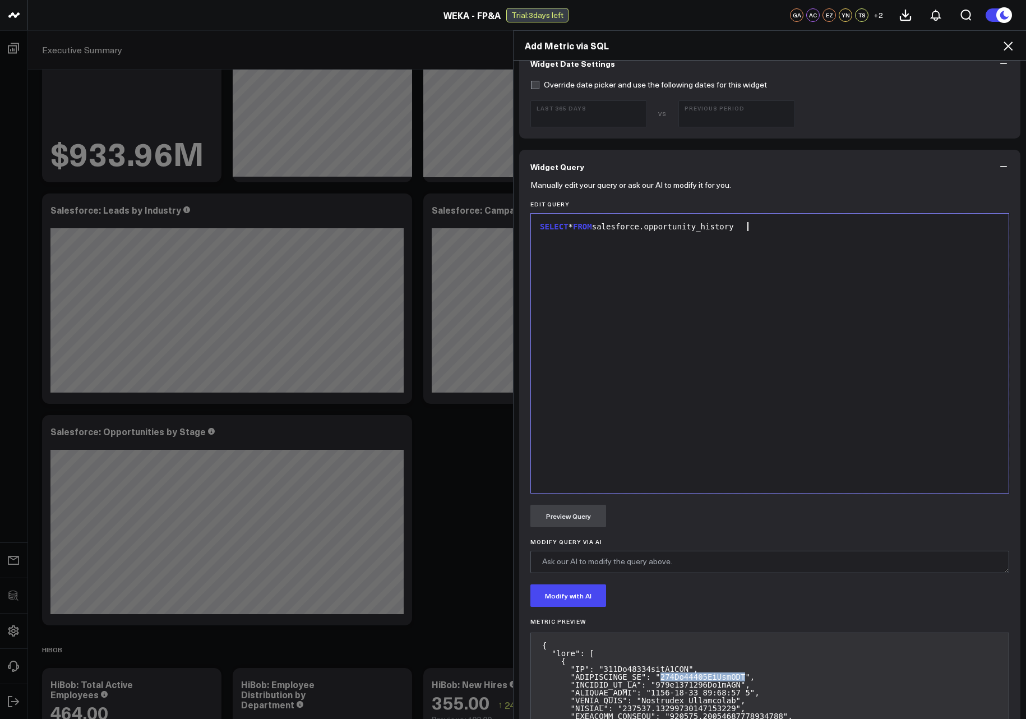
click at [643, 272] on div "SELECT * FROM salesforce.opportunity_history" at bounding box center [770, 353] width 466 height 268
click at [530, 521] on button "Preview Query" at bounding box center [568, 516] width 76 height 22
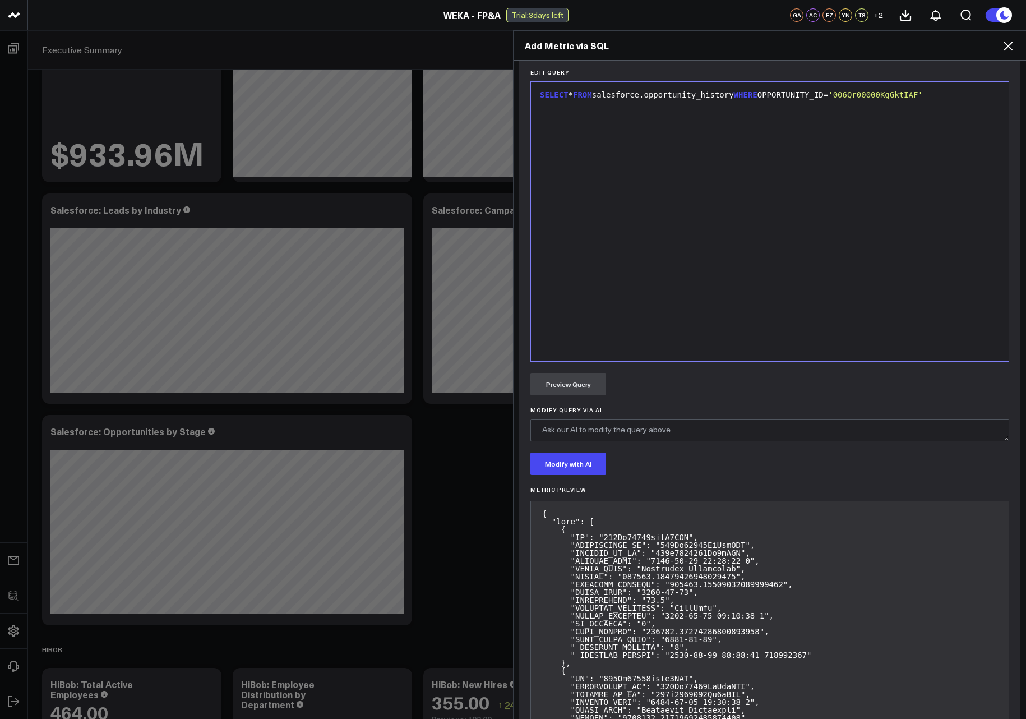
scroll to position [471, 0]
drag, startPoint x: 570, startPoint y: 543, endPoint x: 636, endPoint y: 548, distance: 66.3
copy pre "OPPORTUNITY_ID"
drag, startPoint x: 575, startPoint y: 97, endPoint x: 565, endPoint y: 144, distance: 48.2
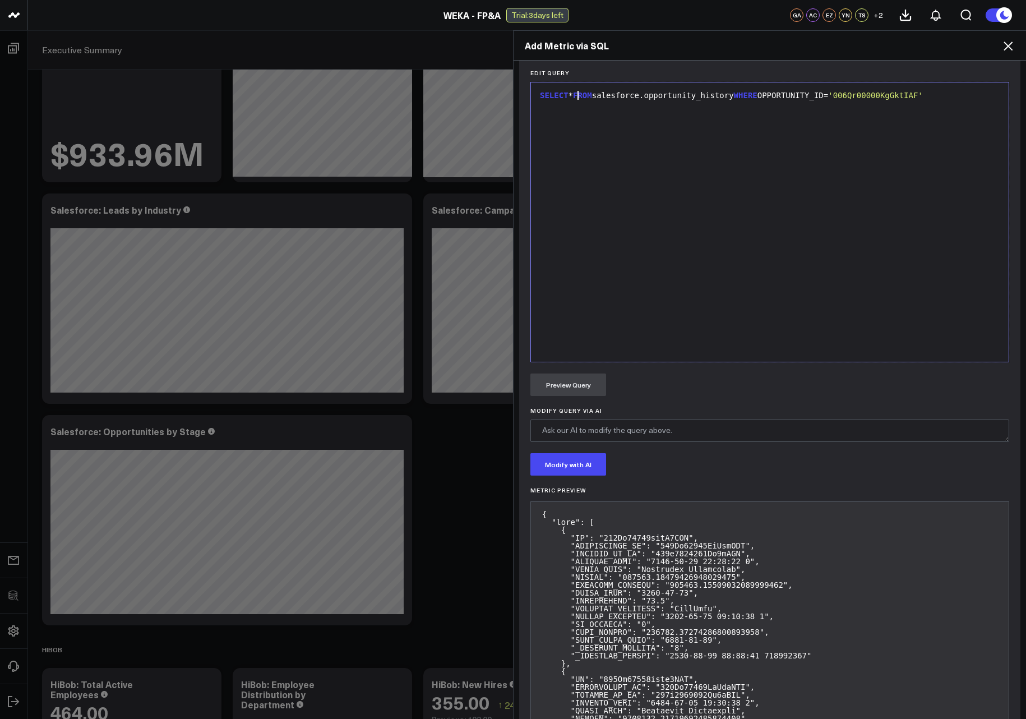
click at [575, 99] on div "SELECT * FROM salesforce.opportunity_history WHERE OPPORTUNITY_ID= '006Qr00000K…" at bounding box center [770, 95] width 466 height 11
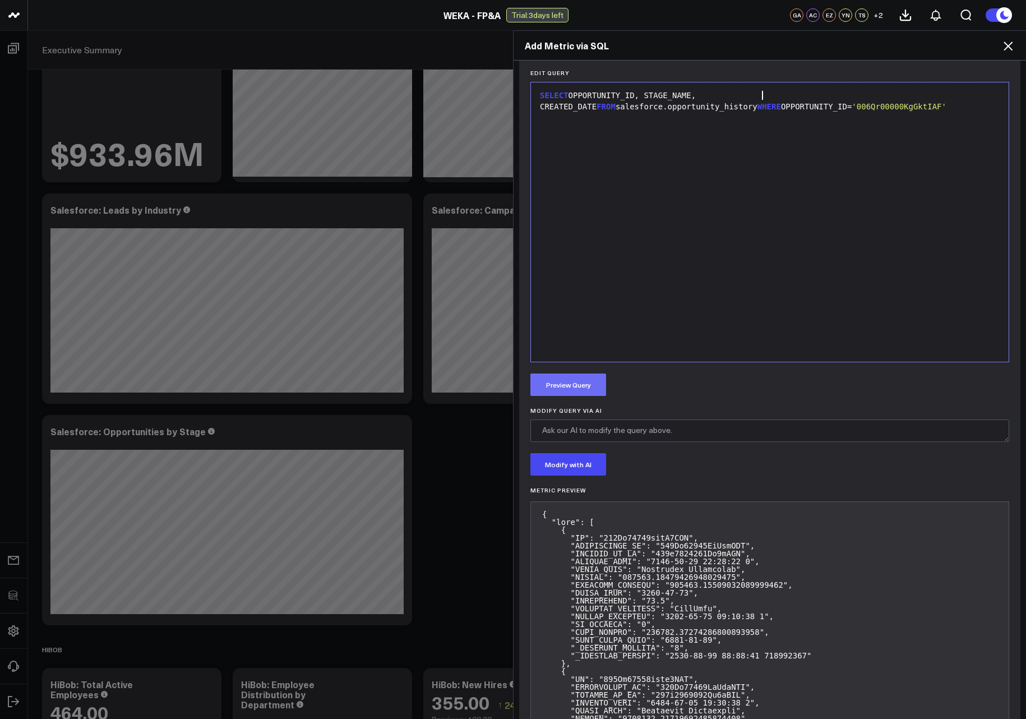
click at [558, 388] on button "Preview Query" at bounding box center [568, 384] width 76 height 22
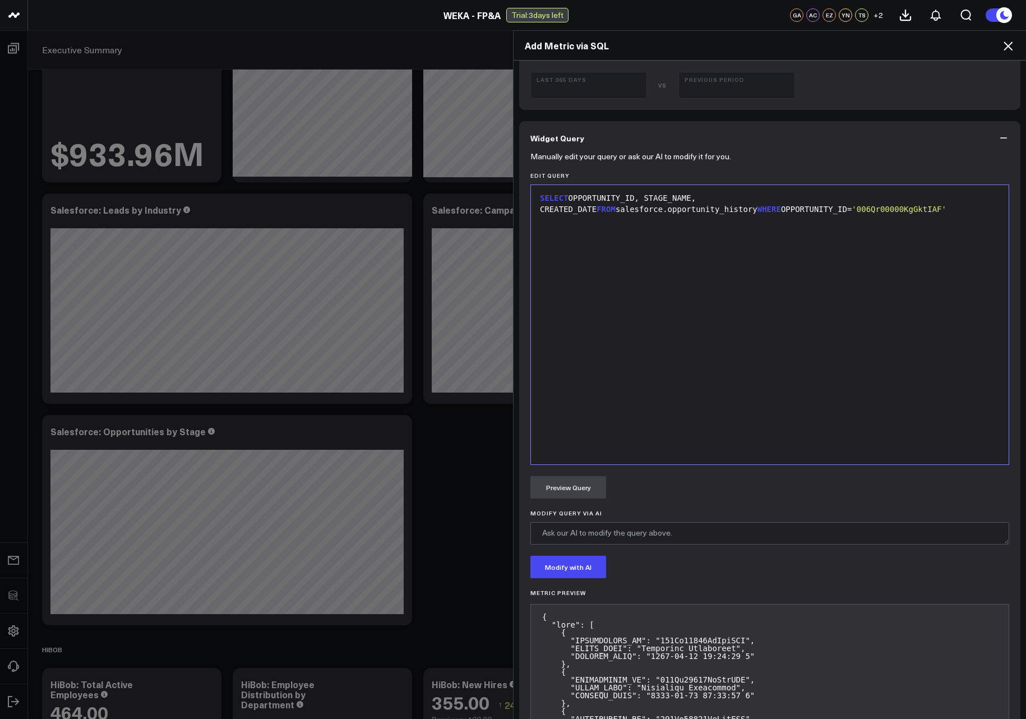
scroll to position [336, 0]
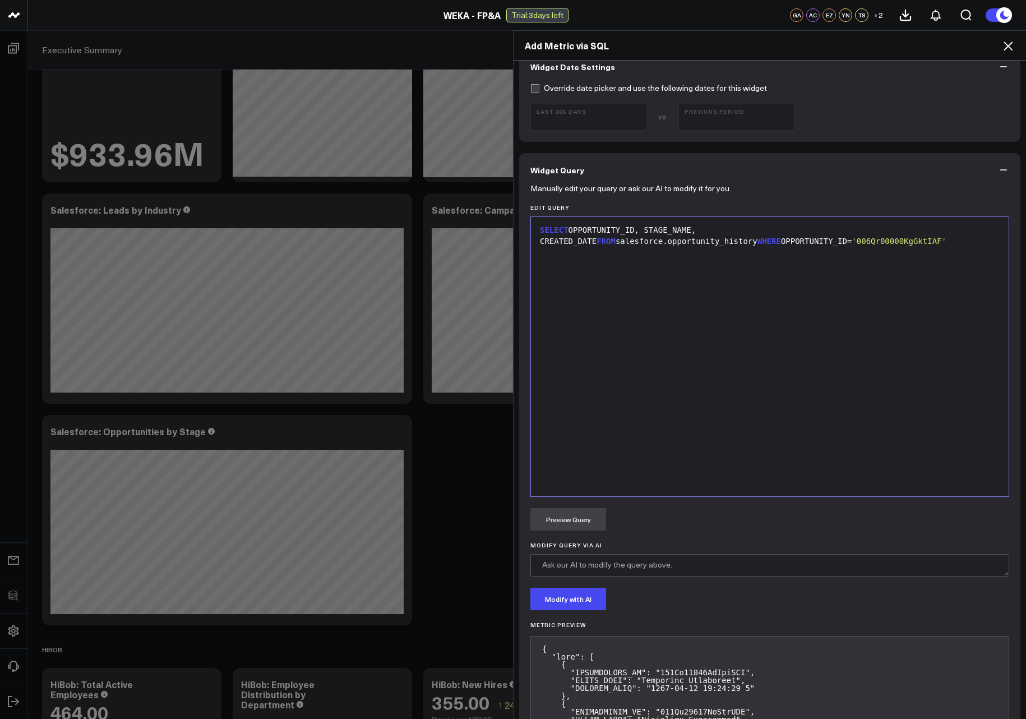
click at [643, 343] on div "SELECT OPPORTUNITY_ID, STAGE_NAME, CREATED_DATE FROM salesforce.opportunity_his…" at bounding box center [770, 357] width 466 height 268
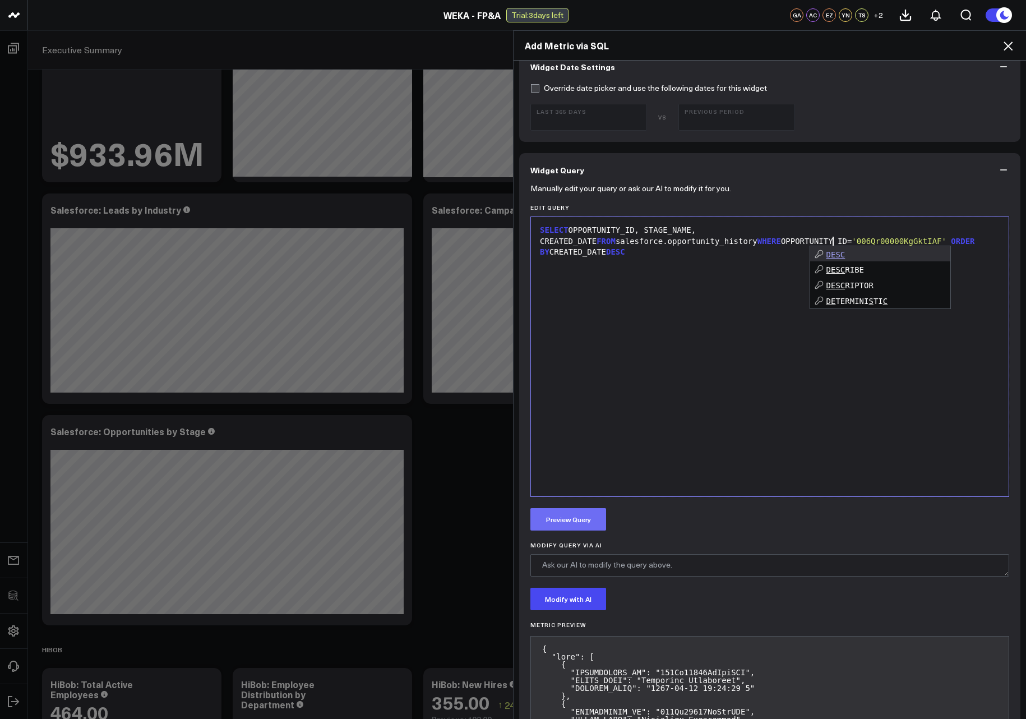
click at [563, 521] on button "Preview Query" at bounding box center [568, 519] width 76 height 22
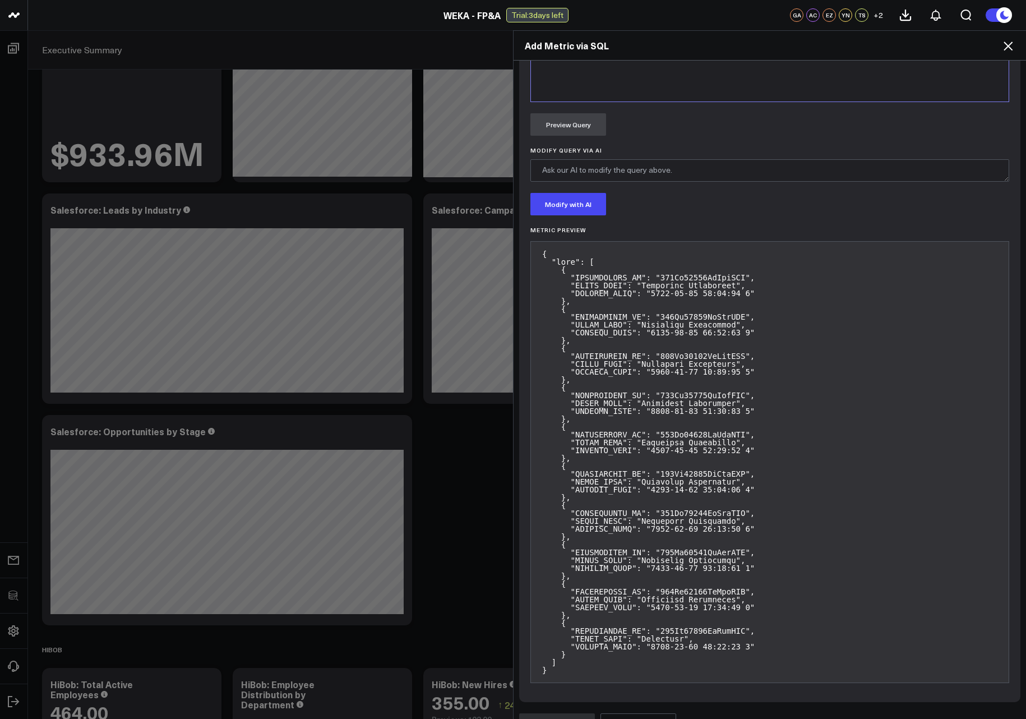
scroll to position [740, 0]
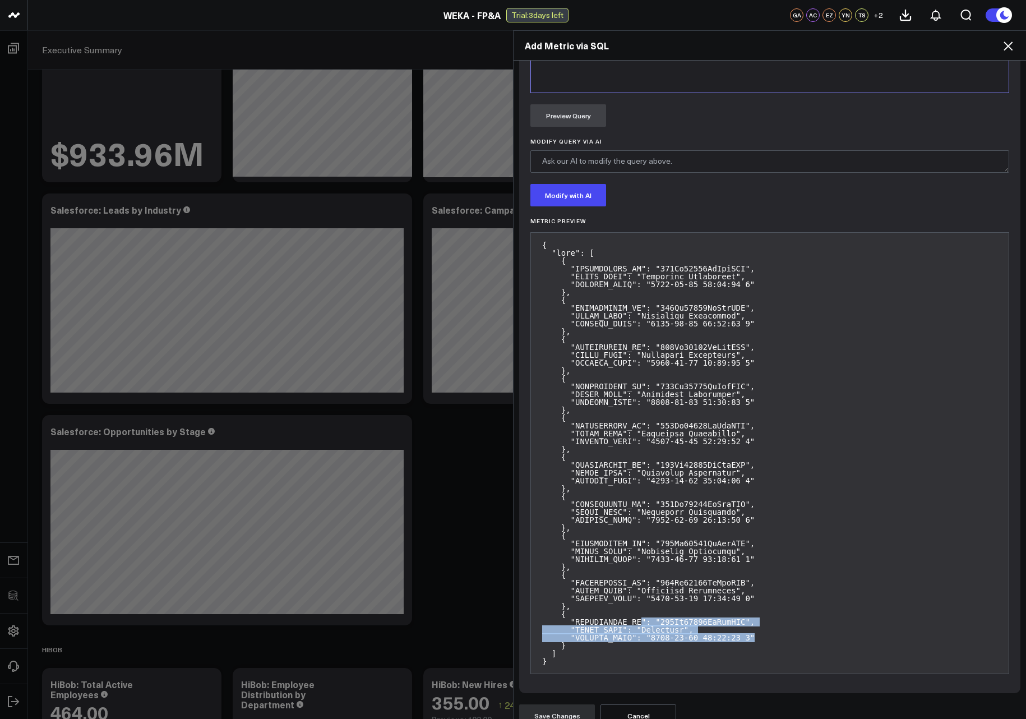
drag, startPoint x: 751, startPoint y: 639, endPoint x: 629, endPoint y: 621, distance: 122.9
click at [629, 621] on pre at bounding box center [769, 453] width 479 height 442
drag, startPoint x: 561, startPoint y: 612, endPoint x: 602, endPoint y: 636, distance: 47.2
click at [602, 636] on pre at bounding box center [769, 453] width 479 height 442
click at [614, 636] on pre at bounding box center [769, 453] width 479 height 442
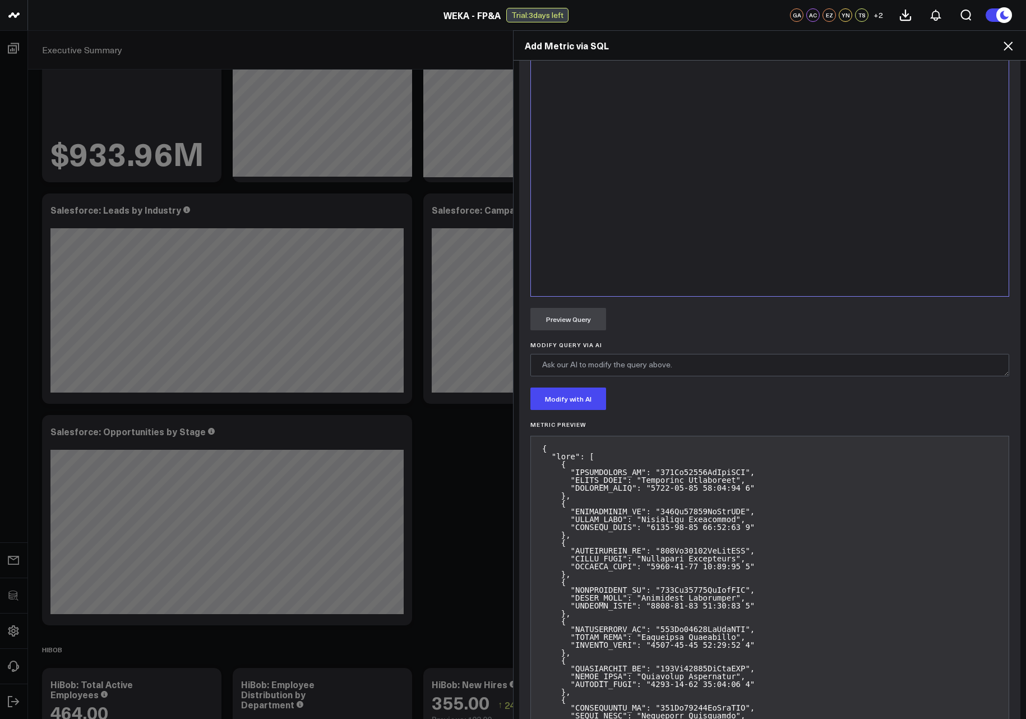
scroll to position [471, 0]
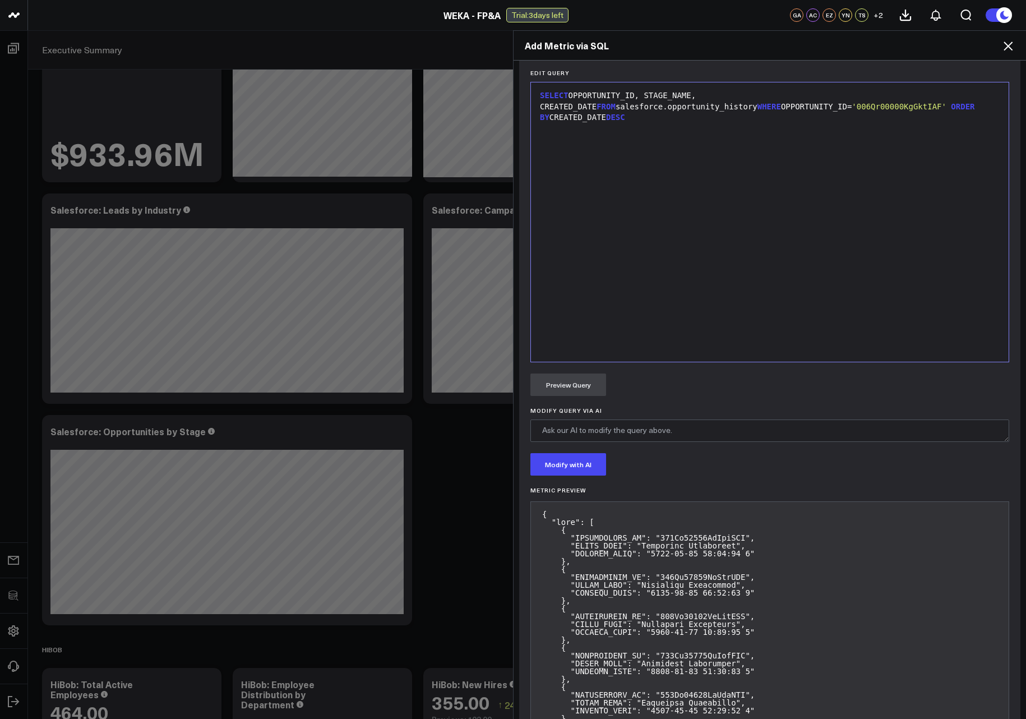
click at [643, 209] on div "SELECT OPPORTUNITY_ID, STAGE_NAME, CREATED_DATE FROM salesforce.opportunity_his…" at bounding box center [770, 222] width 466 height 268
drag, startPoint x: 698, startPoint y: 105, endPoint x: 553, endPoint y: 110, distance: 145.3
click at [556, 110] on div "SELECT OPPORTUNITY_ID, STAGE_NAME, CREATED_DATE FROM salesforce.opportunity_his…" at bounding box center [770, 106] width 466 height 33
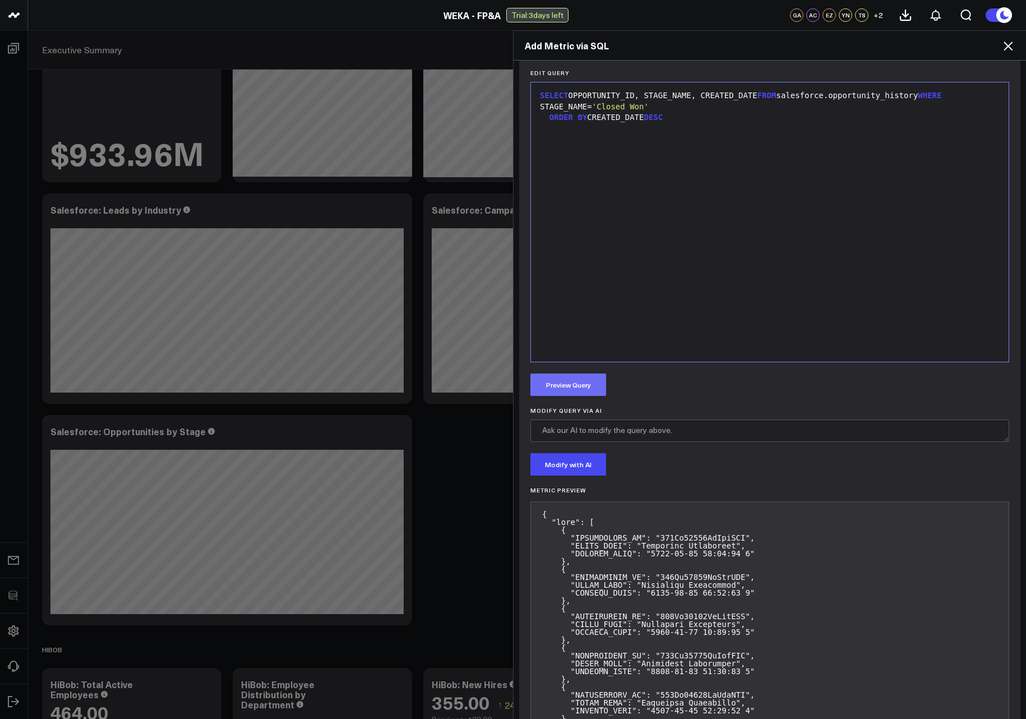
click at [570, 393] on button "Preview Query" at bounding box center [568, 384] width 76 height 22
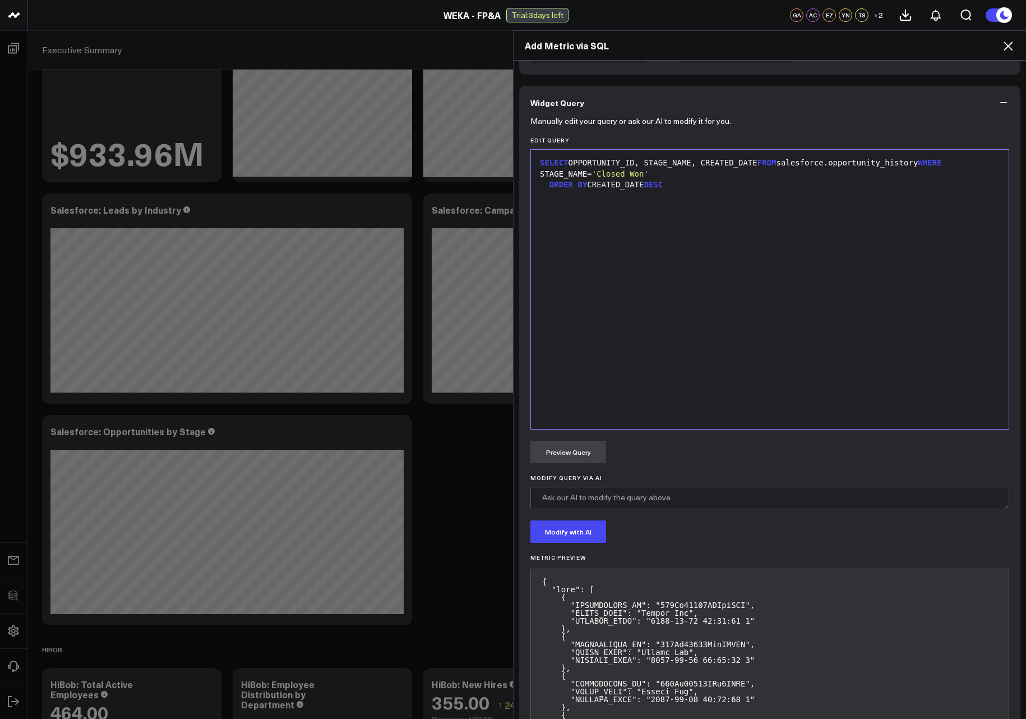
scroll to position [336, 0]
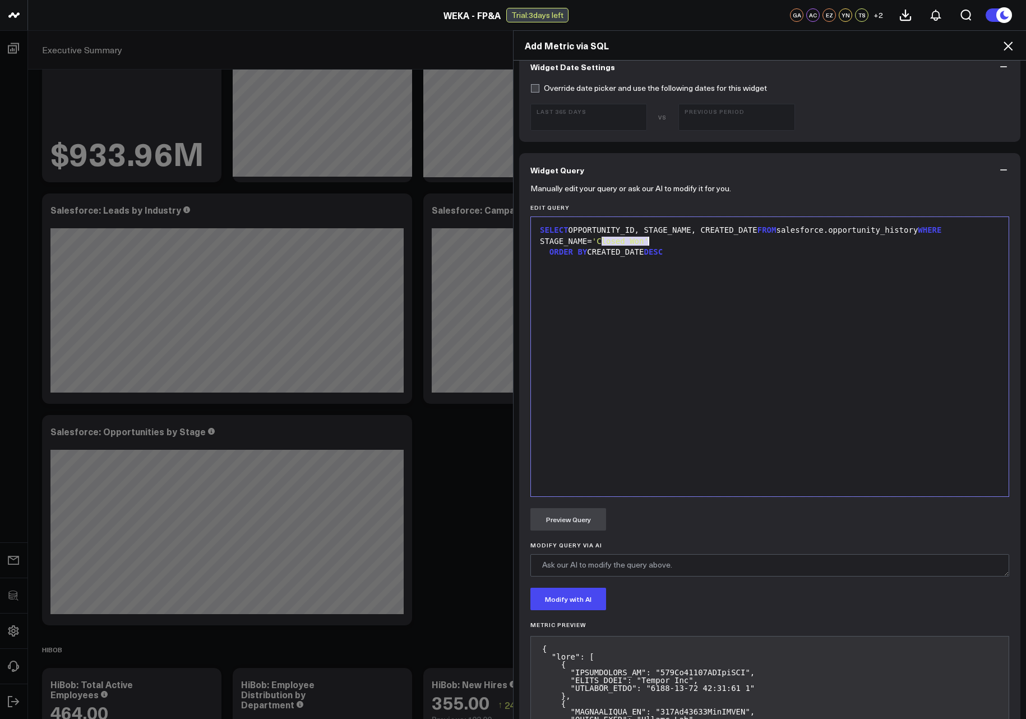
drag, startPoint x: 597, startPoint y: 240, endPoint x: 646, endPoint y: 238, distance: 49.9
click at [643, 238] on div "STAGE_NAME= 'Closed Won'" at bounding box center [770, 241] width 466 height 11
click at [554, 525] on button "Preview Query" at bounding box center [568, 519] width 76 height 22
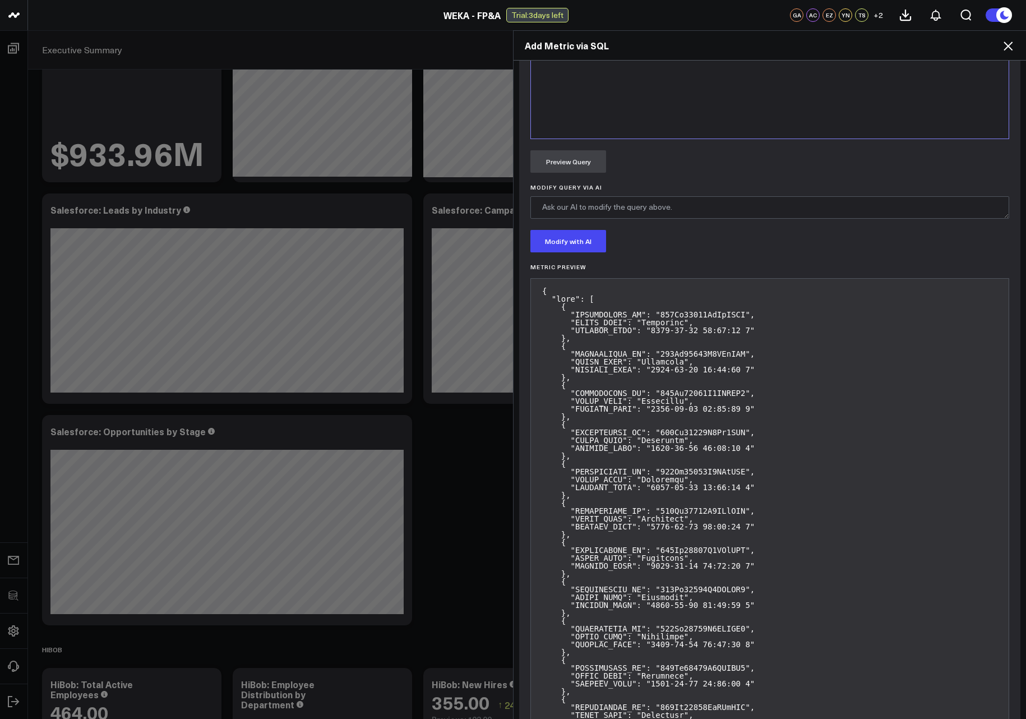
scroll to position [875, 0]
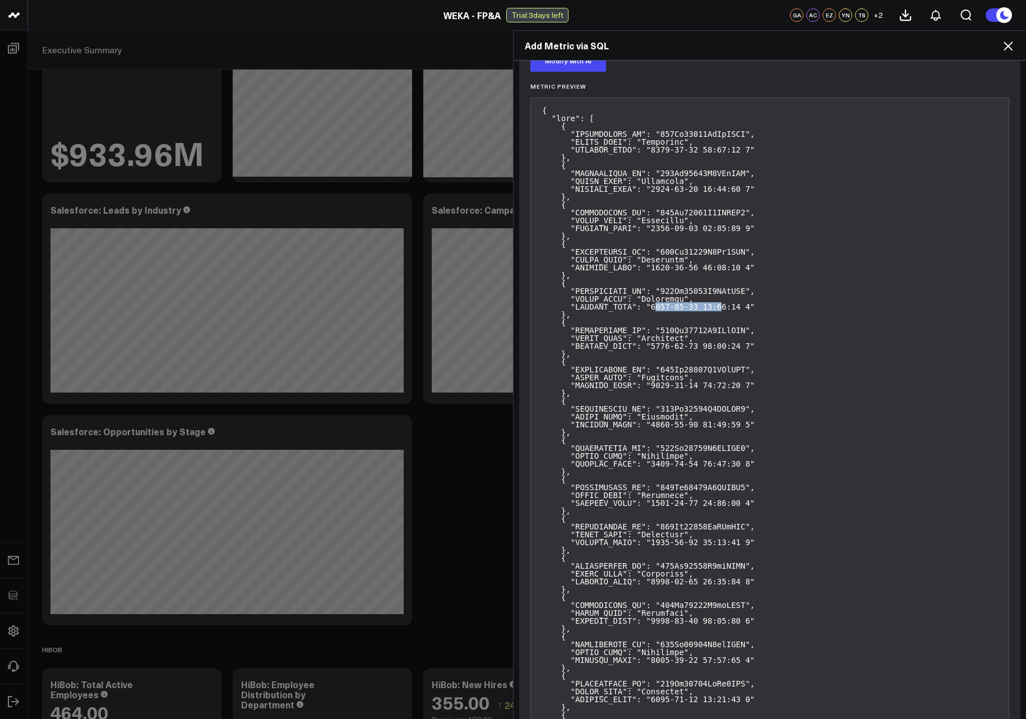
drag, startPoint x: 651, startPoint y: 308, endPoint x: 719, endPoint y: 308, distance: 67.3
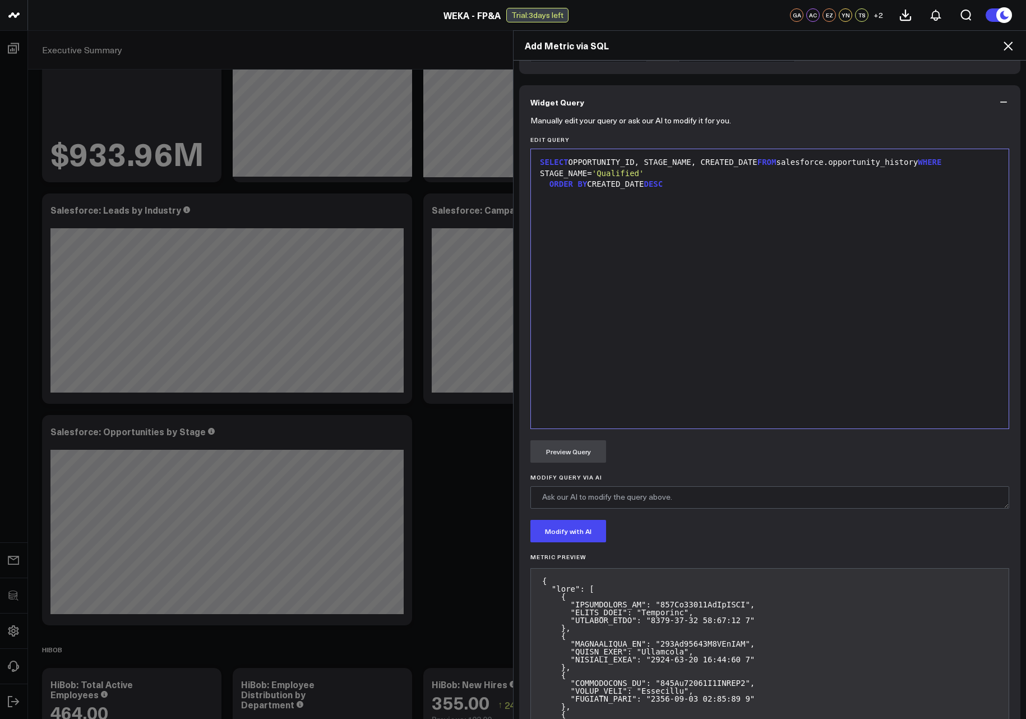
scroll to position [404, 0]
click at [598, 172] on span "'Qualified'" at bounding box center [618, 173] width 52 height 9
click at [643, 169] on div "STAGE_NAME IN ( 'Qualified'" at bounding box center [770, 174] width 466 height 11
click at [589, 450] on button "Preview Query" at bounding box center [568, 452] width 76 height 22
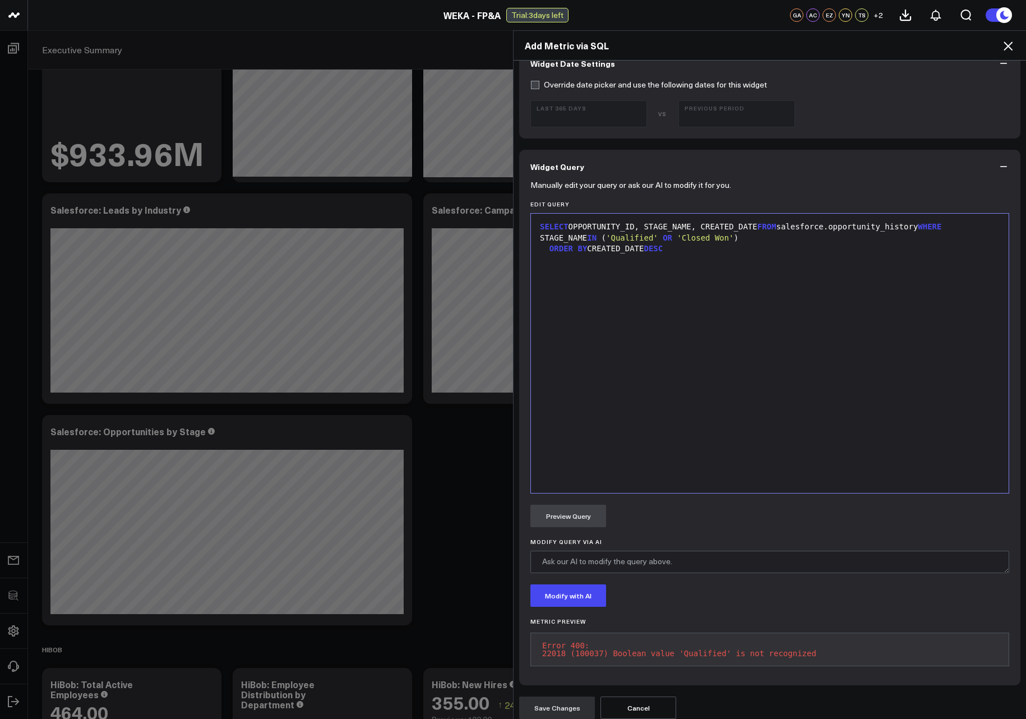
scroll to position [348, 0]
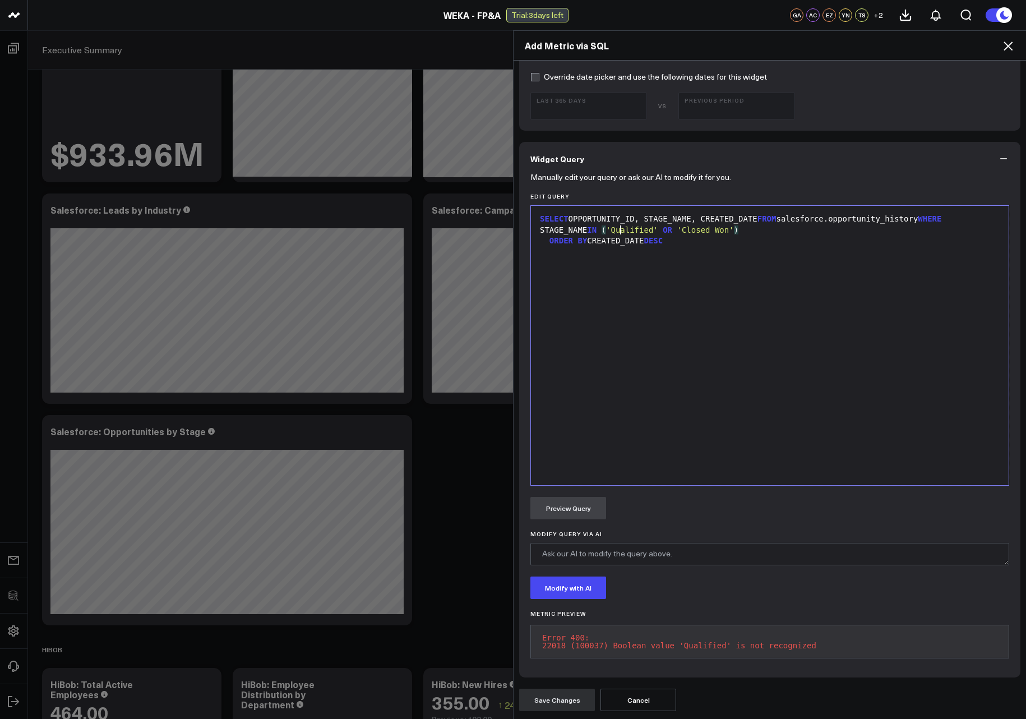
drag, startPoint x: 617, startPoint y: 229, endPoint x: 695, endPoint y: 238, distance: 79.0
click at [619, 231] on span "'Qualified'" at bounding box center [632, 229] width 52 height 9
click at [643, 264] on div "SELECT OPPORTUNITY_ID, STAGE_NAME, CREATED_DATE FROM salesforce.opportunity_his…" at bounding box center [770, 345] width 466 height 268
click at [595, 517] on button "Preview Query" at bounding box center [568, 508] width 76 height 22
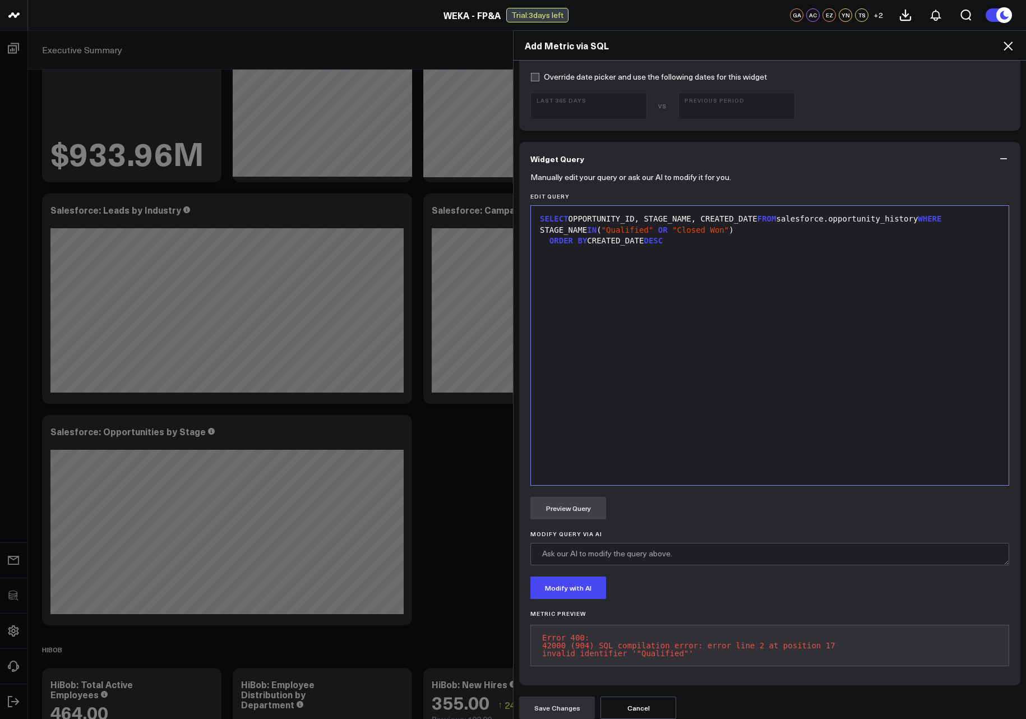
click at [643, 257] on div "SELECT OPPORTUNITY_ID, STAGE_NAME, CREATED_DATE FROM salesforce.opportunity_his…" at bounding box center [770, 345] width 466 height 268
click at [643, 229] on div "STAGE_NAME= 'Closed Won'" at bounding box center [770, 230] width 466 height 11
click at [643, 274] on div "SELECT OPPORTUNITY_ID, STAGE_NAME, CREATED_DATE FROM salesforce.opportunity_his…" at bounding box center [770, 345] width 466 height 268
drag, startPoint x: 837, startPoint y: 275, endPoint x: 723, endPoint y: 275, distance: 113.8
click at [643, 275] on div "opportunity_id, funnel_start_qualified, funnel_end_closed_won" at bounding box center [770, 274] width 466 height 11
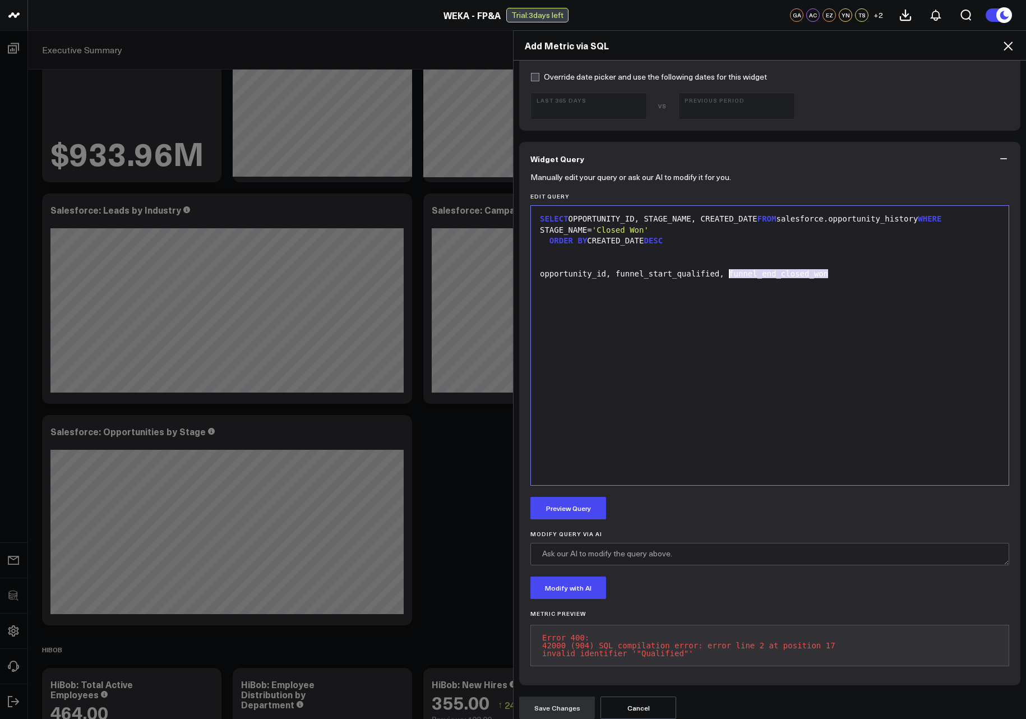
click at [643, 271] on div "opportunity_id, funnel_start_qualified, funnel_end_closed_won" at bounding box center [770, 274] width 466 height 11
click at [643, 318] on div "SELECT OPPORTUNITY_ID, STAGE_NAME, CREATED_DATE FROM salesforce.opportunity_his…" at bounding box center [770, 345] width 466 height 268
click at [643, 49] on icon at bounding box center [1007, 45] width 13 height 13
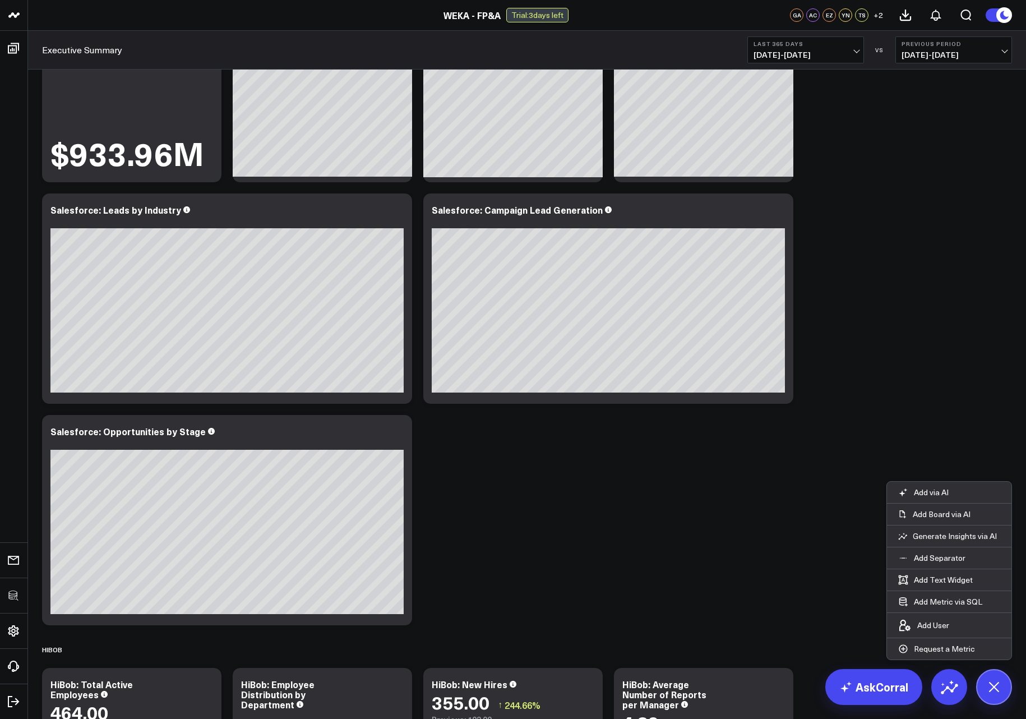
click at [643, 446] on div "Salesforce Modify via AI Copy link to widget Ask support Remove Create linked c…" at bounding box center [526, 646] width 981 height 1423
click at [643, 692] on button at bounding box center [994, 687] width 36 height 36
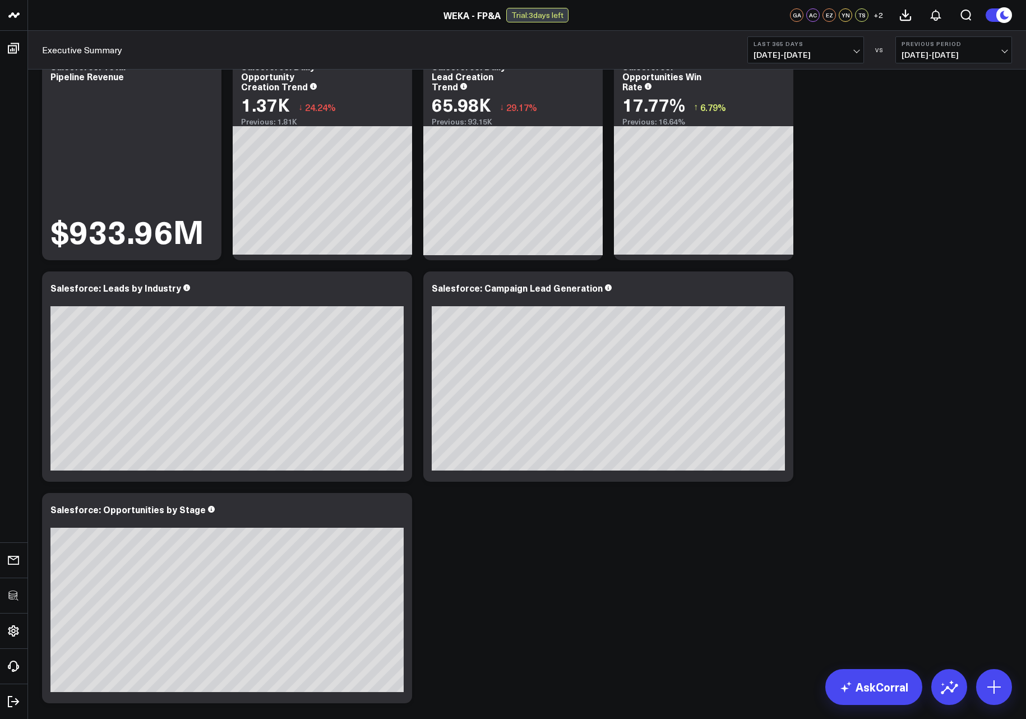
scroll to position [0, 0]
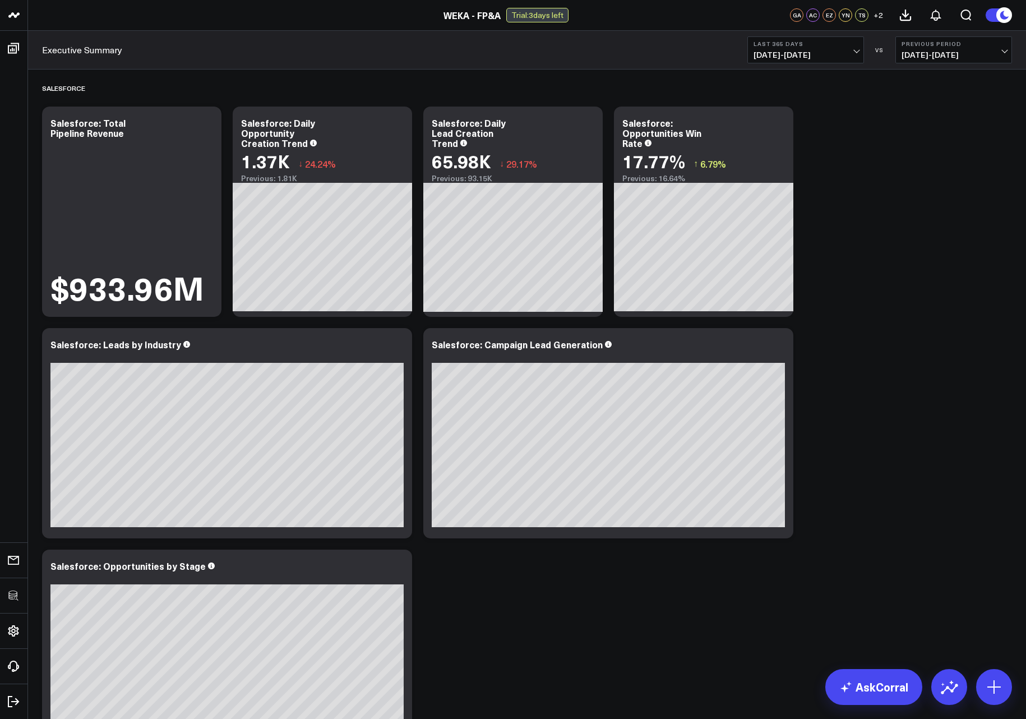
click at [643, 53] on span "09/24/24 - 09/23/25" at bounding box center [805, 54] width 104 height 9
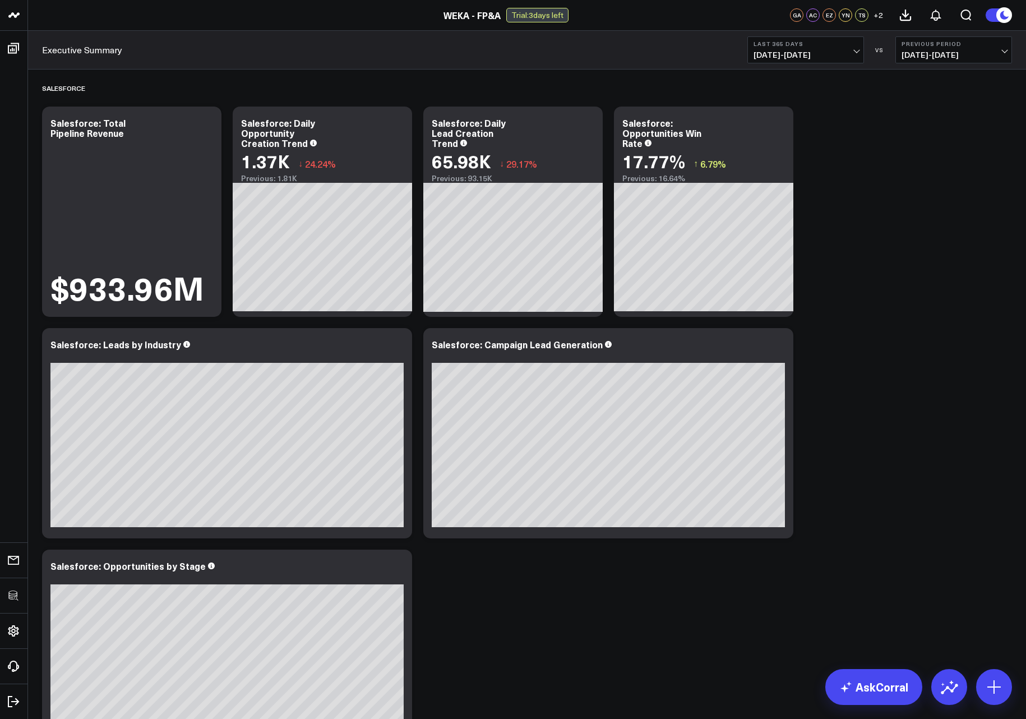
click at [643, 54] on span "09/24/24 - 09/23/25" at bounding box center [805, 54] width 104 height 9
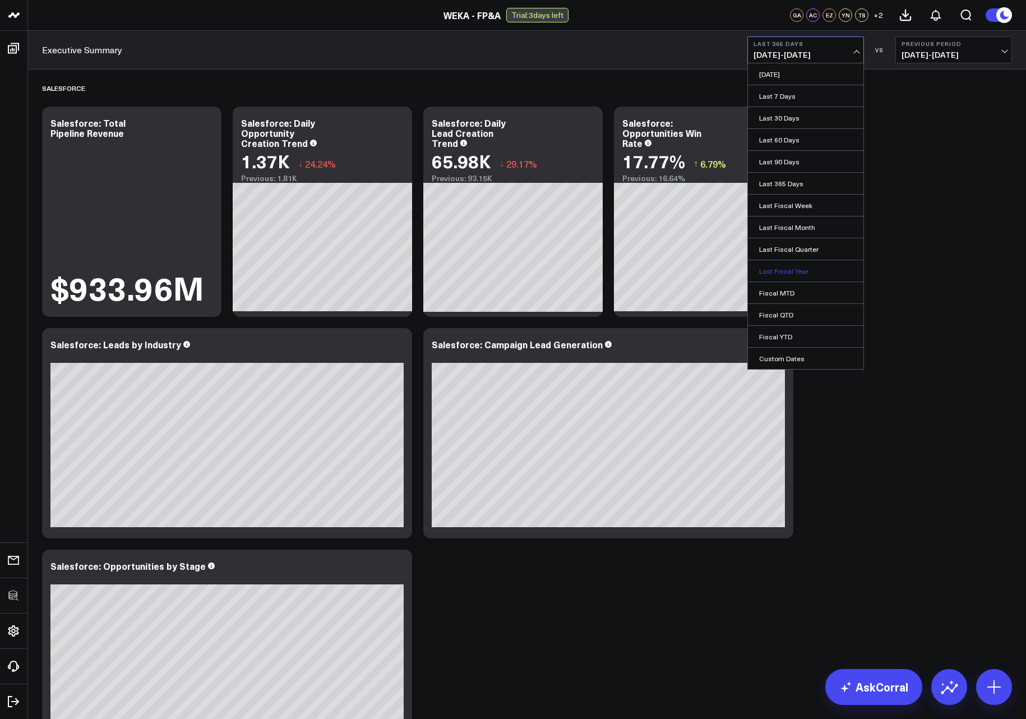
click at [643, 273] on link "Last Fiscal Year" at bounding box center [805, 270] width 115 height 21
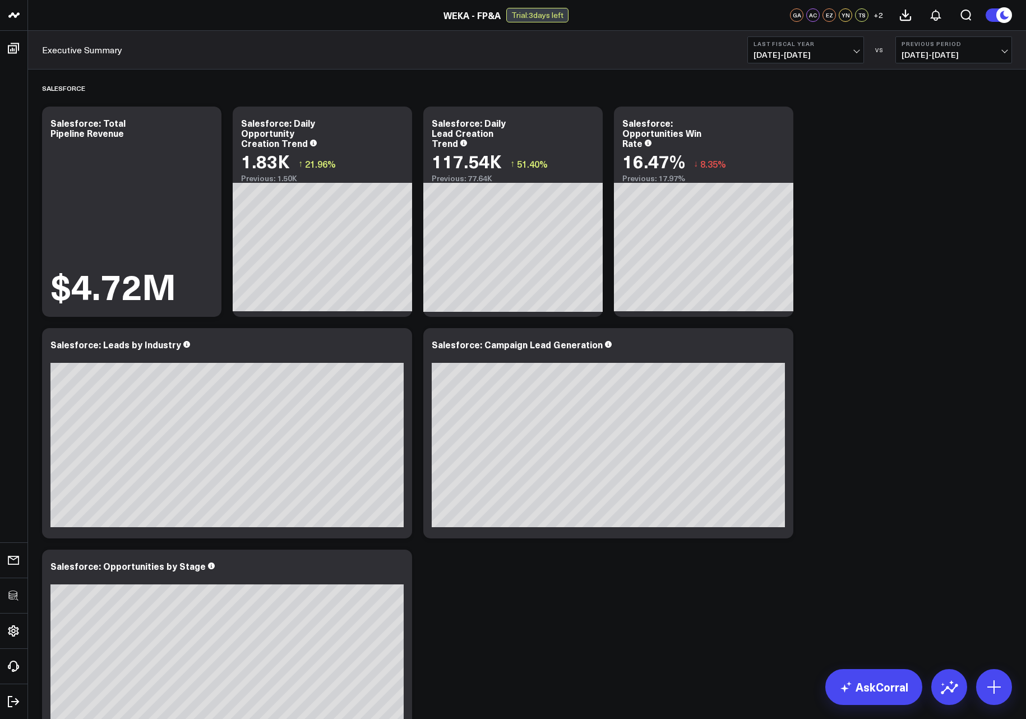
click at [643, 49] on button "Last Fiscal Year 02/01/24 - 01/31/25" at bounding box center [805, 49] width 117 height 27
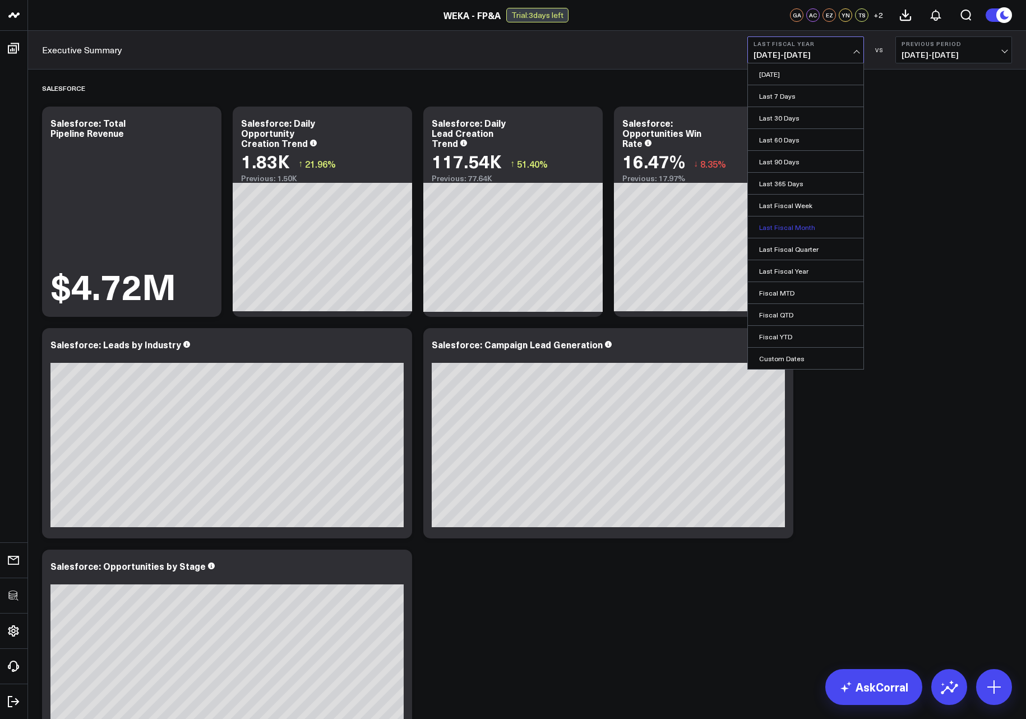
click at [643, 228] on link "Last Fiscal Month" at bounding box center [805, 226] width 115 height 21
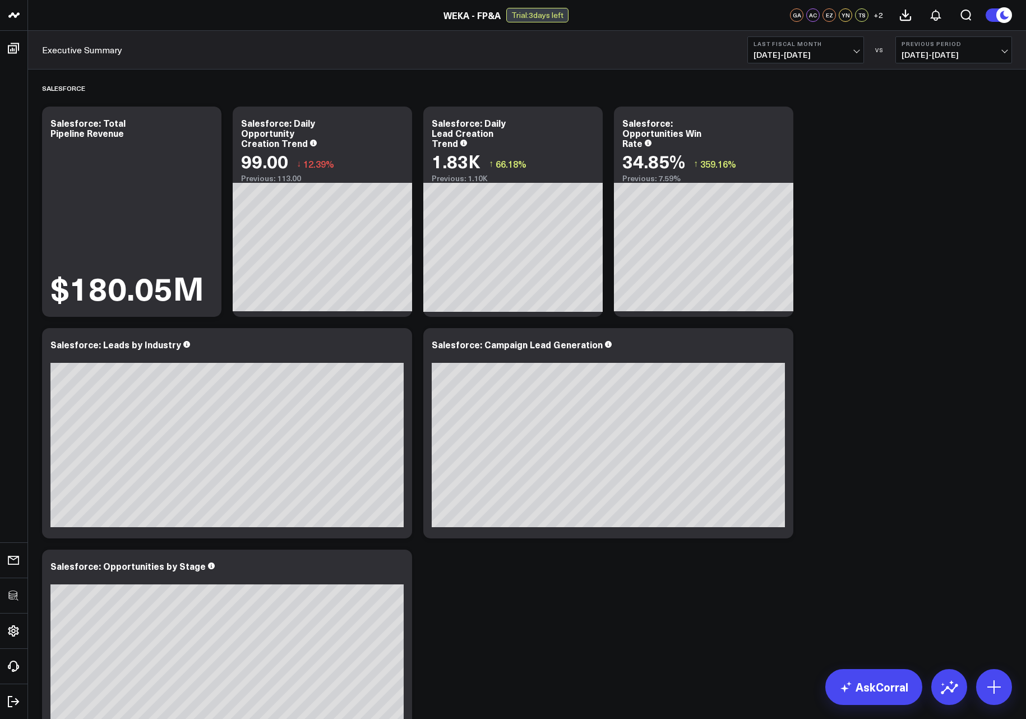
click at [643, 55] on span "08/01/25 - 08/31/25" at bounding box center [805, 54] width 104 height 9
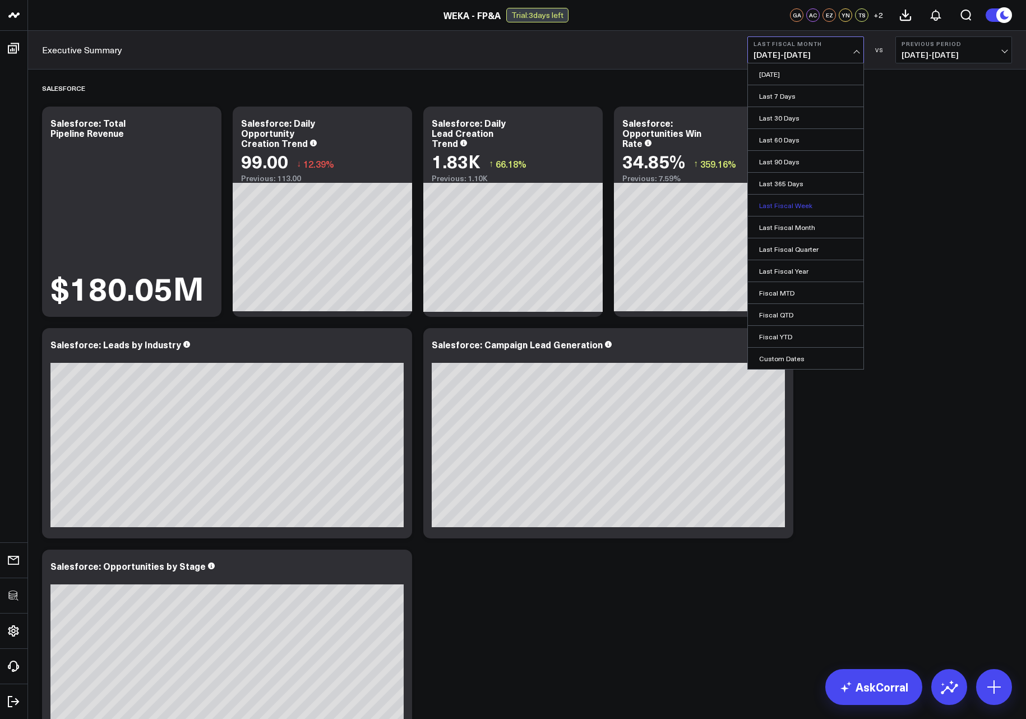
click at [643, 209] on link "Last Fiscal Week" at bounding box center [805, 205] width 115 height 21
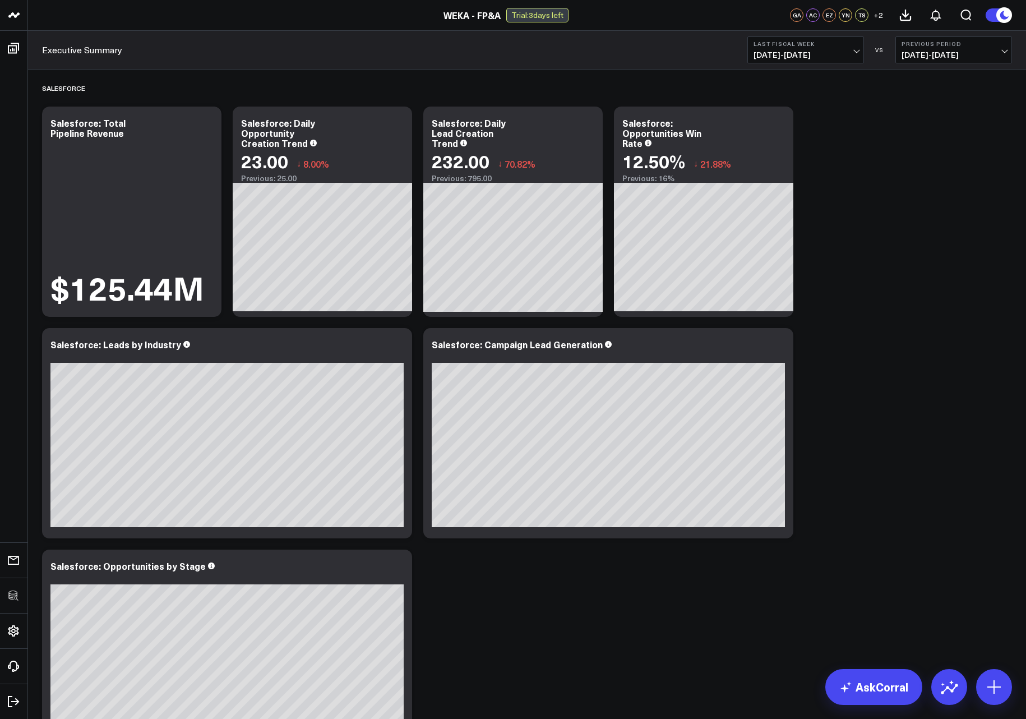
click at [643, 54] on span "09/14/25 - 09/20/25" at bounding box center [805, 54] width 104 height 9
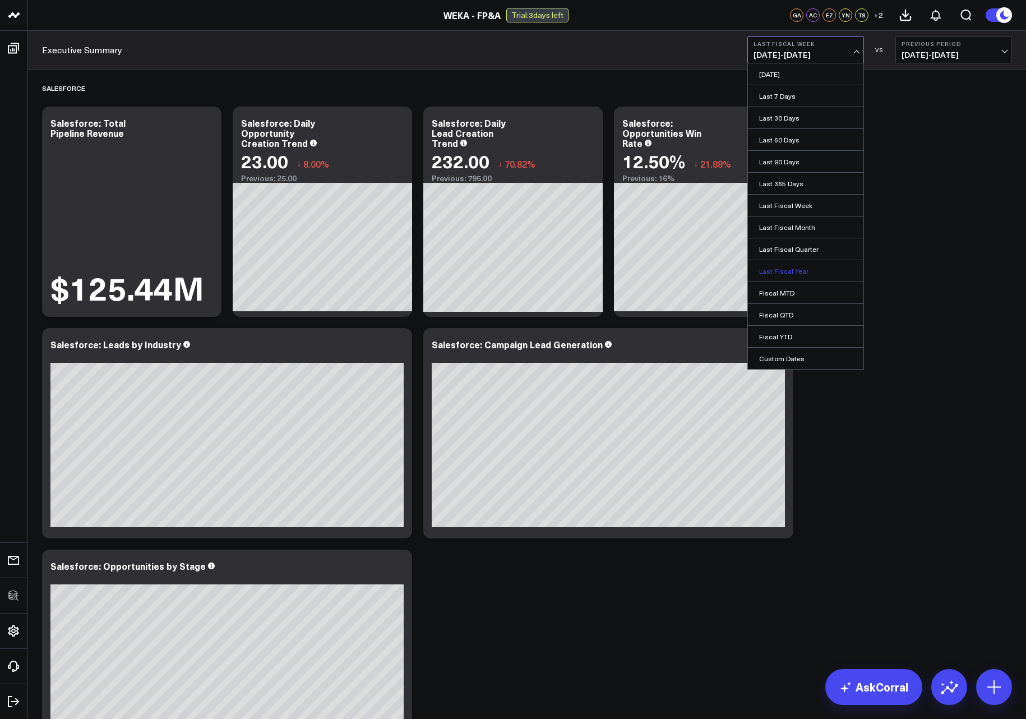
click at [643, 277] on link "Last Fiscal Year" at bounding box center [805, 270] width 115 height 21
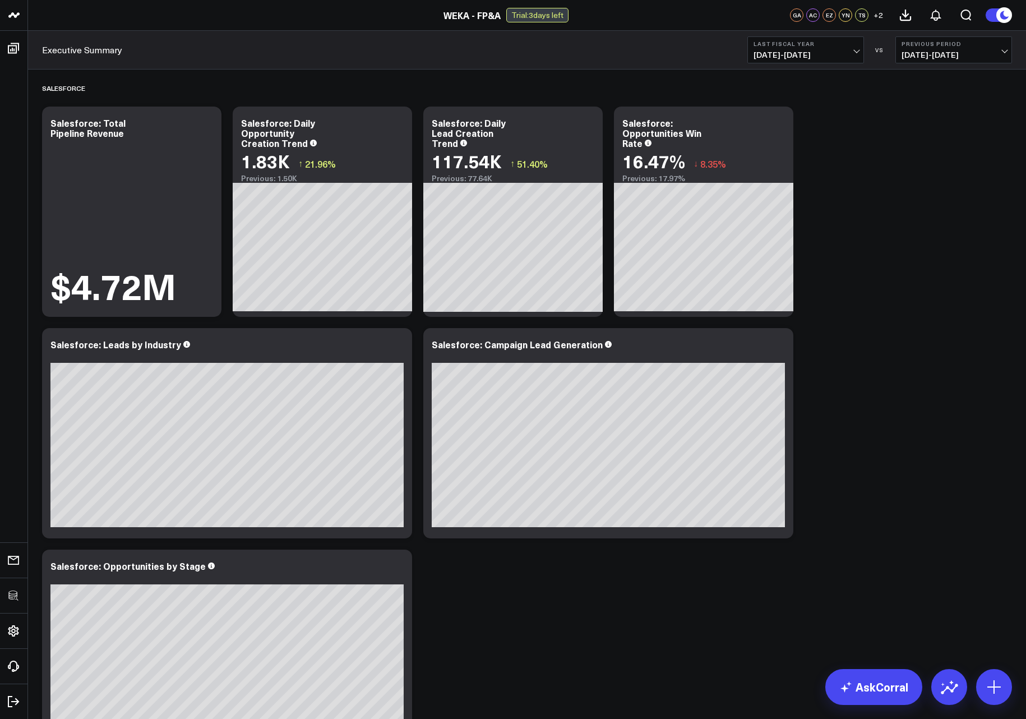
click at [643, 52] on span "02/01/24 - 01/31/25" at bounding box center [805, 54] width 104 height 9
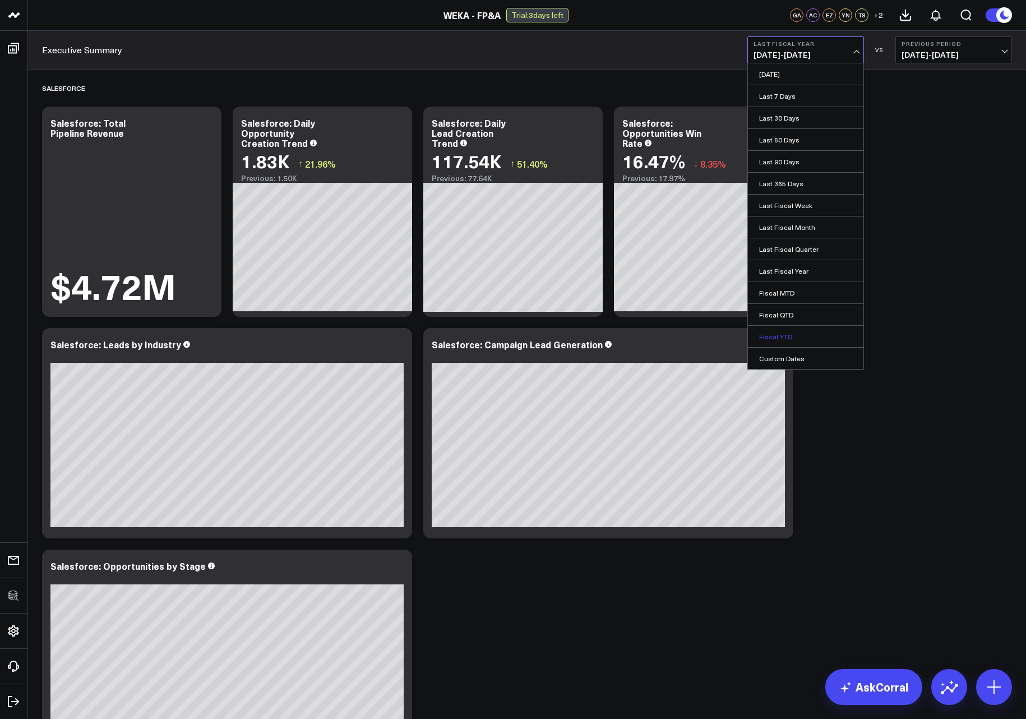
click at [643, 342] on link "Fiscal YTD" at bounding box center [805, 336] width 115 height 21
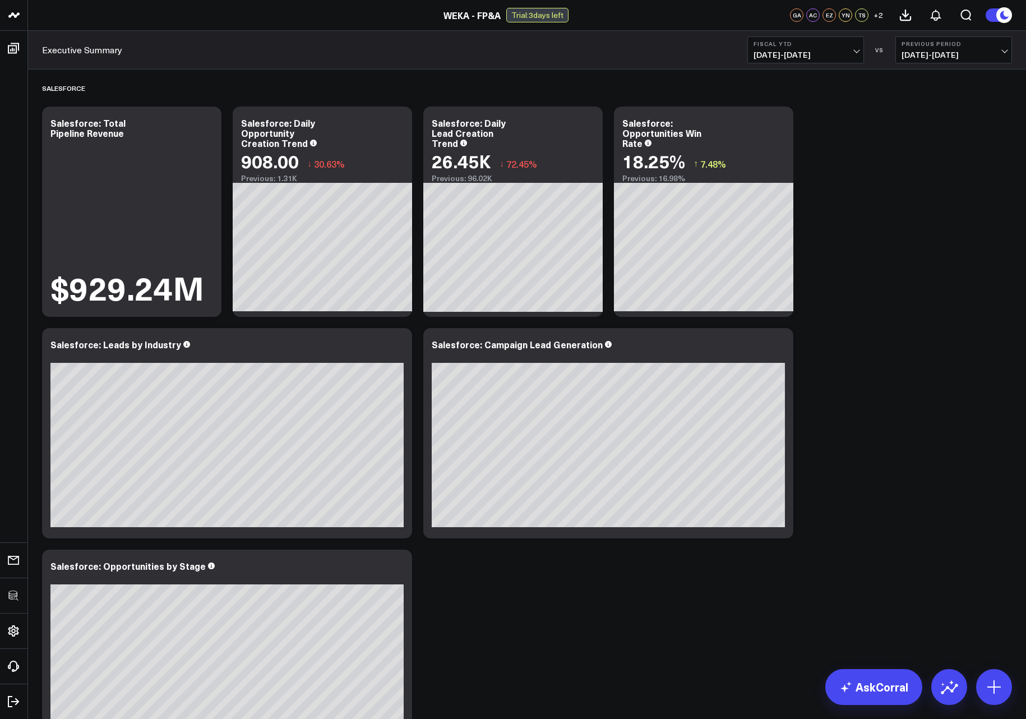
click at [643, 53] on span "06/11/24 - 01/31/25" at bounding box center [954, 54] width 104 height 9
click at [643, 122] on link "YoY" at bounding box center [953, 117] width 115 height 21
click at [643, 58] on span "02/01/24 - 09/23/24" at bounding box center [954, 54] width 104 height 9
click at [643, 87] on link "MoM" at bounding box center [953, 95] width 115 height 21
click at [643, 47] on b "Fiscal YTD" at bounding box center [805, 43] width 104 height 7
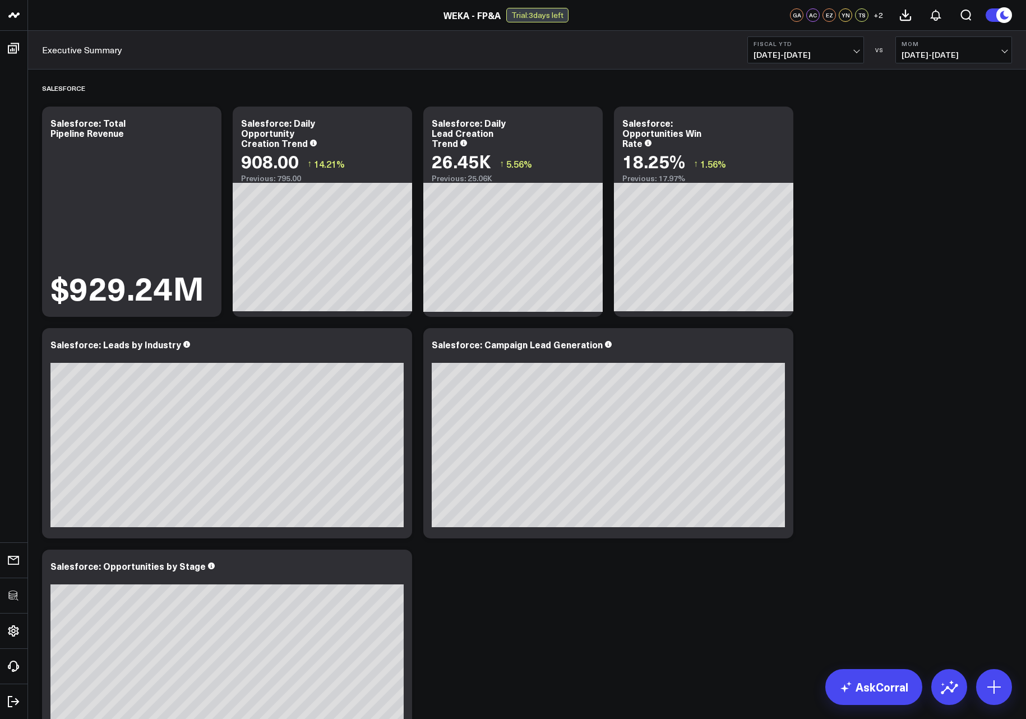
click at [643, 43] on b "Fiscal YTD" at bounding box center [805, 43] width 104 height 7
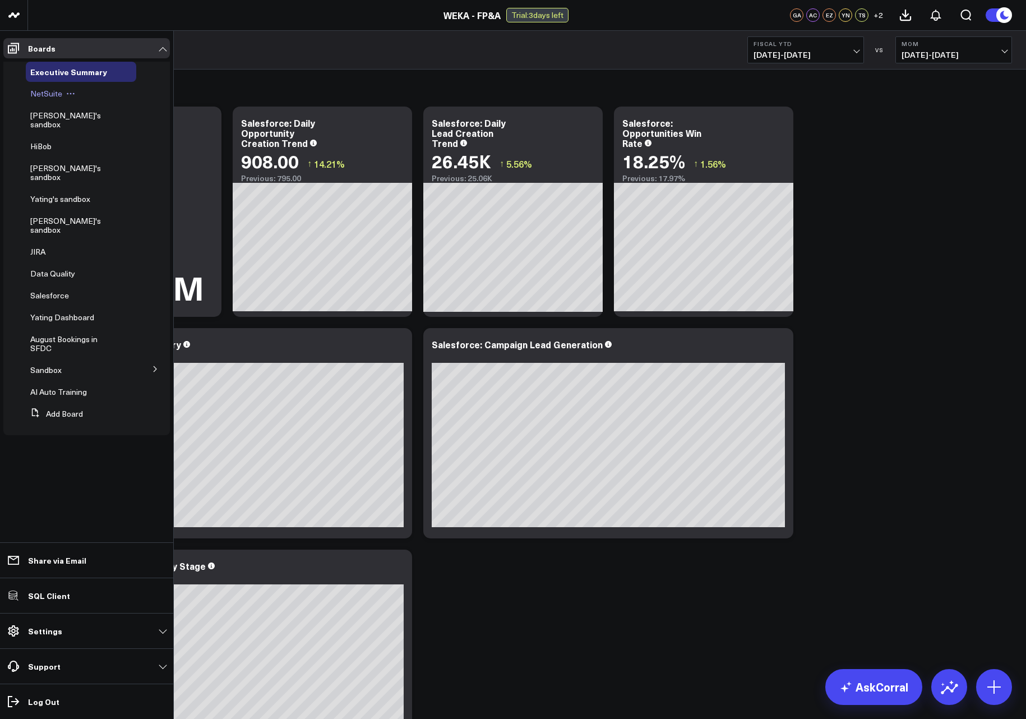
click at [40, 94] on span "NetSuite" at bounding box center [46, 93] width 32 height 11
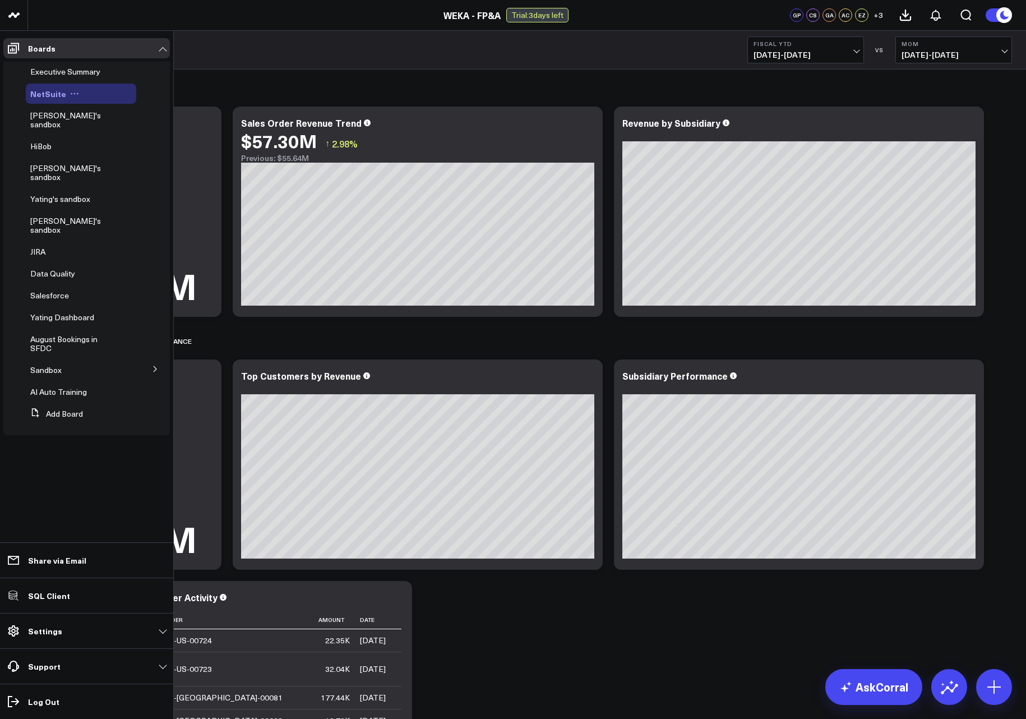
click at [72, 95] on icon at bounding box center [74, 93] width 9 height 9
click at [119, 152] on button "Duplicate Board" at bounding box center [122, 152] width 91 height 22
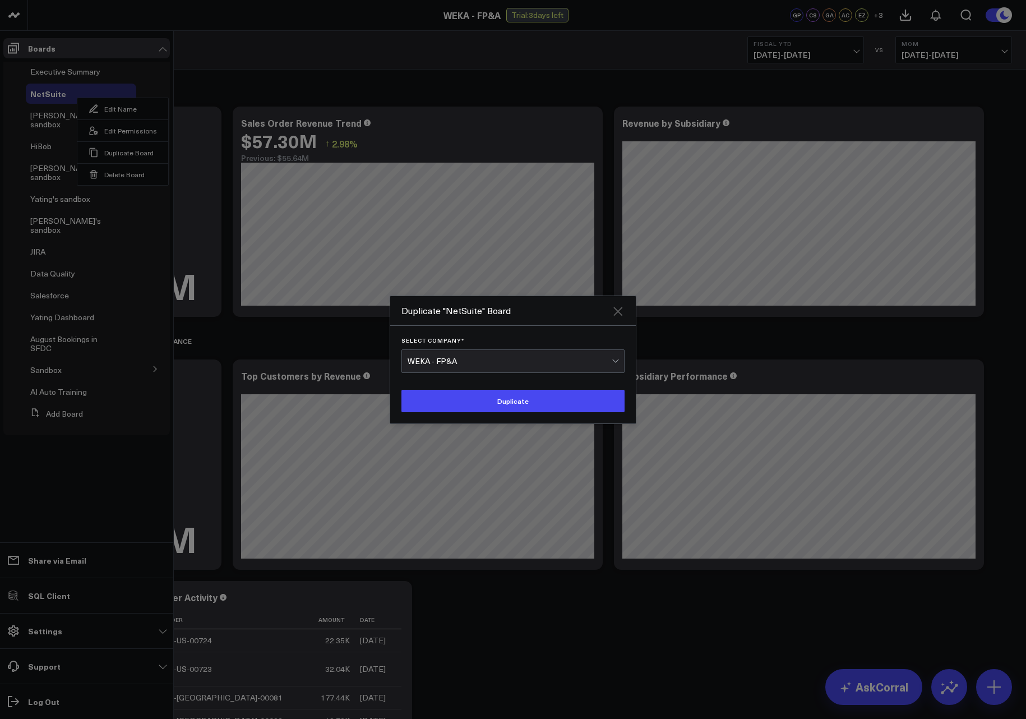
click at [622, 306] on div "Duplicate "NetSuite" Board Select Company * WEKA - FP&A Duplicate" at bounding box center [513, 359] width 247 height 128
click at [622, 306] on icon "Close" at bounding box center [617, 310] width 13 height 13
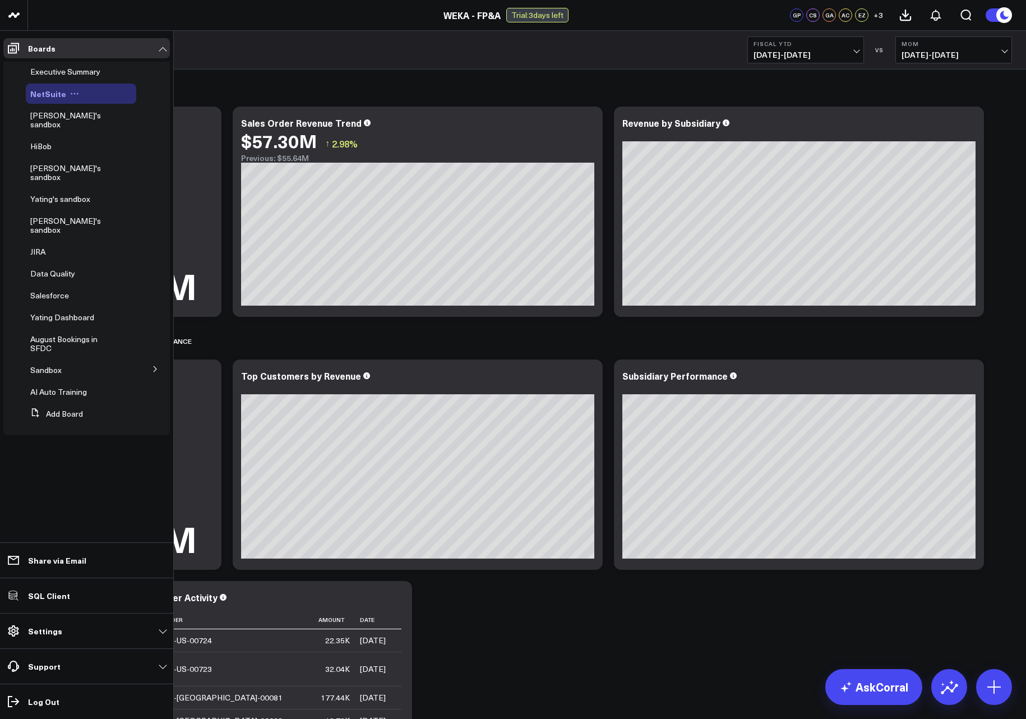
click at [72, 93] on icon at bounding box center [74, 93] width 9 height 9
click at [70, 95] on icon at bounding box center [74, 93] width 9 height 9
click at [117, 128] on button "Edit Permissions" at bounding box center [122, 130] width 91 height 22
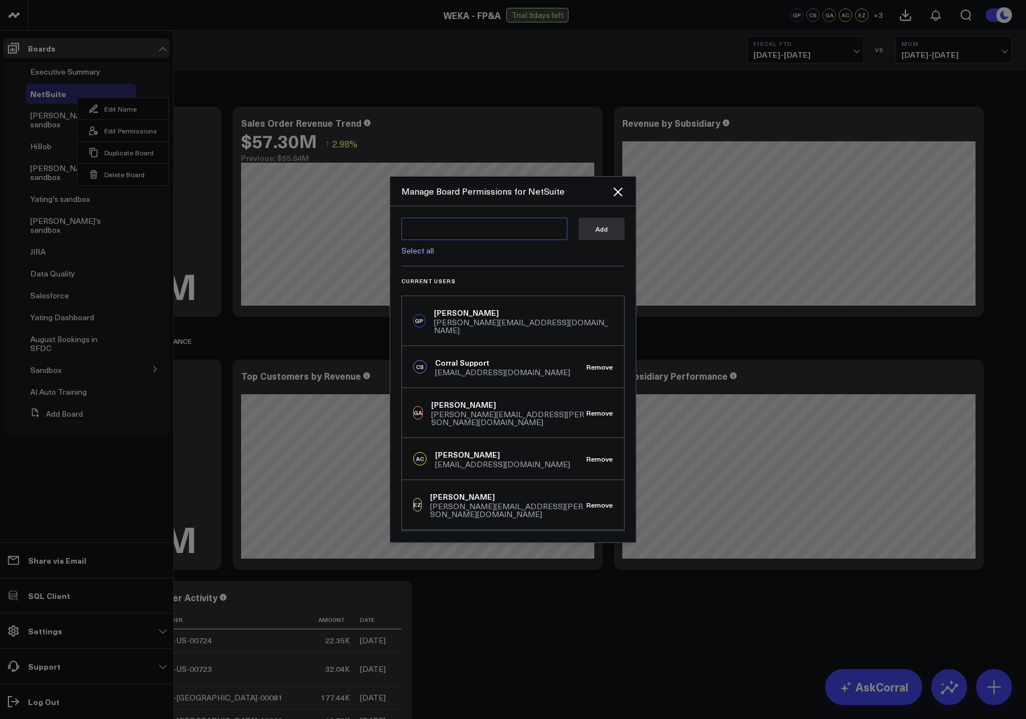
click at [491, 225] on textarea at bounding box center [484, 229] width 166 height 22
click at [493, 226] on textarea "Ca" at bounding box center [484, 229] width 166 height 22
type textarea "C"
click at [469, 262] on div "calvin.do@weka.io" at bounding box center [493, 264] width 138 height 16
type textarea "@Calvin Do"
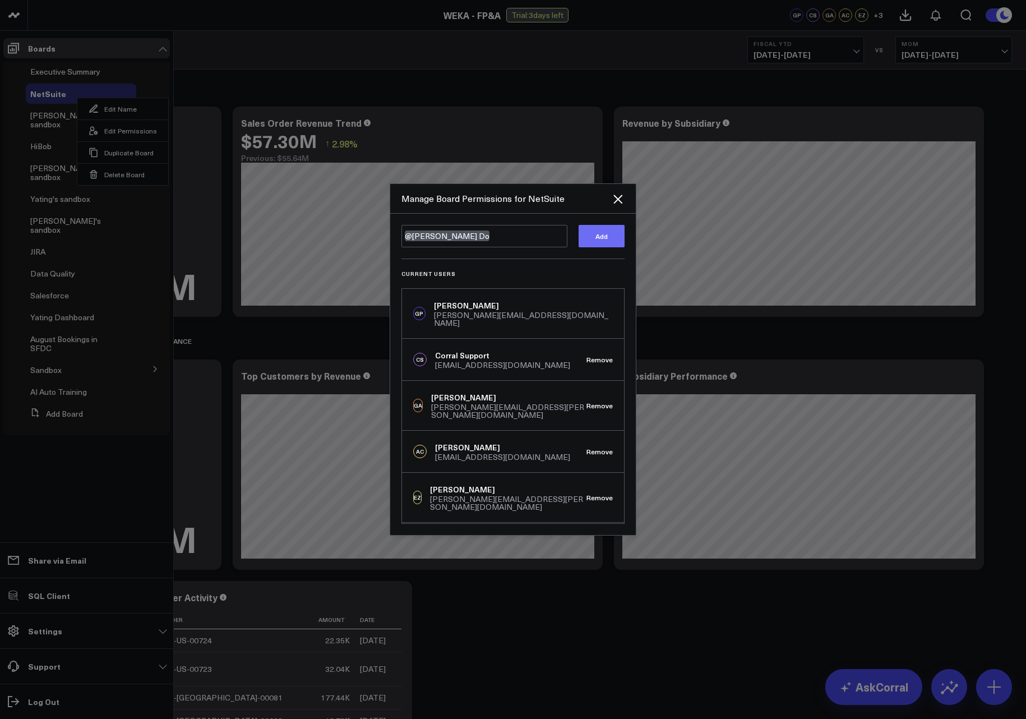
click at [584, 237] on button "Add" at bounding box center [602, 236] width 46 height 22
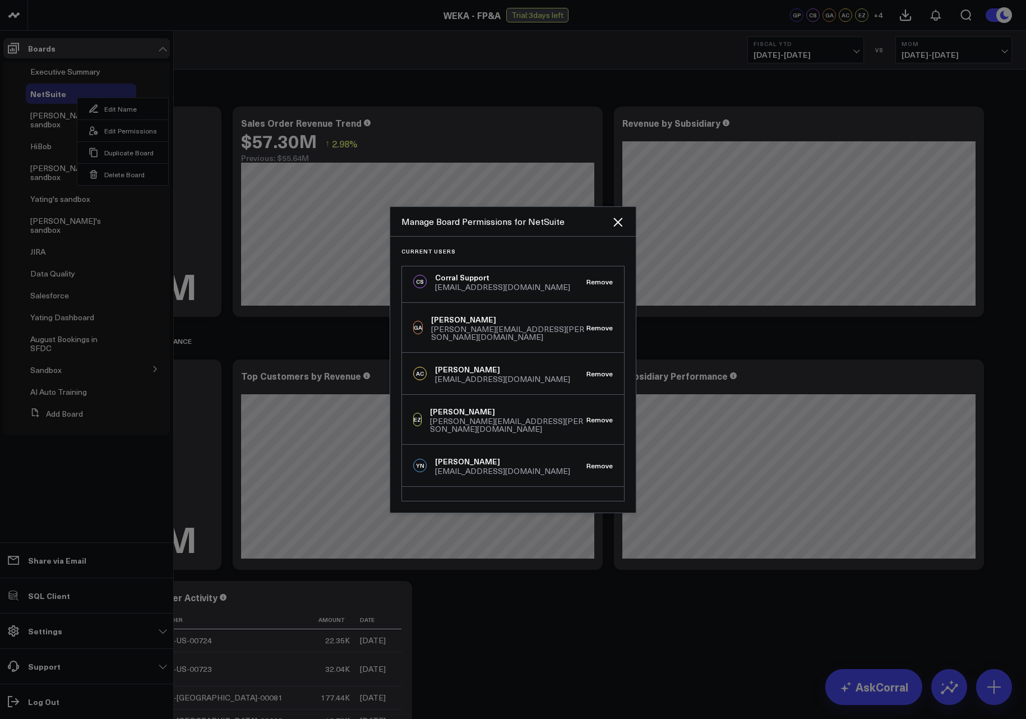
scroll to position [144, 0]
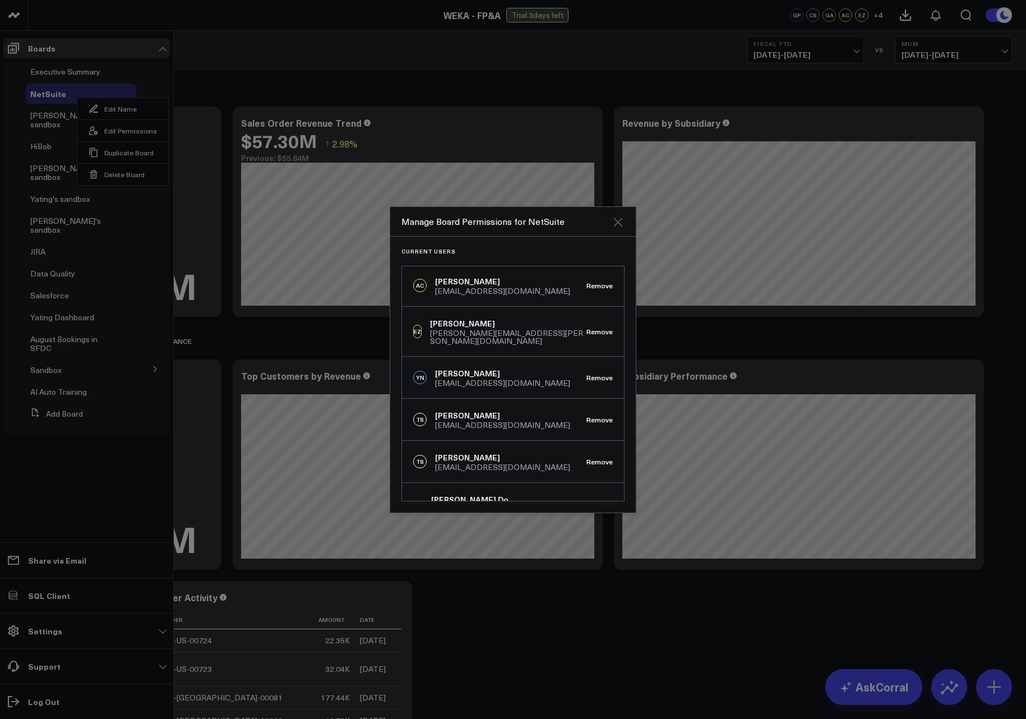
click at [619, 225] on icon "Close" at bounding box center [617, 221] width 13 height 13
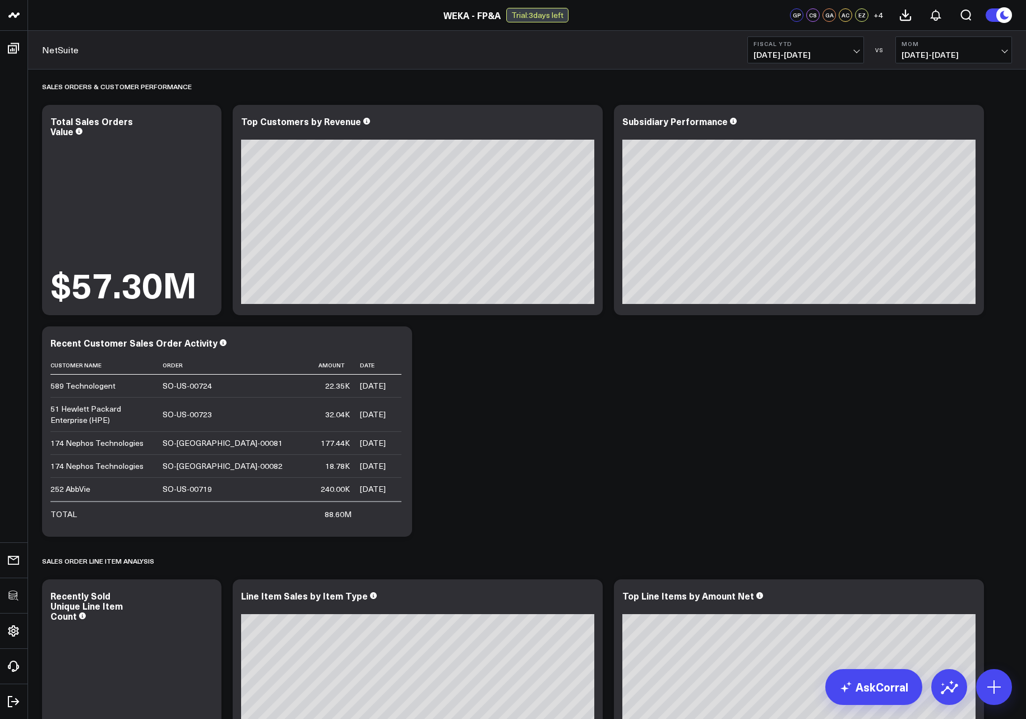
scroll to position [0, 0]
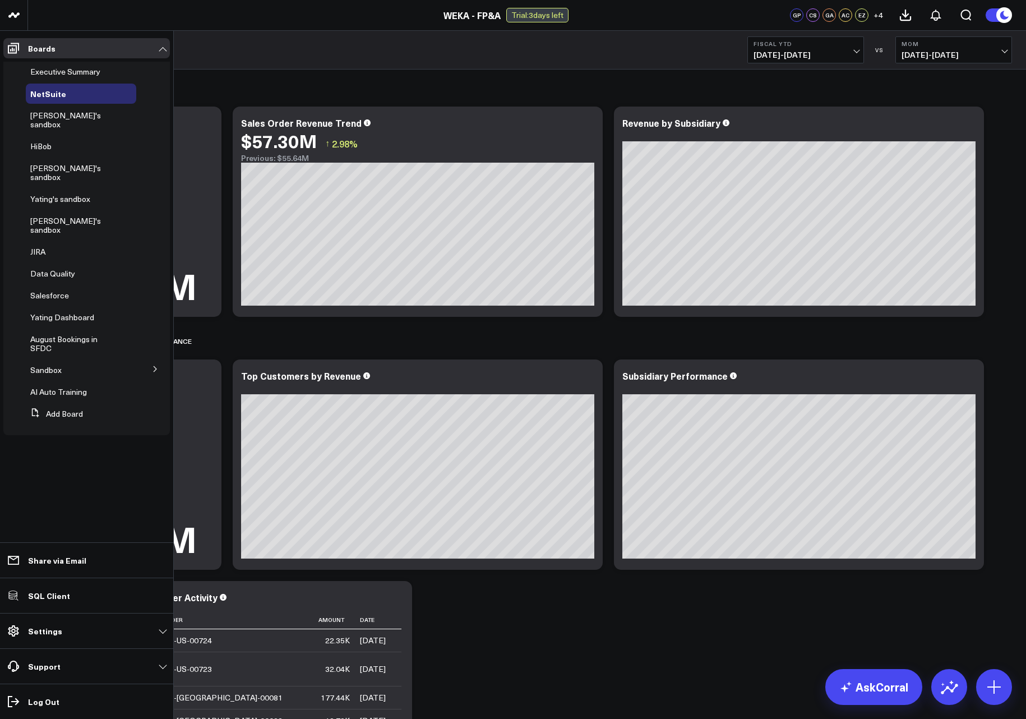
click at [155, 366] on icon at bounding box center [155, 369] width 7 height 7
click at [47, 385] on span "NetSuite" at bounding box center [53, 390] width 32 height 11
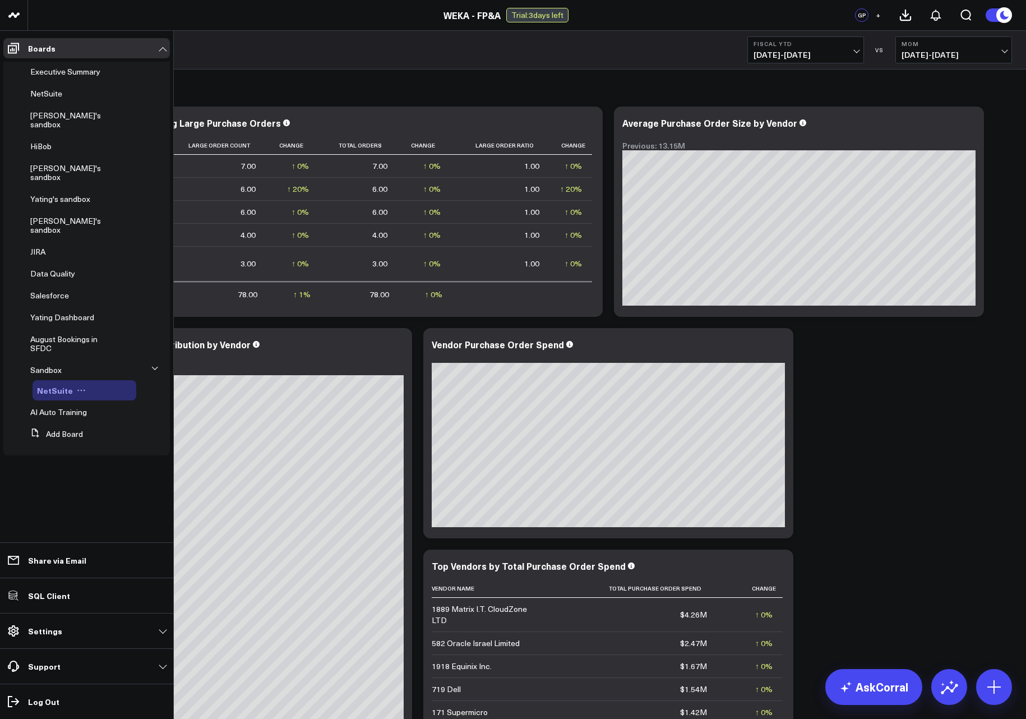
click at [77, 386] on icon at bounding box center [81, 390] width 9 height 9
click at [130, 423] on button "Duplicate Board" at bounding box center [129, 422] width 91 height 22
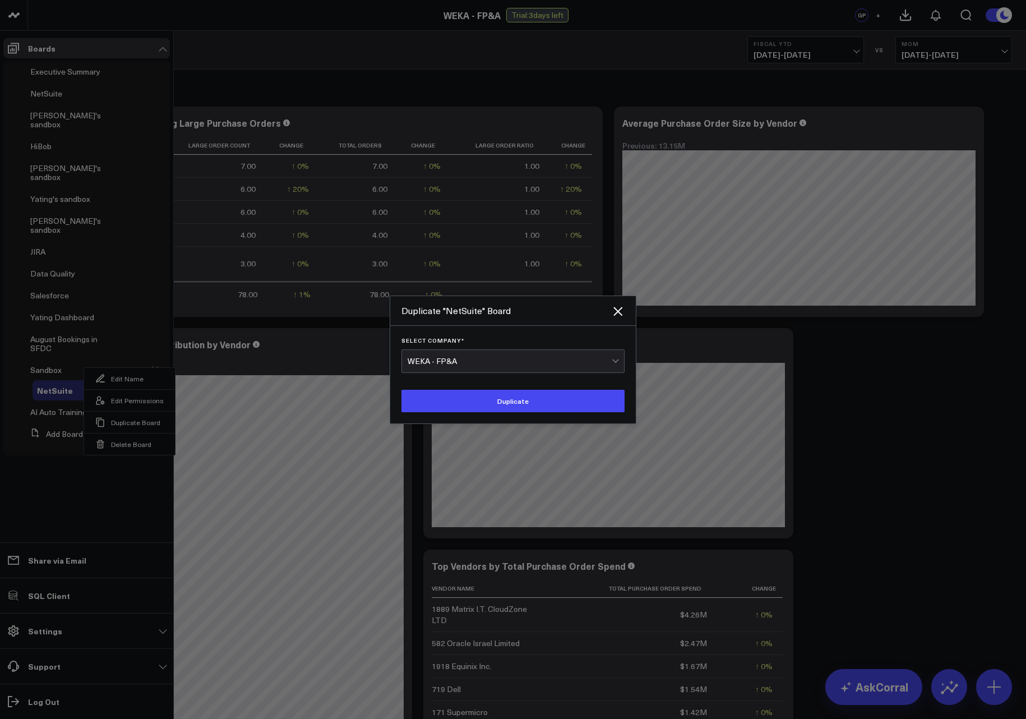
click at [626, 309] on div "Duplicate "NetSuite" Board" at bounding box center [513, 311] width 246 height 30
click at [611, 310] on div "Duplicate "NetSuite" Board Select Company * WEKA - FP&A Duplicate" at bounding box center [513, 359] width 247 height 128
click at [616, 309] on icon "Close" at bounding box center [617, 311] width 9 height 9
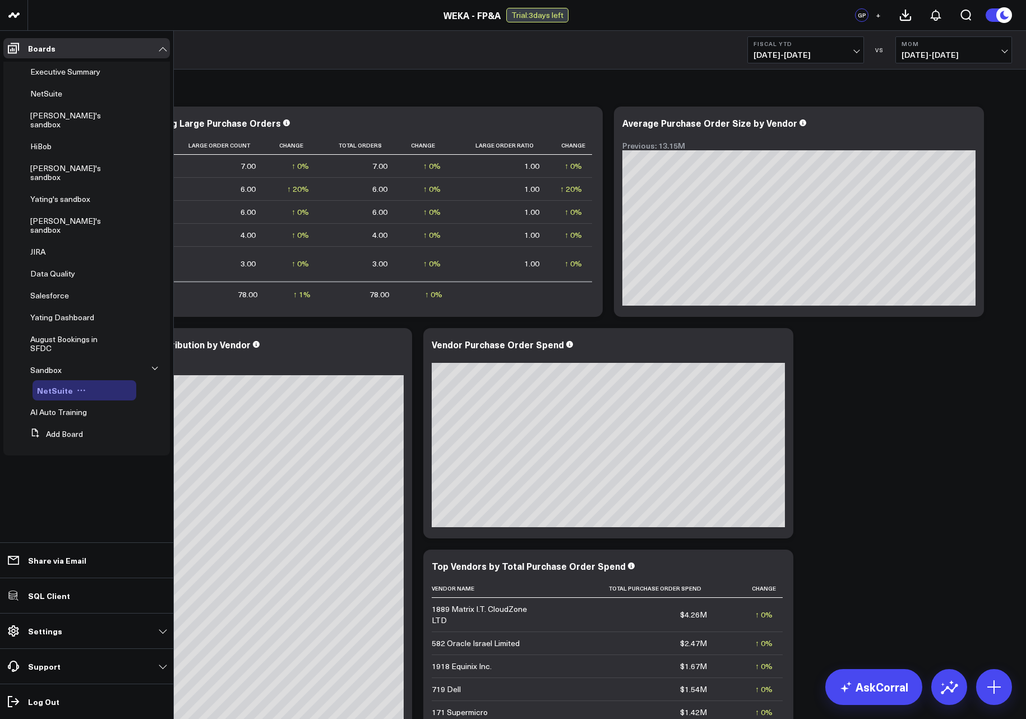
click at [78, 386] on icon at bounding box center [81, 390] width 9 height 9
click at [111, 376] on button "Edit Name" at bounding box center [129, 378] width 91 height 21
click at [148, 384] on icon at bounding box center [149, 389] width 10 height 10
click at [111, 386] on icon at bounding box center [115, 390] width 9 height 9
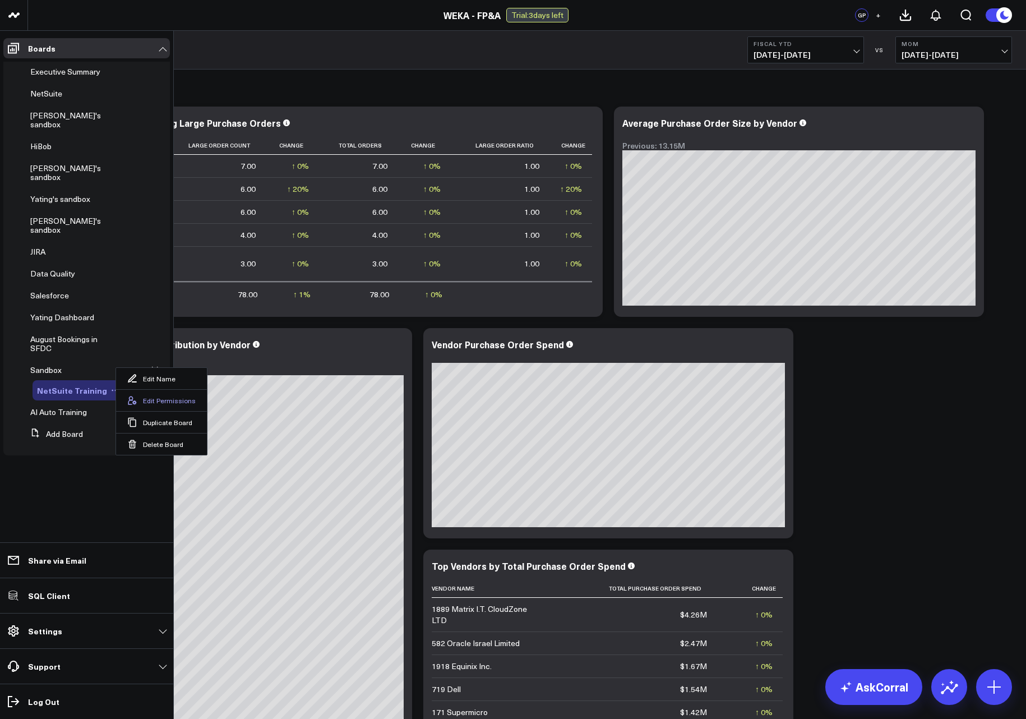
click at [149, 402] on button "Edit Permissions" at bounding box center [161, 400] width 91 height 22
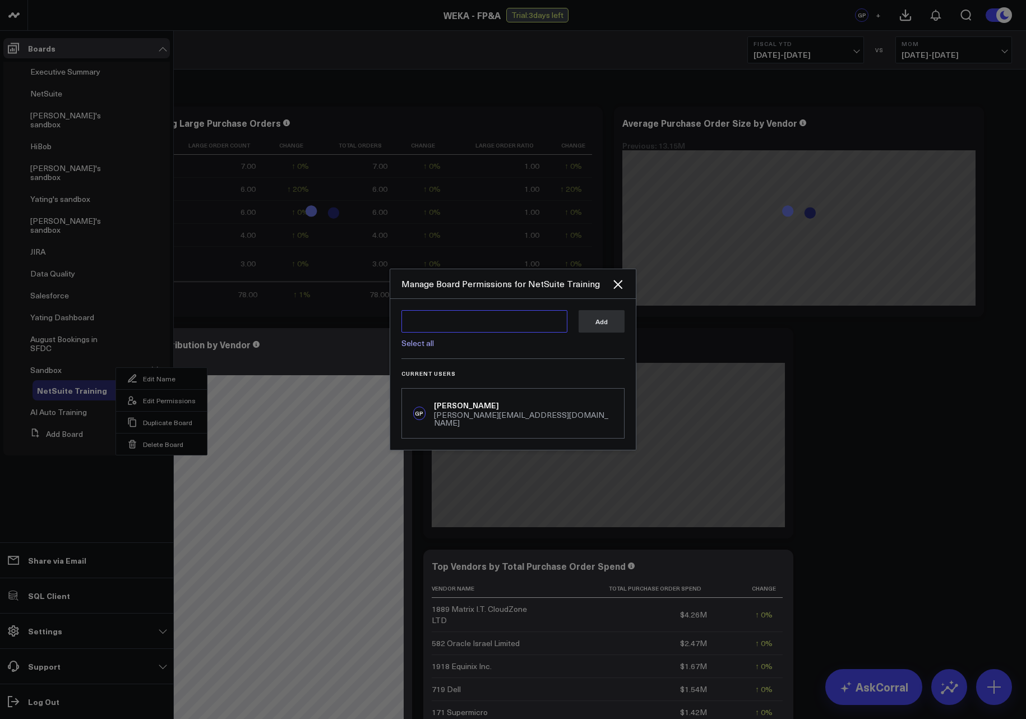
click at [461, 325] on textarea at bounding box center [484, 321] width 166 height 22
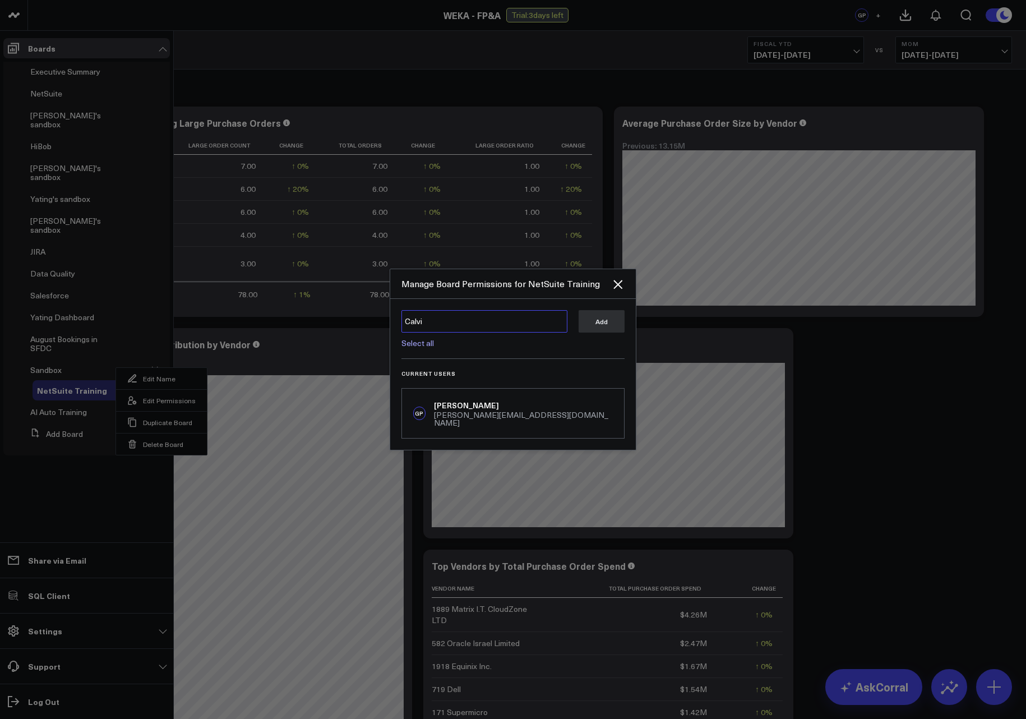
type textarea "Calvin"
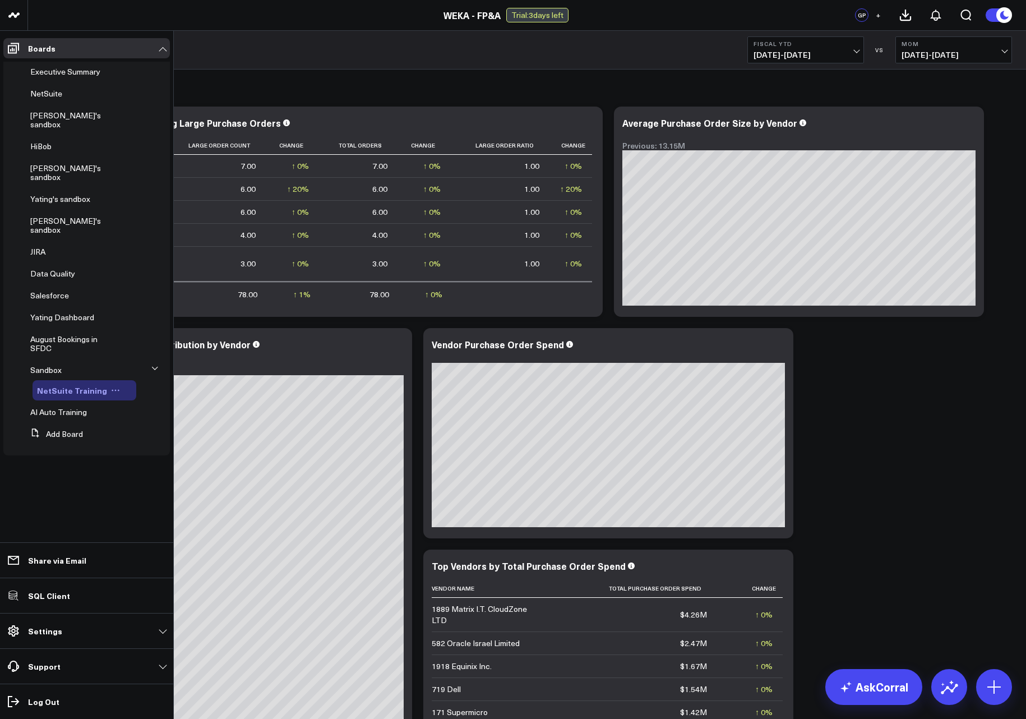
click at [111, 386] on icon at bounding box center [115, 390] width 9 height 9
click at [151, 403] on button "Edit Permissions" at bounding box center [161, 400] width 91 height 22
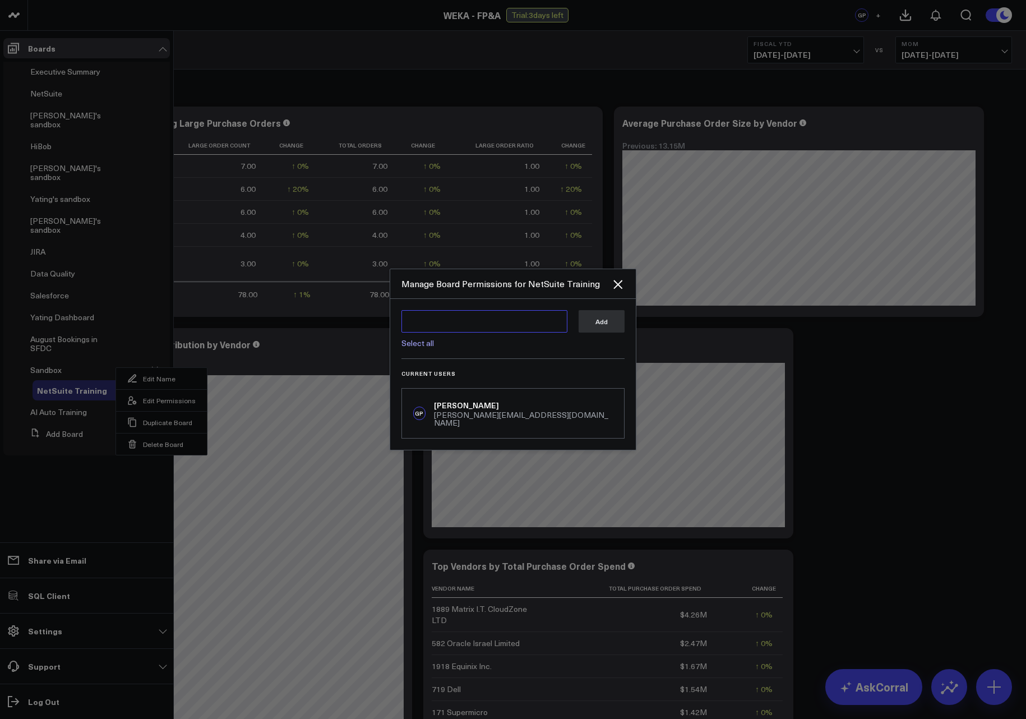
click at [443, 322] on textarea at bounding box center [484, 321] width 166 height 22
type textarea "G"
type textarea "@"
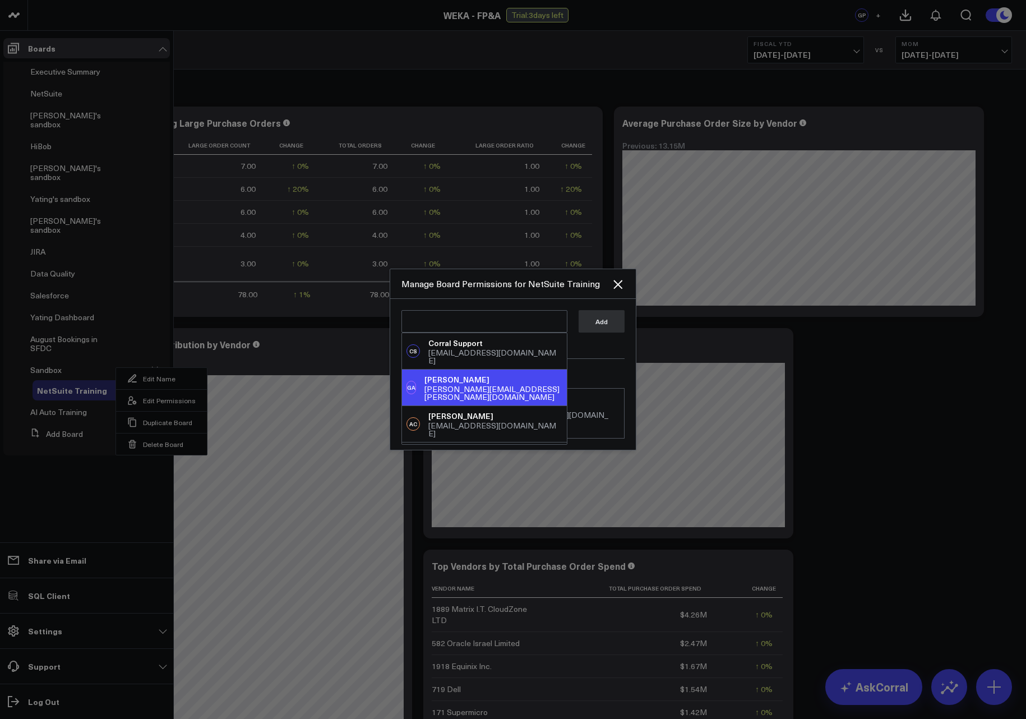
click at [498, 385] on div "glenn.auyoung@weka.io" at bounding box center [493, 393] width 138 height 16
type textarea "@Glenn Auyoung"
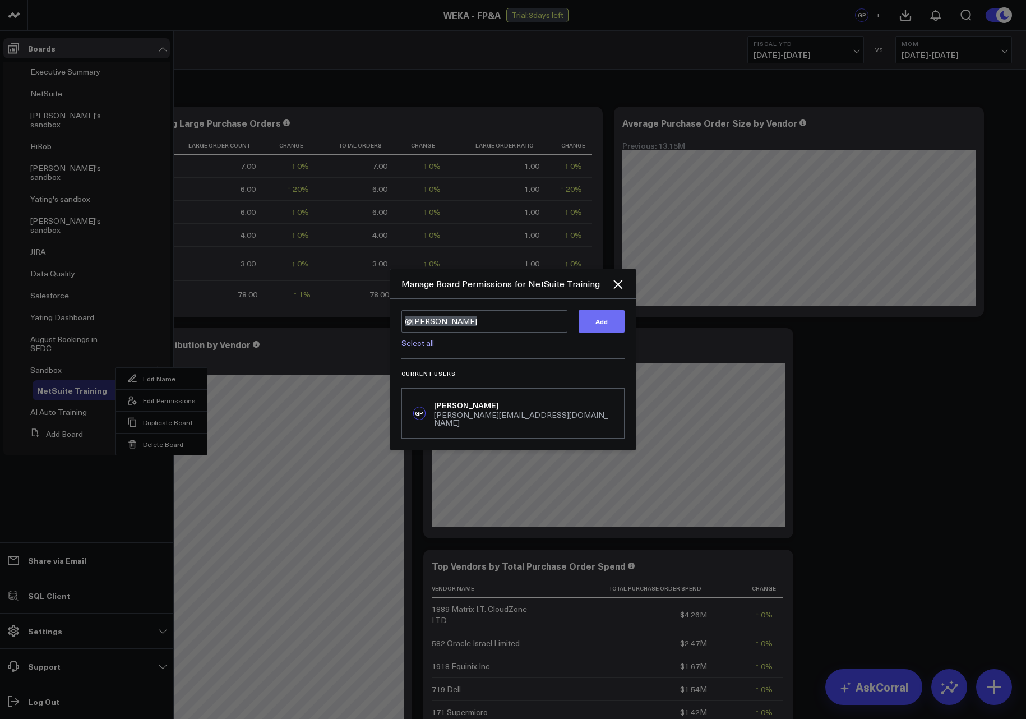
click at [615, 330] on button "Add" at bounding box center [602, 321] width 46 height 22
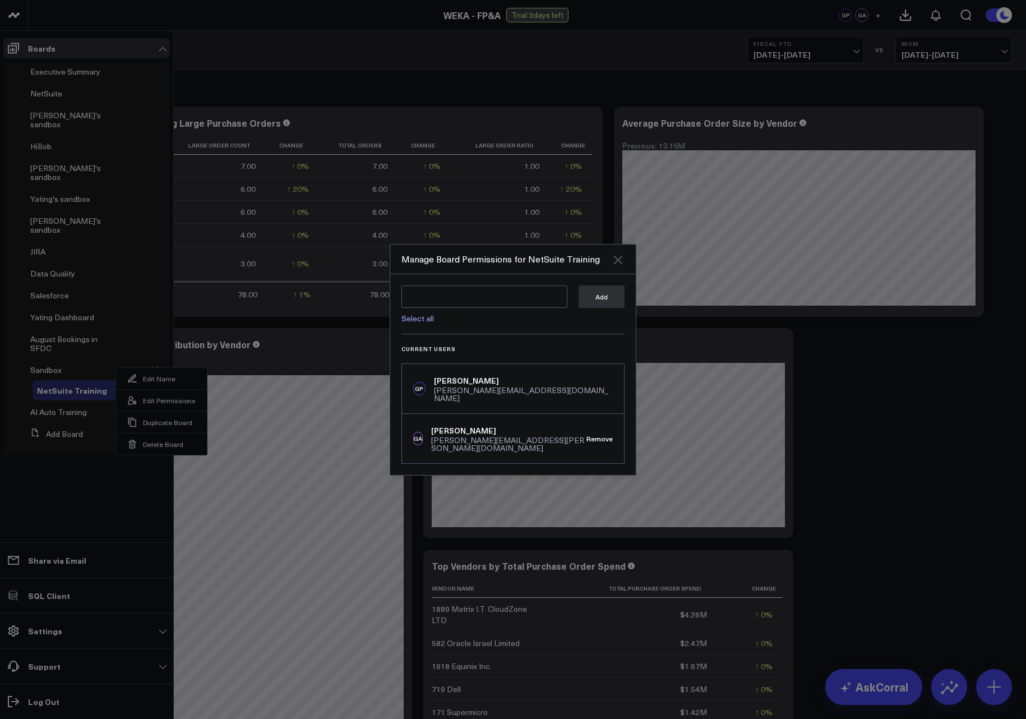
click at [618, 264] on icon "Close" at bounding box center [617, 259] width 9 height 9
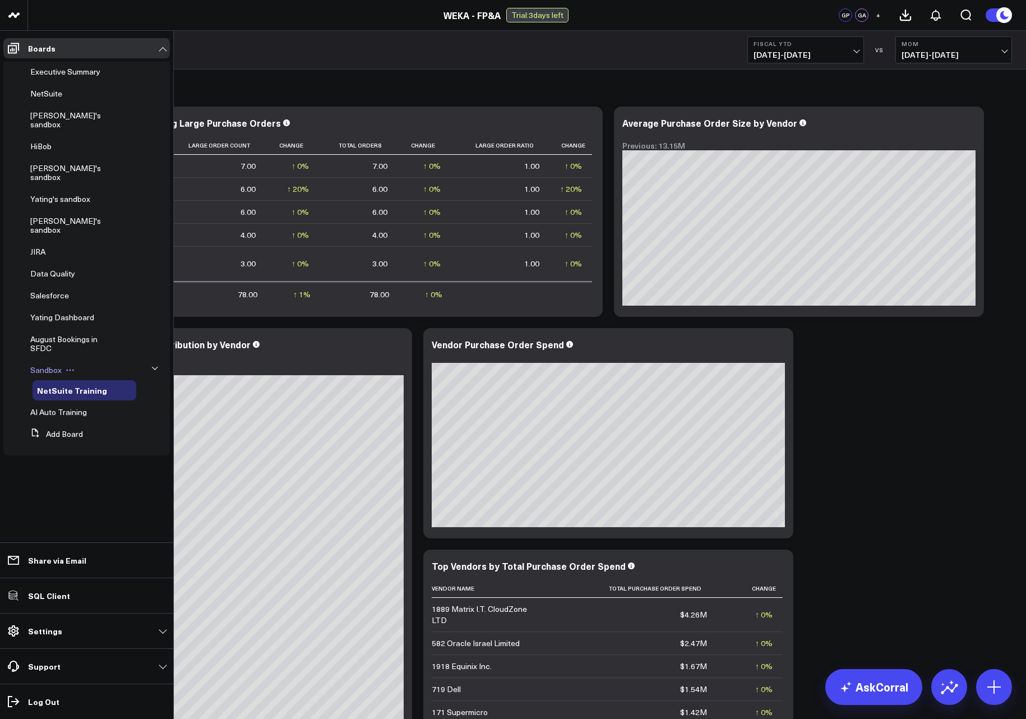
click at [75, 366] on button at bounding box center [70, 370] width 17 height 9
click at [109, 375] on button "Edit Permissions" at bounding box center [121, 380] width 91 height 22
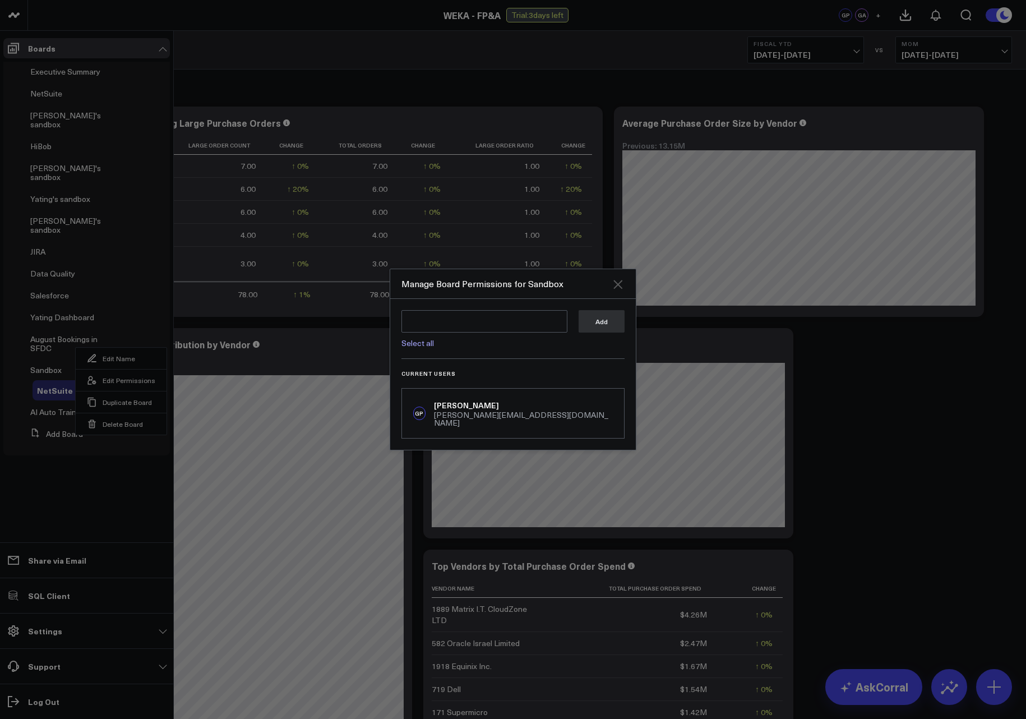
click at [616, 289] on icon "Close" at bounding box center [617, 284] width 9 height 9
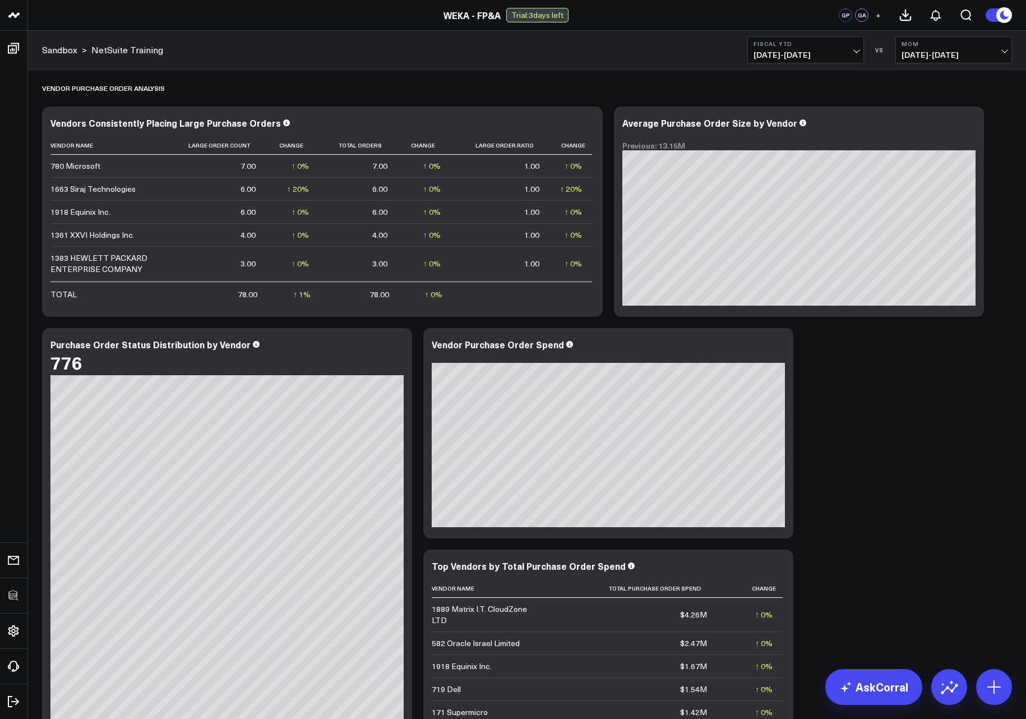
click at [392, 41] on div "Sandbox > NetSuite Training Fiscal YTD 02/01/25 - 09/23/25 VS MoM 01/01/25 - 08…" at bounding box center [527, 50] width 998 height 39
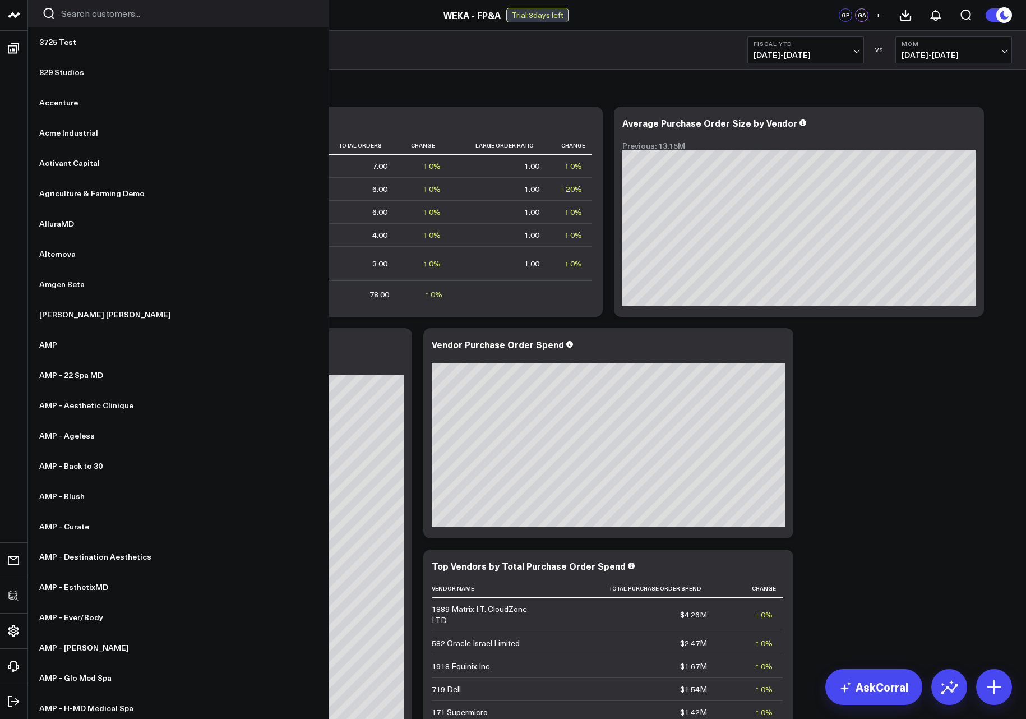
click at [96, 11] on input "Search customers input" at bounding box center [187, 13] width 253 height 12
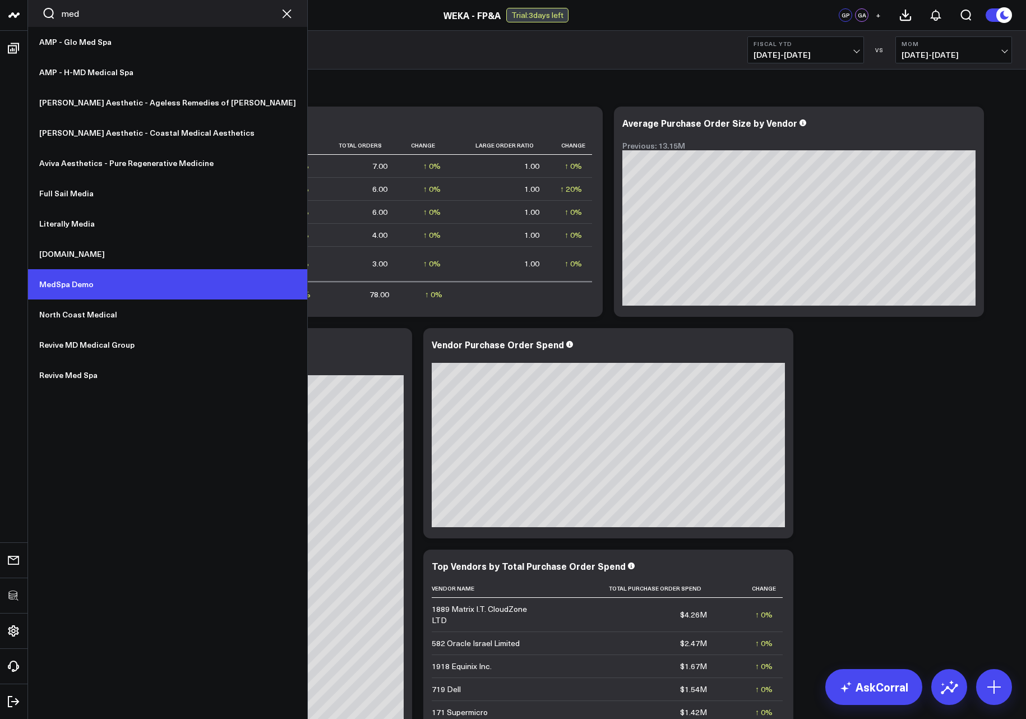
type input "med"
click at [83, 288] on link "MedSpa Demo" at bounding box center [167, 284] width 279 height 30
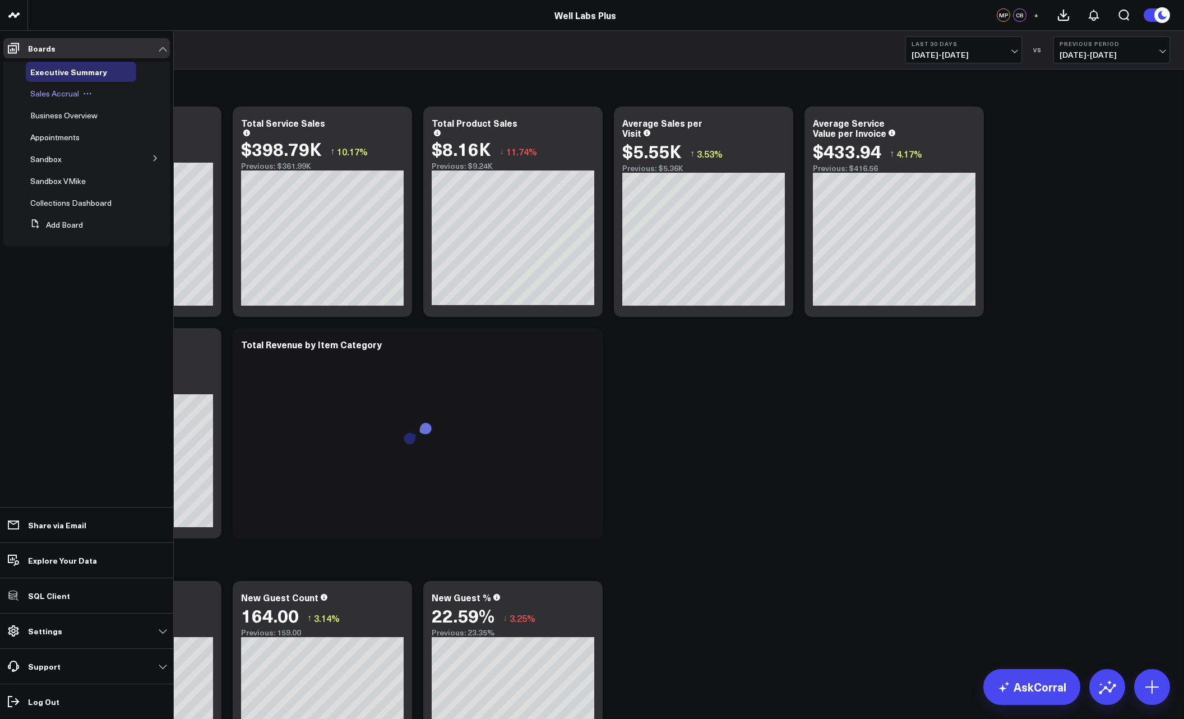
click at [57, 94] on span "Sales Accrual" at bounding box center [54, 93] width 49 height 11
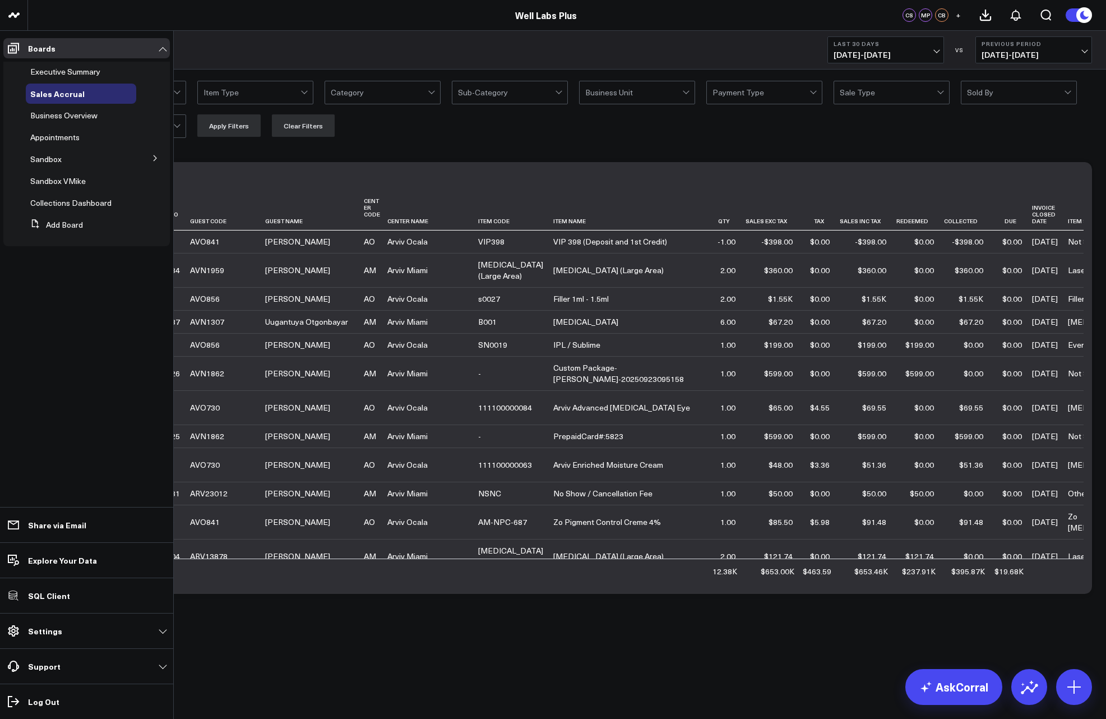
click at [631, 672] on body "Loading companies... Well Labs Plus CS MP CB + Sales Accrual Last 30 Days 08/25…" at bounding box center [553, 359] width 1106 height 719
click at [63, 120] on span "Business Overview" at bounding box center [63, 115] width 67 height 11
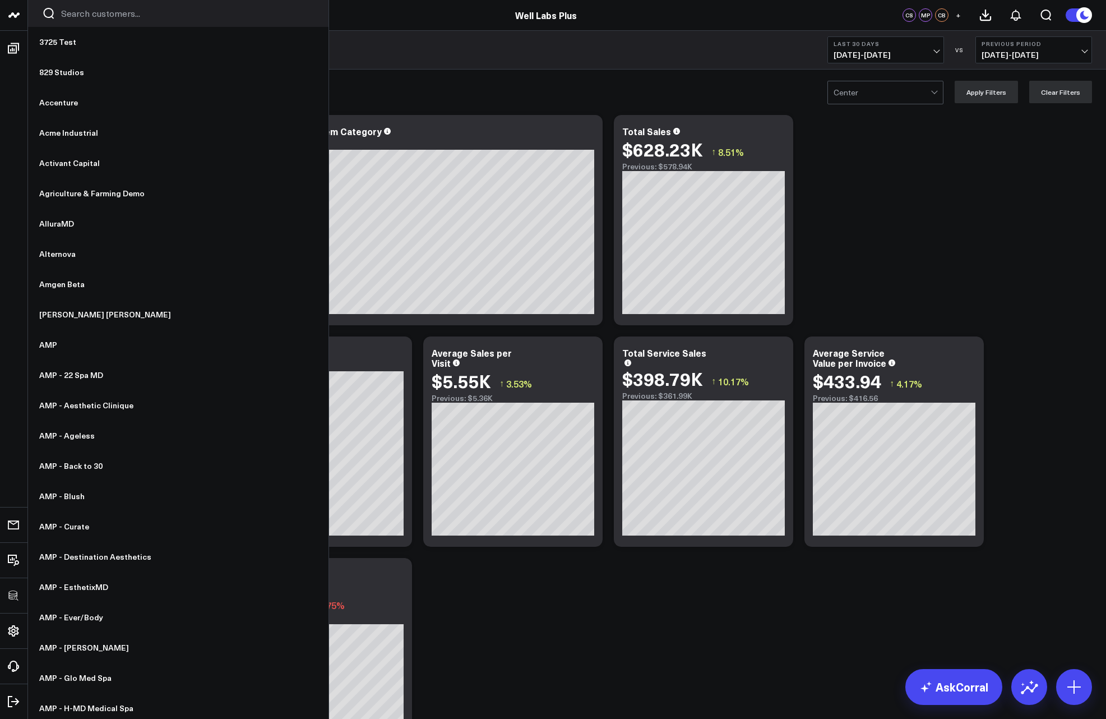
click at [100, 13] on input "Search customers input" at bounding box center [187, 13] width 253 height 12
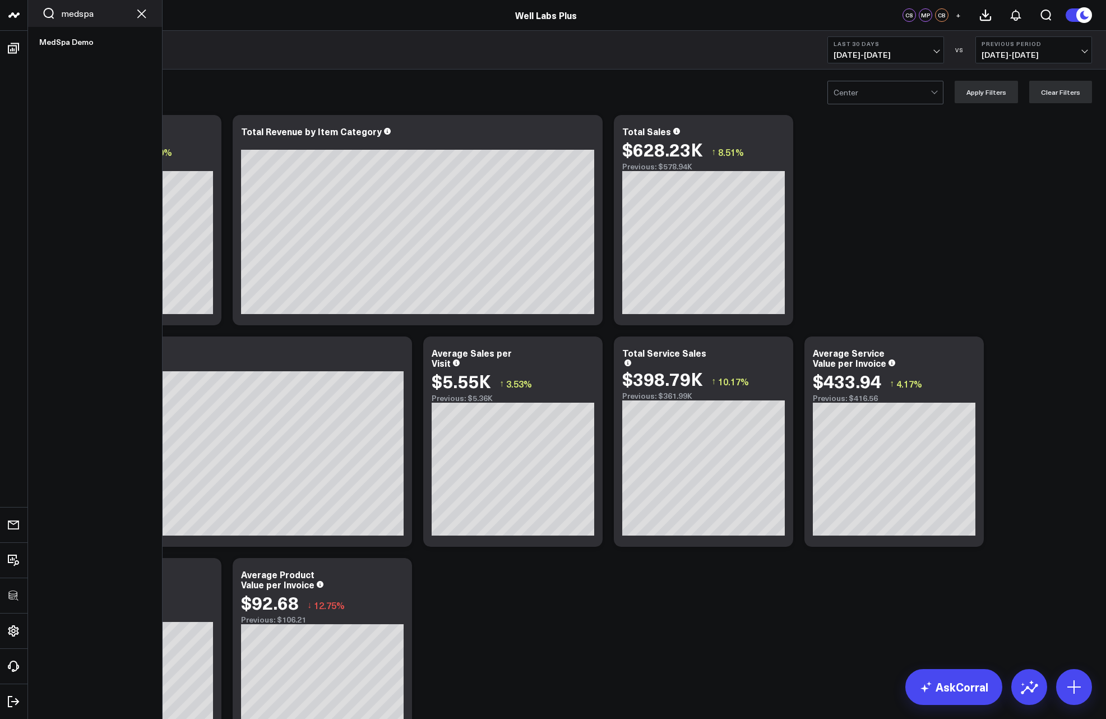
type input "medspa"
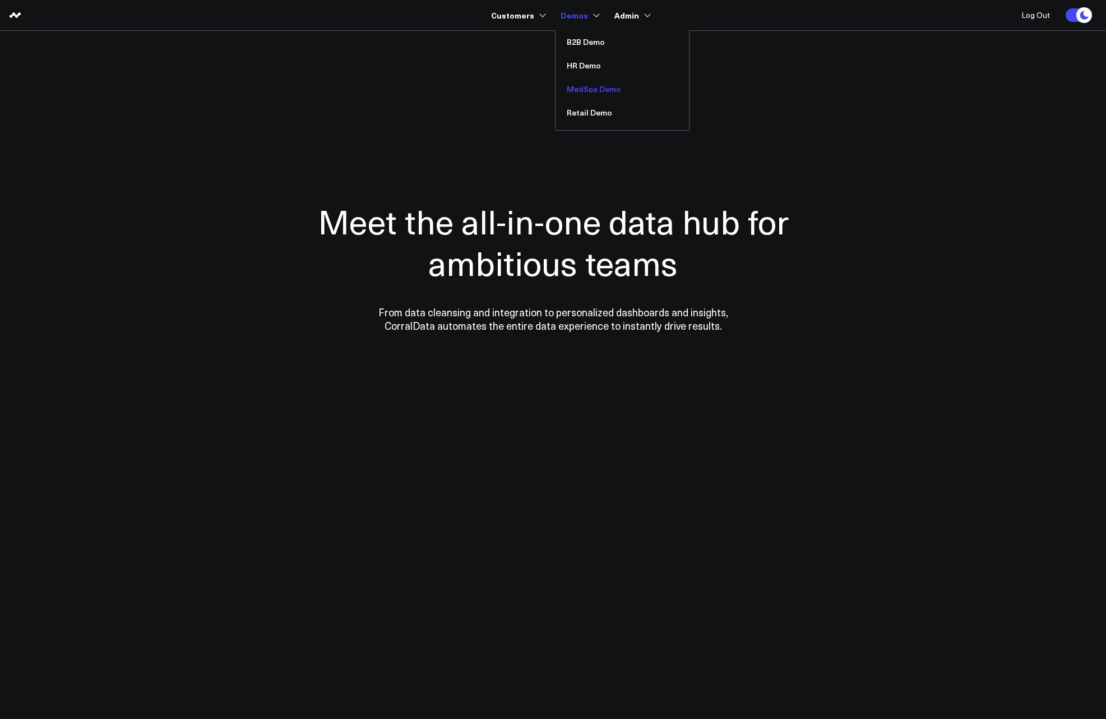
click at [607, 90] on link "MedSpa Demo" at bounding box center [622, 89] width 133 height 24
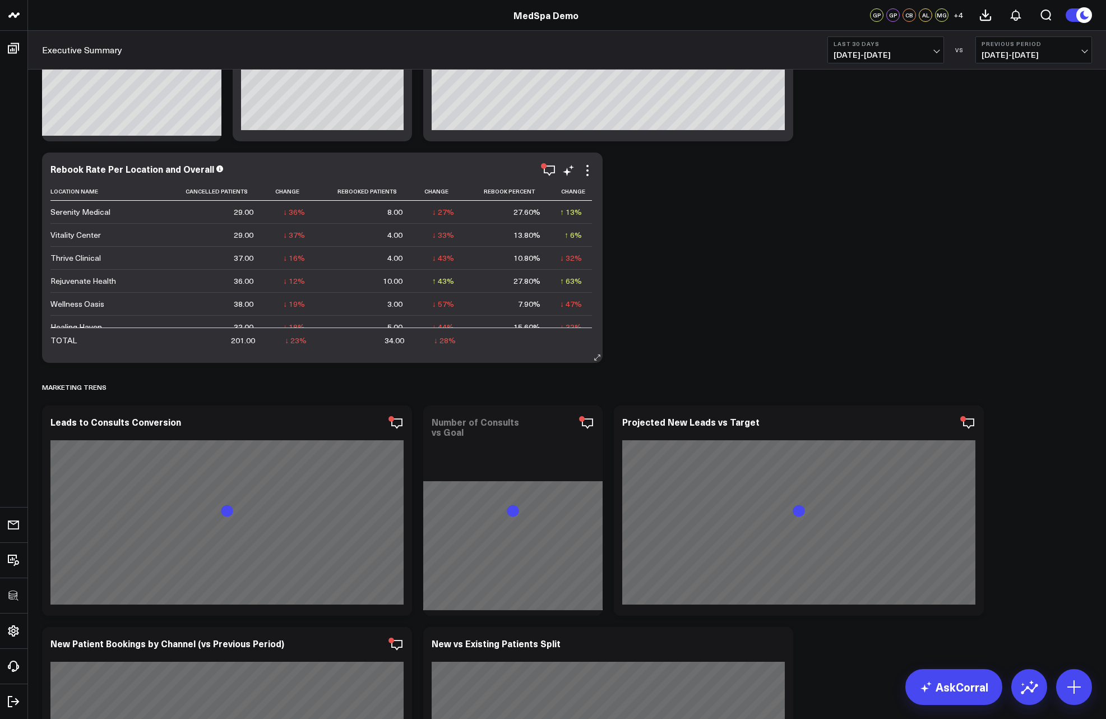
scroll to position [1547, 0]
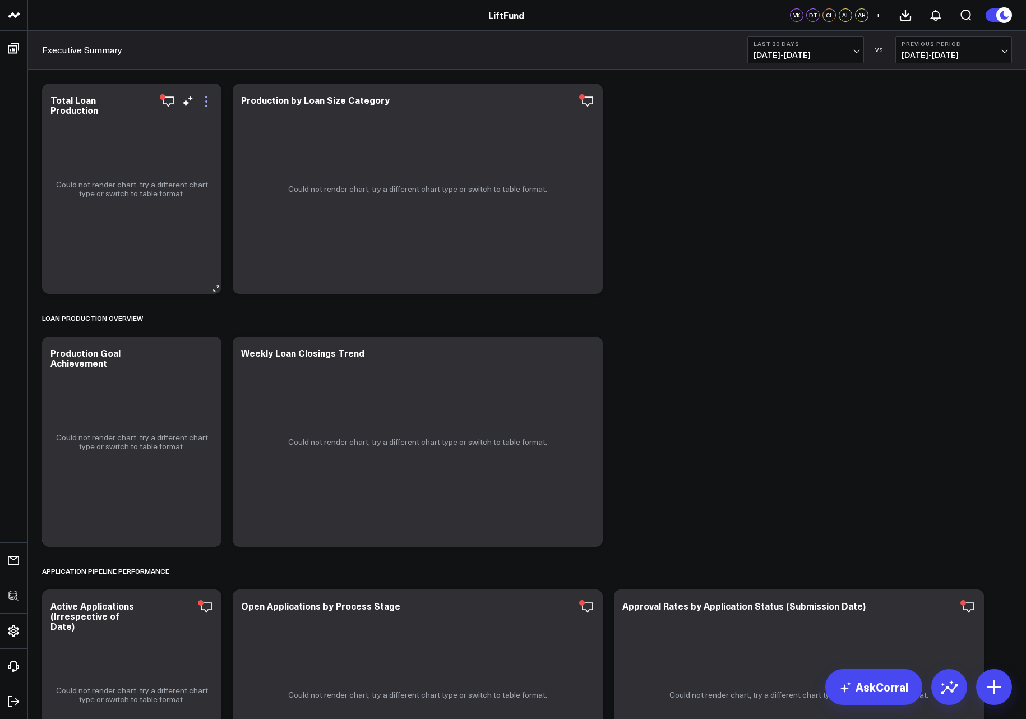
click at [204, 98] on icon at bounding box center [206, 101] width 13 height 13
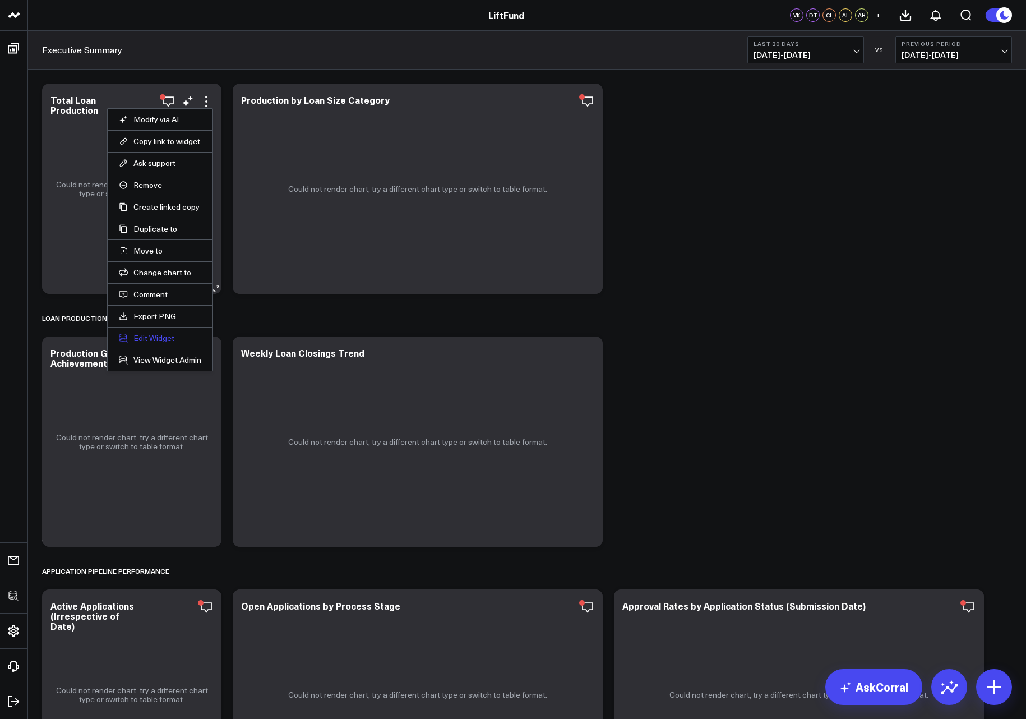
click at [144, 337] on button "Edit Widget" at bounding box center [160, 338] width 82 height 10
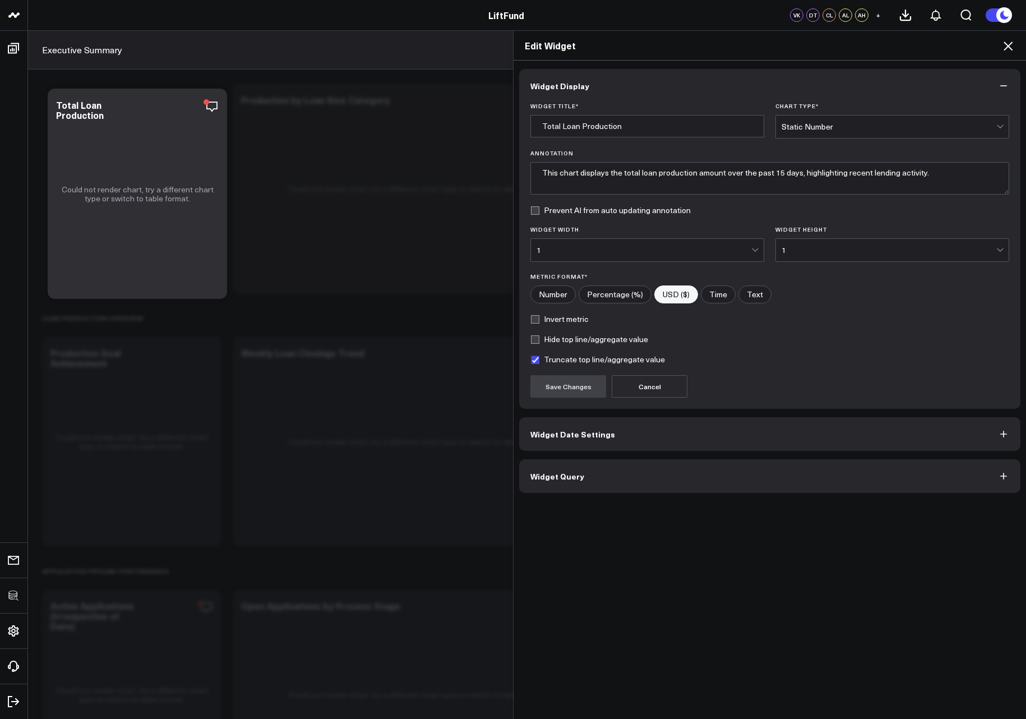
click at [570, 483] on button "Widget Query" at bounding box center [769, 476] width 501 height 34
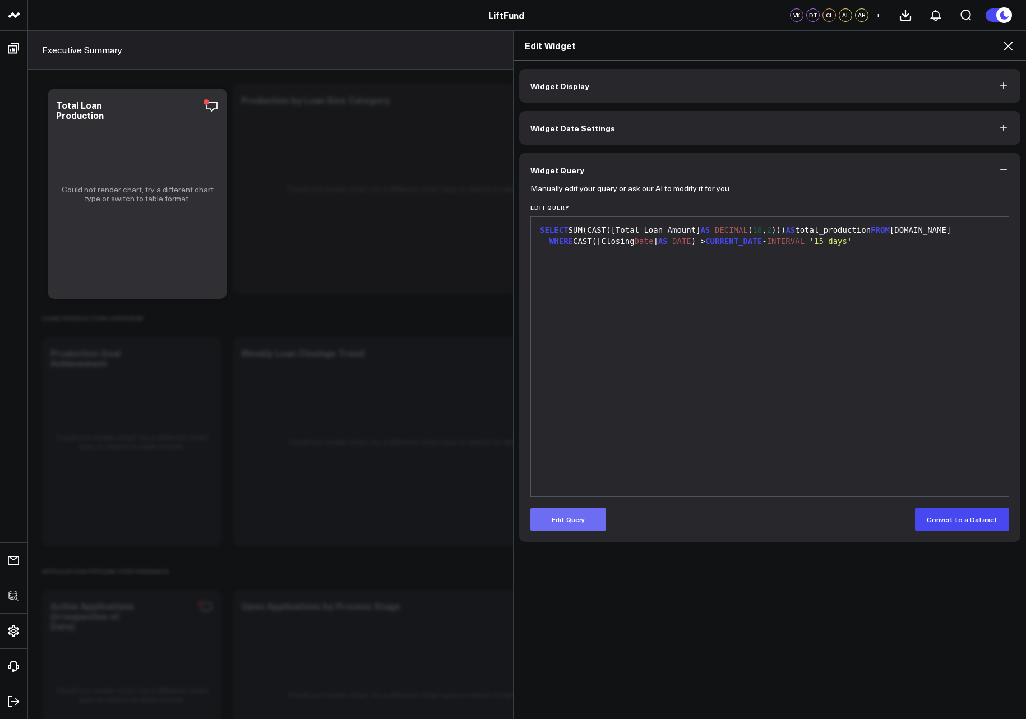
click at [571, 513] on button "Edit Query" at bounding box center [568, 519] width 76 height 22
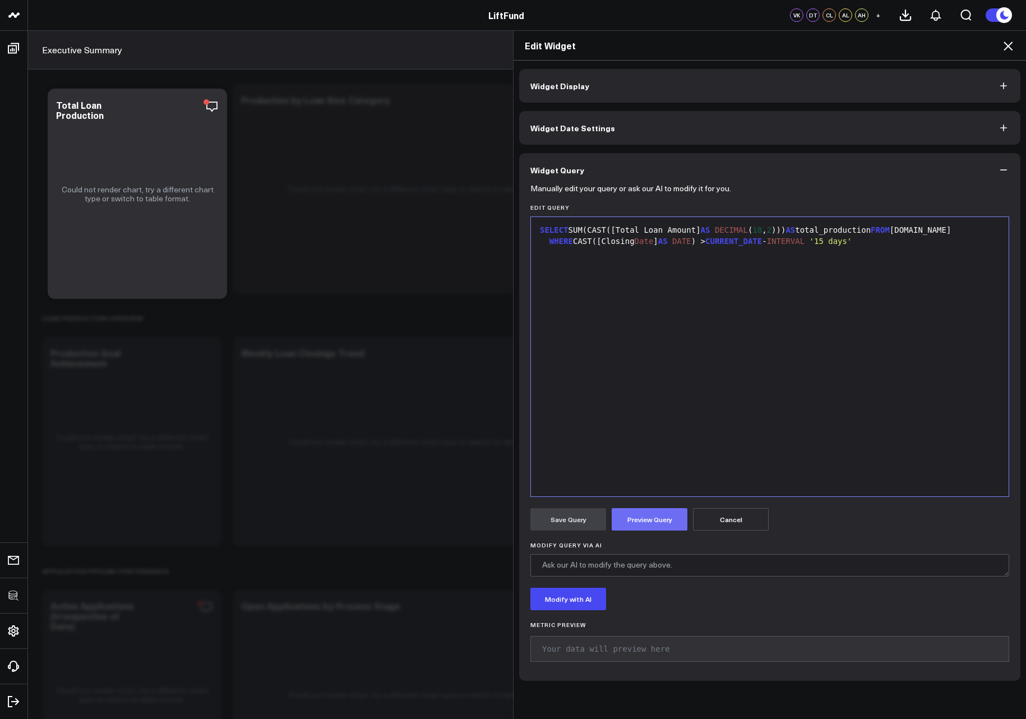
click at [629, 525] on button "Preview Query" at bounding box center [650, 519] width 76 height 22
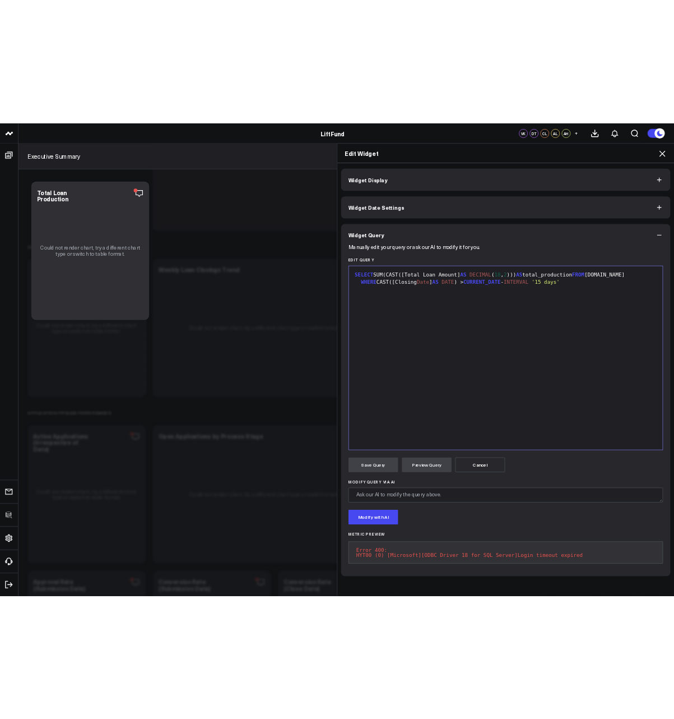
scroll to position [135, 0]
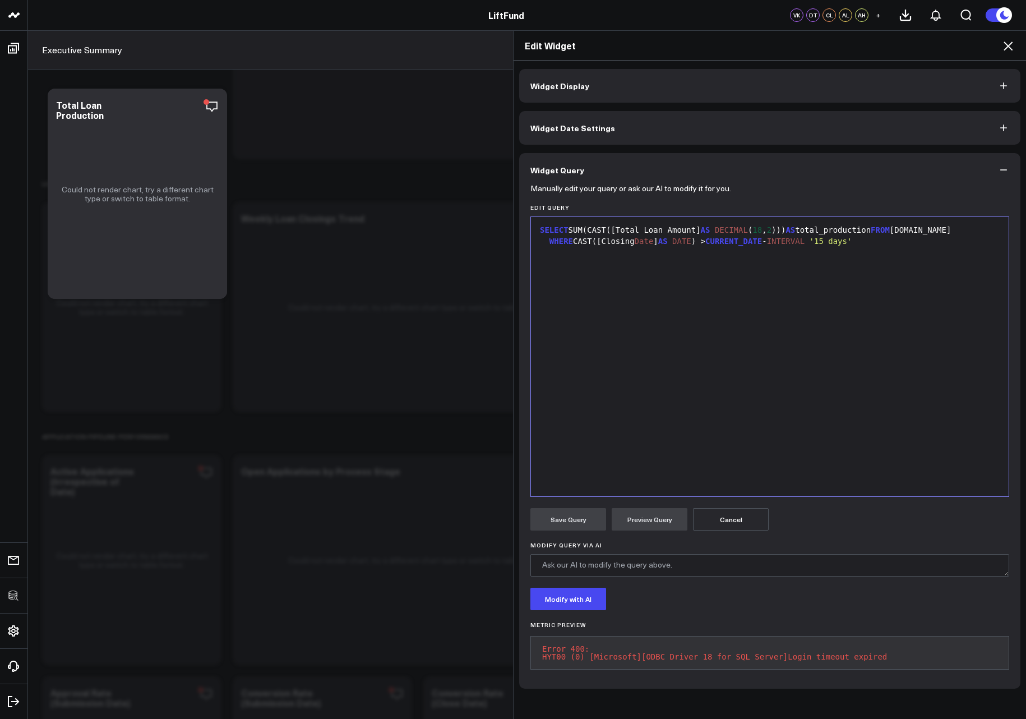
click at [657, 320] on div "SELECT SUM(CAST([Total Loan Amount] AS DECIMAL ( 18 , 2 ))) AS total_production…" at bounding box center [770, 357] width 466 height 268
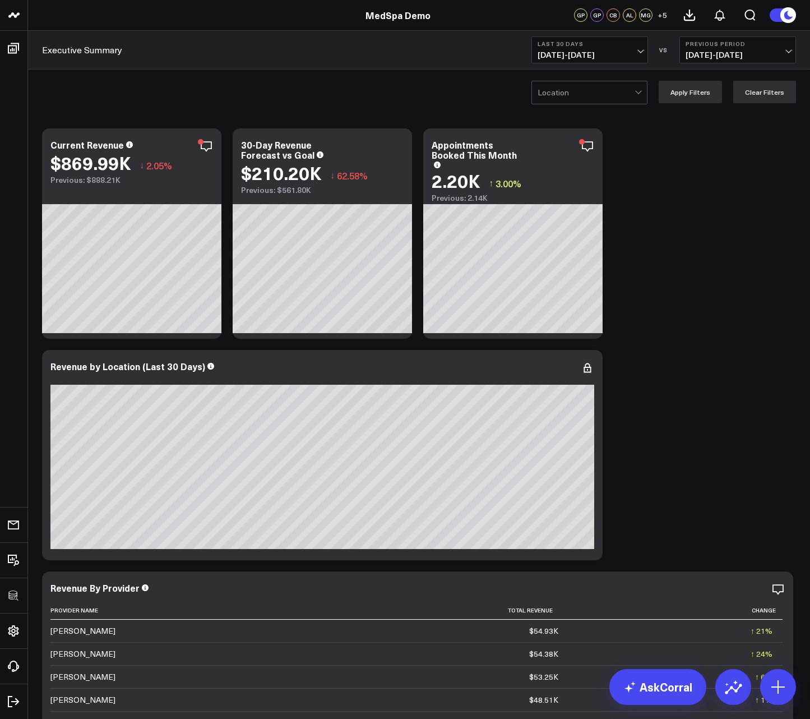
click at [598, 54] on span "[DATE] - [DATE]" at bounding box center [590, 54] width 104 height 9
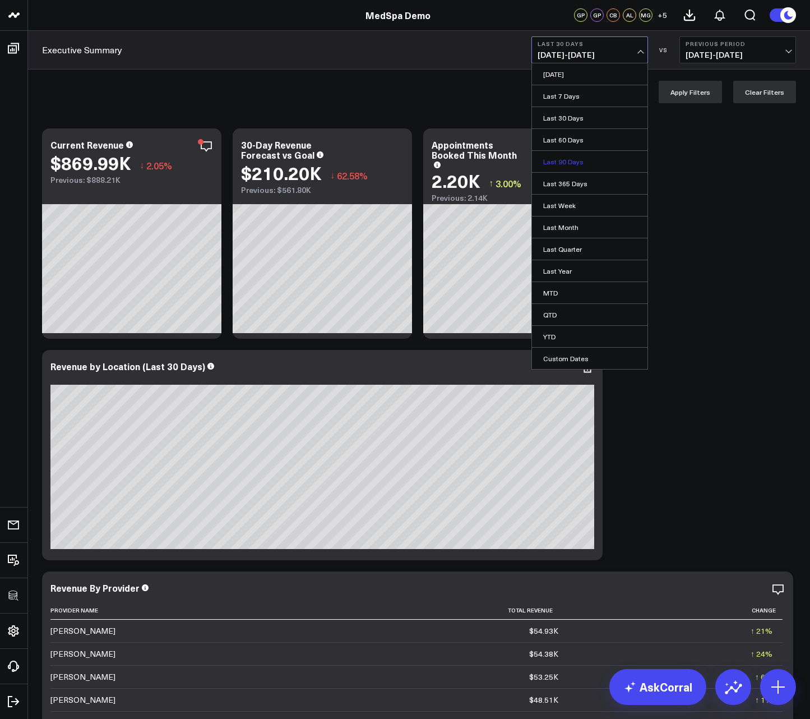
click at [572, 163] on link "Last 90 Days" at bounding box center [589, 161] width 115 height 21
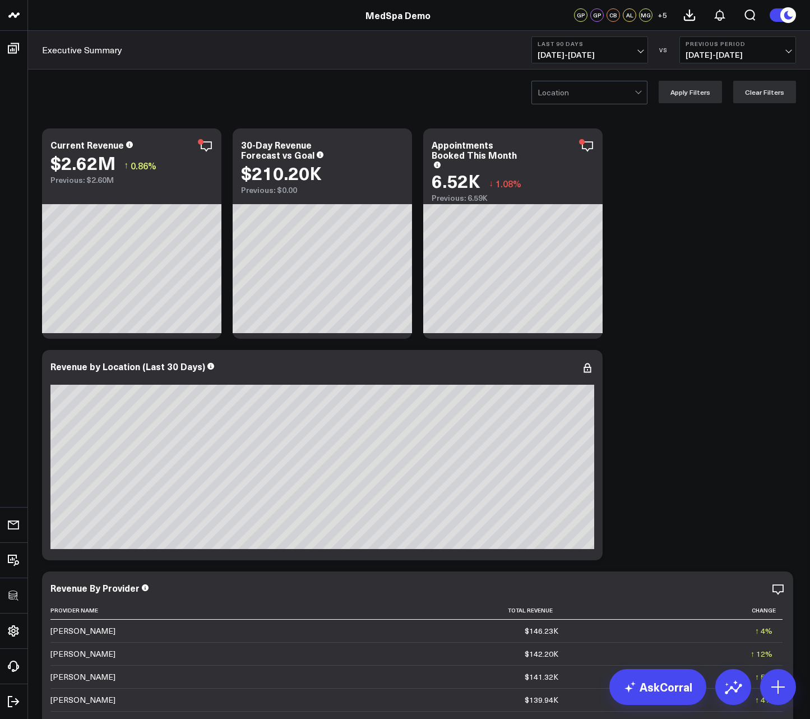
click at [247, 51] on div "Executive Summary Last 90 Days [DATE] - [DATE] VS Previous Period [DATE] - [DAT…" at bounding box center [419, 50] width 782 height 39
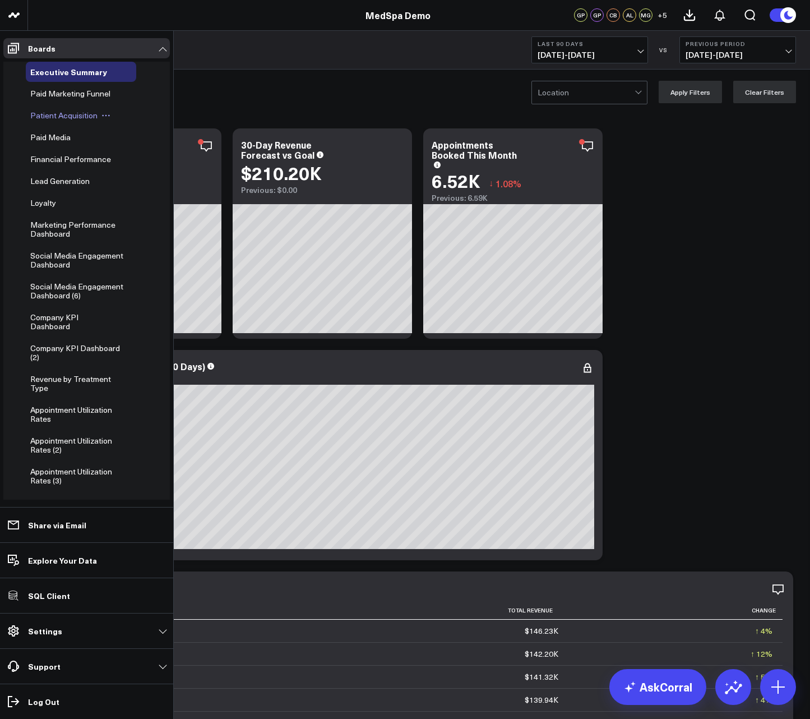
click at [52, 117] on span "Patient Acquisition" at bounding box center [63, 115] width 67 height 11
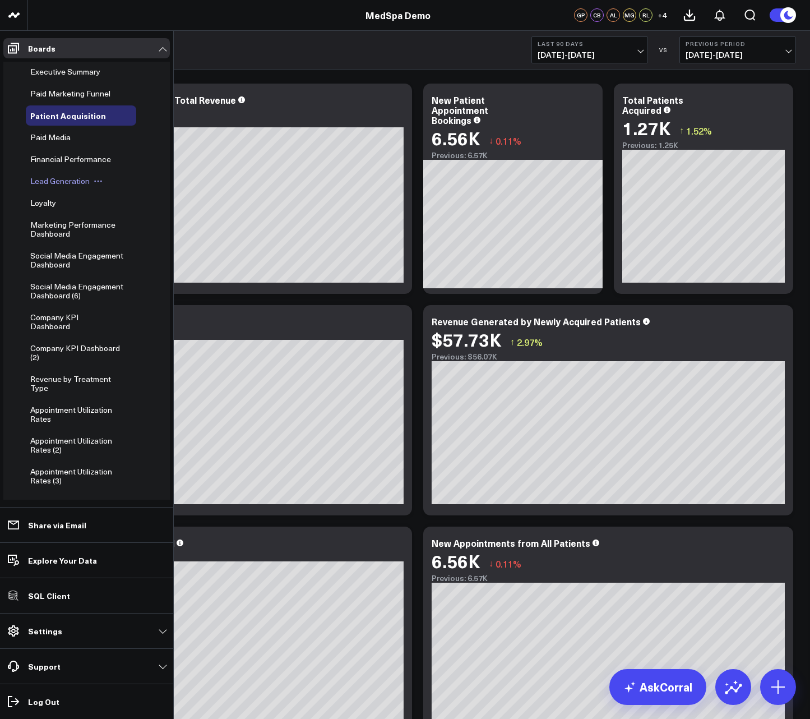
click at [59, 175] on div "Lead Generation" at bounding box center [81, 181] width 110 height 20
click at [50, 185] on span "Lead Generation" at bounding box center [59, 180] width 59 height 11
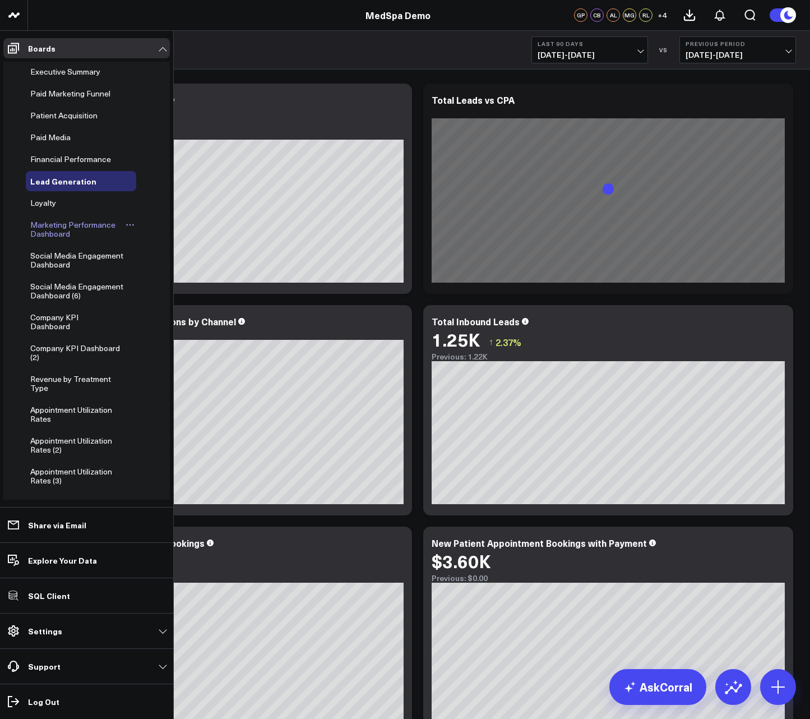
click at [40, 224] on span "Marketing Performance Dashboard" at bounding box center [72, 229] width 85 height 20
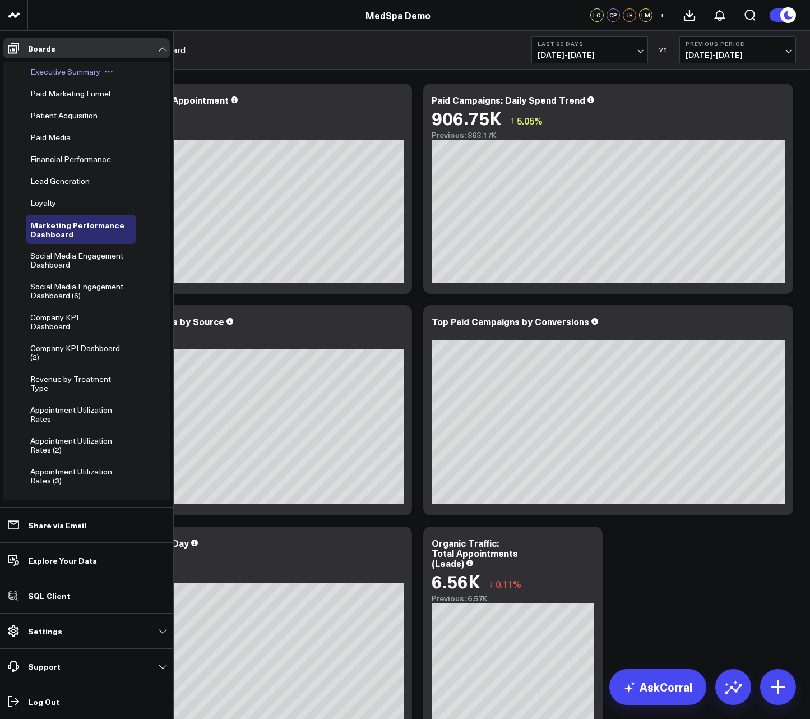
click at [67, 75] on span "Executive Summary" at bounding box center [65, 71] width 70 height 11
